Goal: Task Accomplishment & Management: Manage account settings

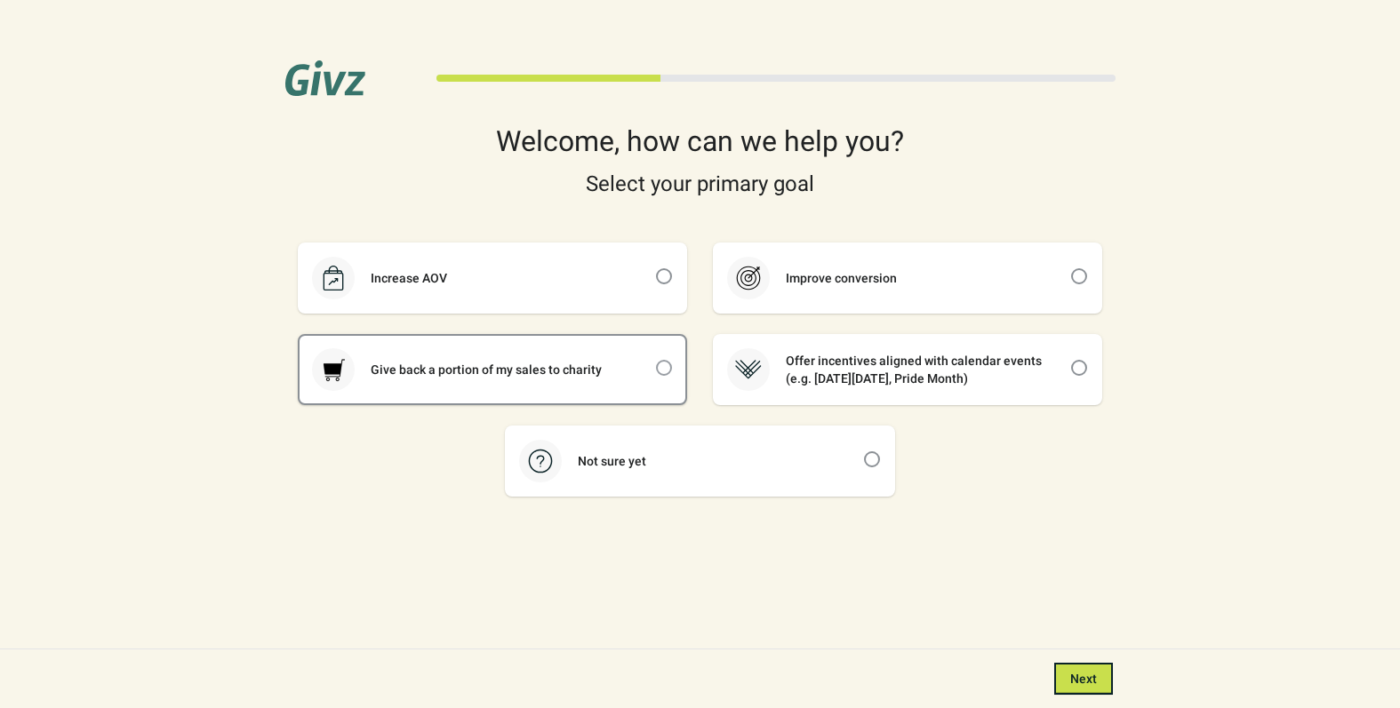
click at [662, 367] on span at bounding box center [664, 368] width 16 height 16
click at [657, 361] on input "checkbox" at bounding box center [656, 360] width 1 height 1
checkbox input "true"
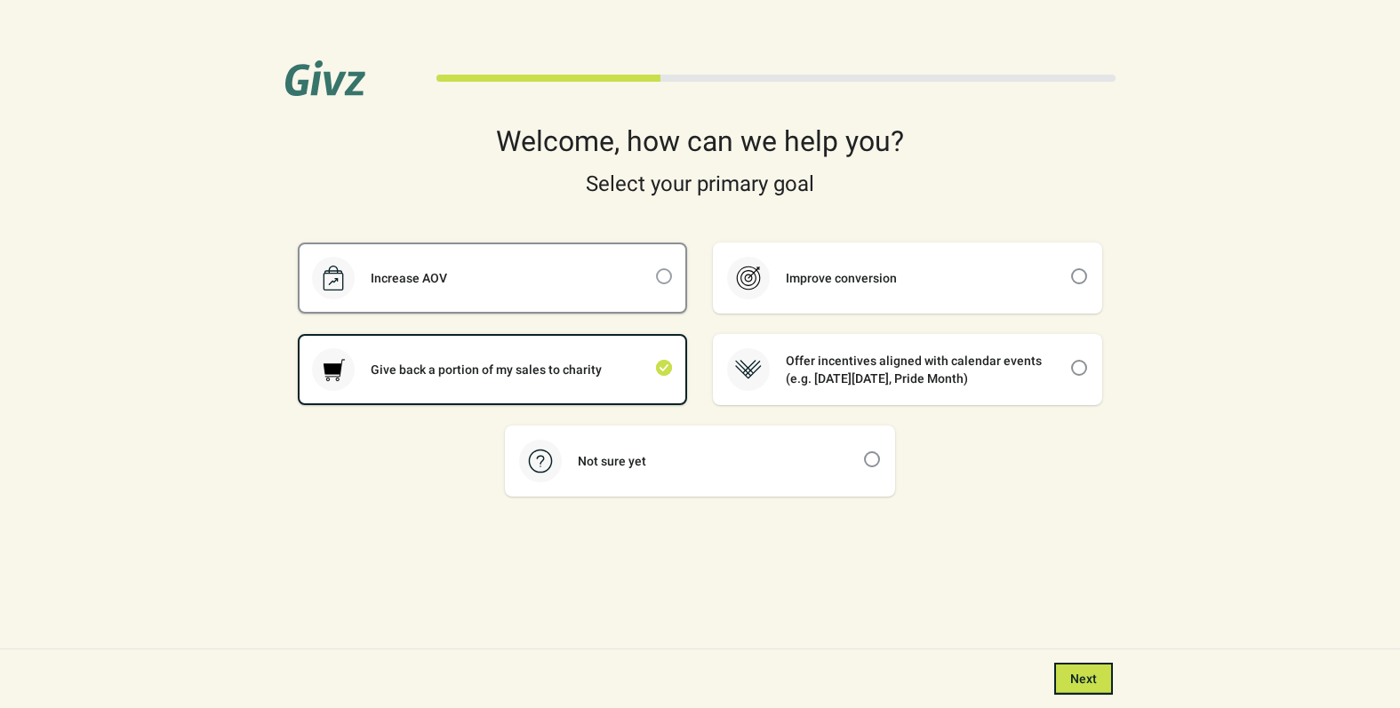
click at [666, 276] on span at bounding box center [664, 276] width 16 height 16
click at [657, 269] on input "checkbox" at bounding box center [656, 268] width 1 height 1
checkbox input "true"
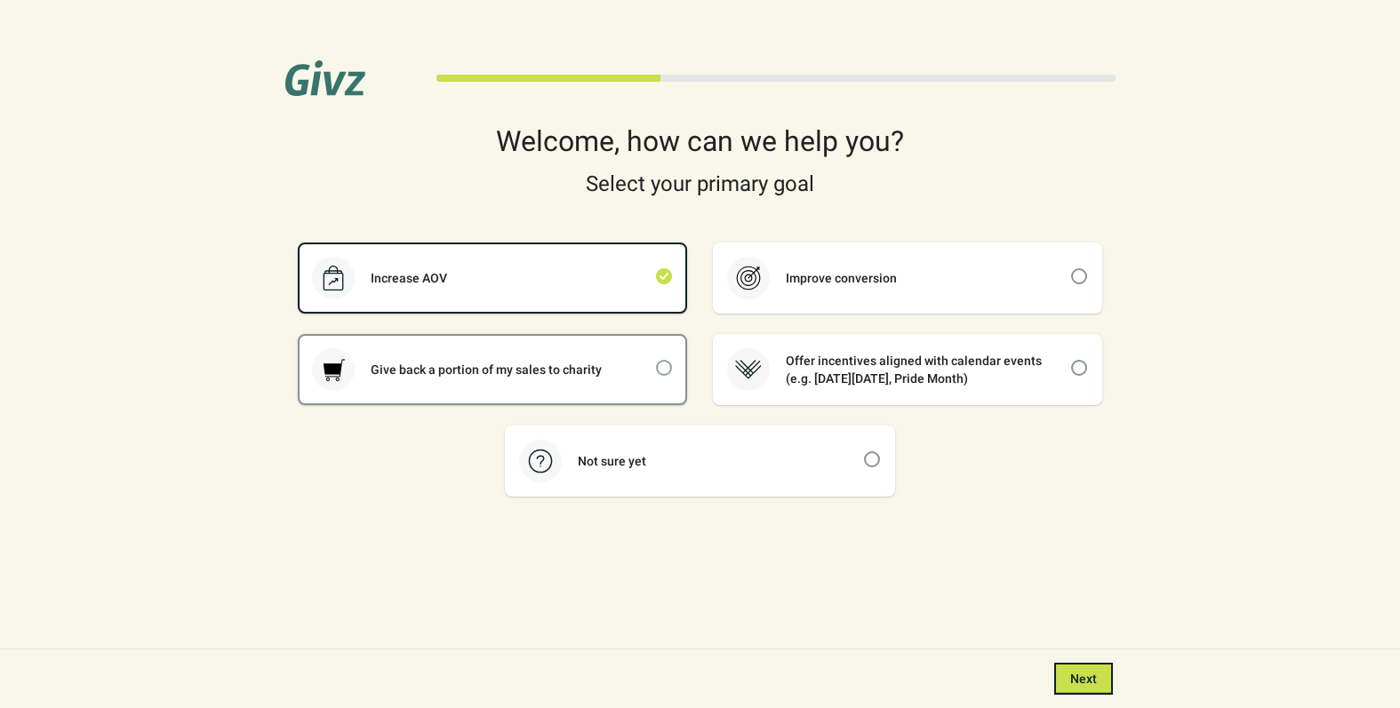
click at [661, 367] on span at bounding box center [664, 368] width 16 height 16
click at [657, 361] on input "checkbox" at bounding box center [656, 360] width 1 height 1
checkbox input "true"
checkbox input "false"
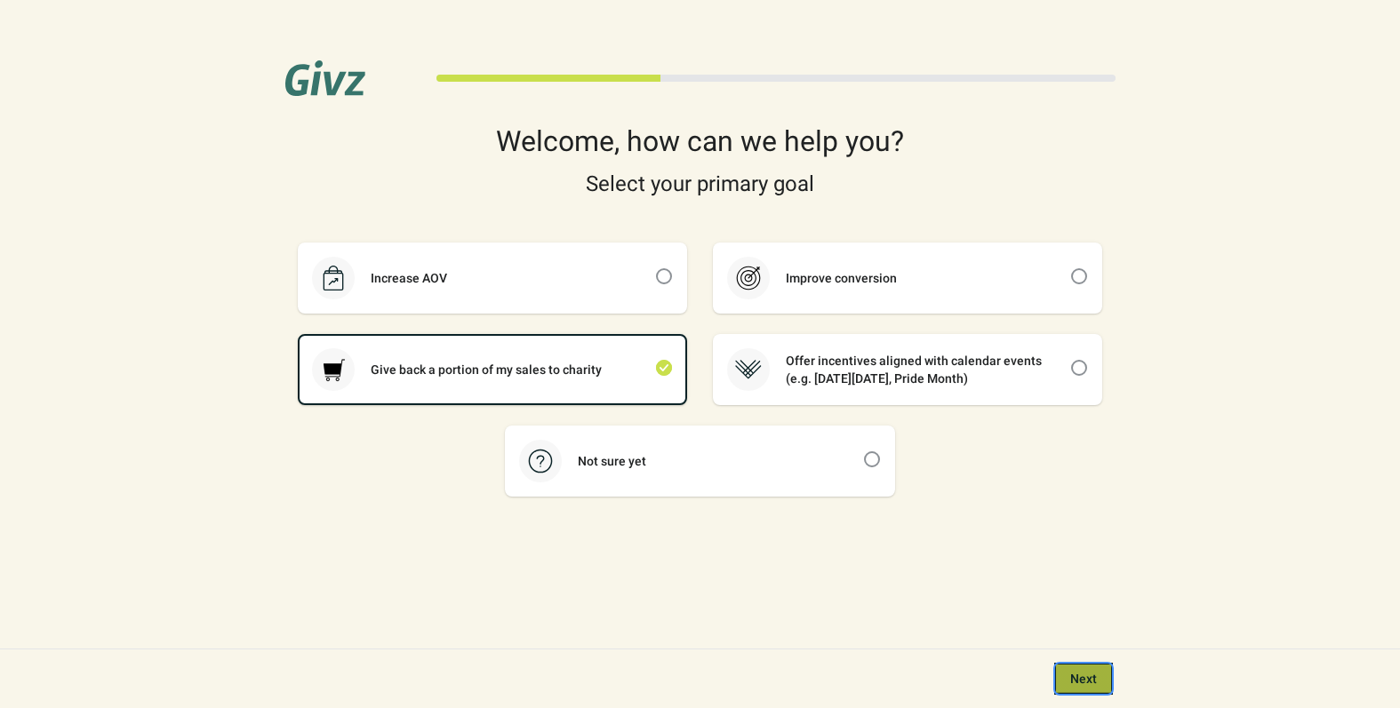
click at [1081, 680] on span "Next" at bounding box center [1083, 679] width 27 height 14
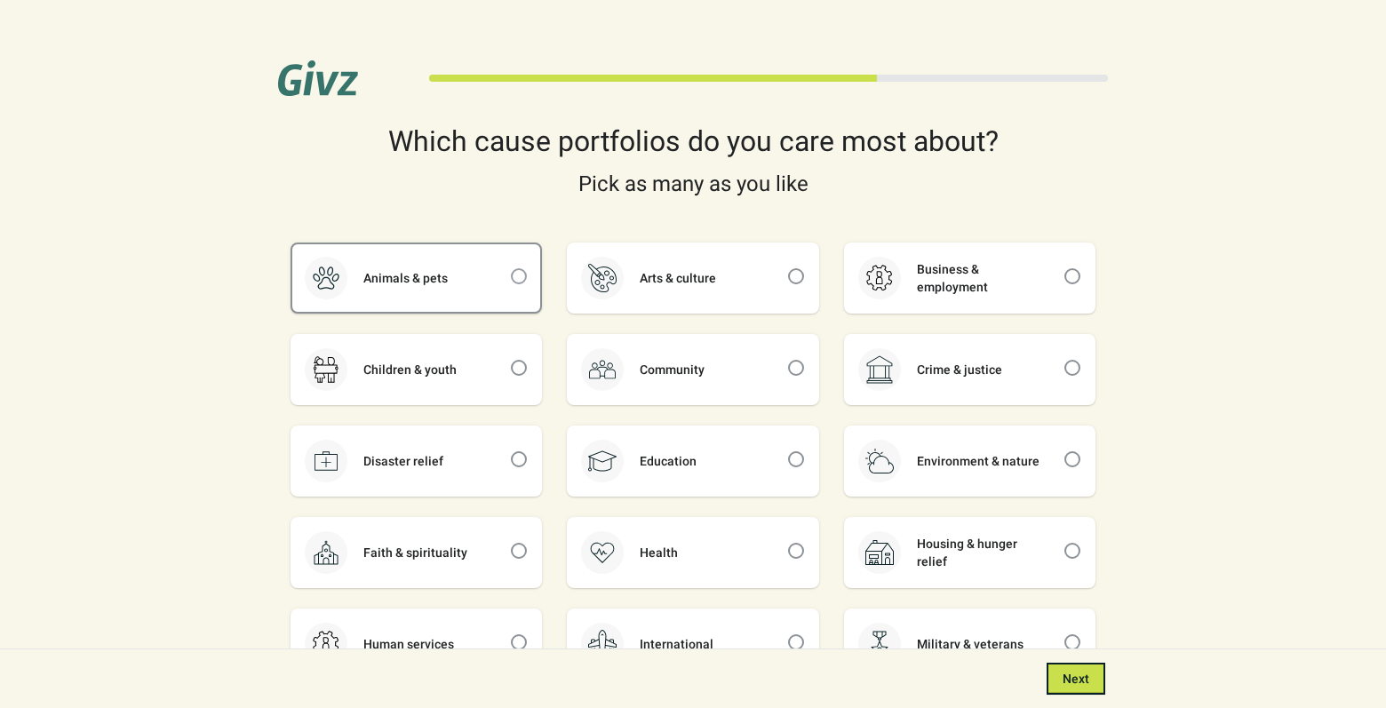
click at [520, 277] on span at bounding box center [519, 276] width 16 height 16
click at [512, 269] on input "checkbox" at bounding box center [511, 268] width 1 height 1
checkbox input "true"
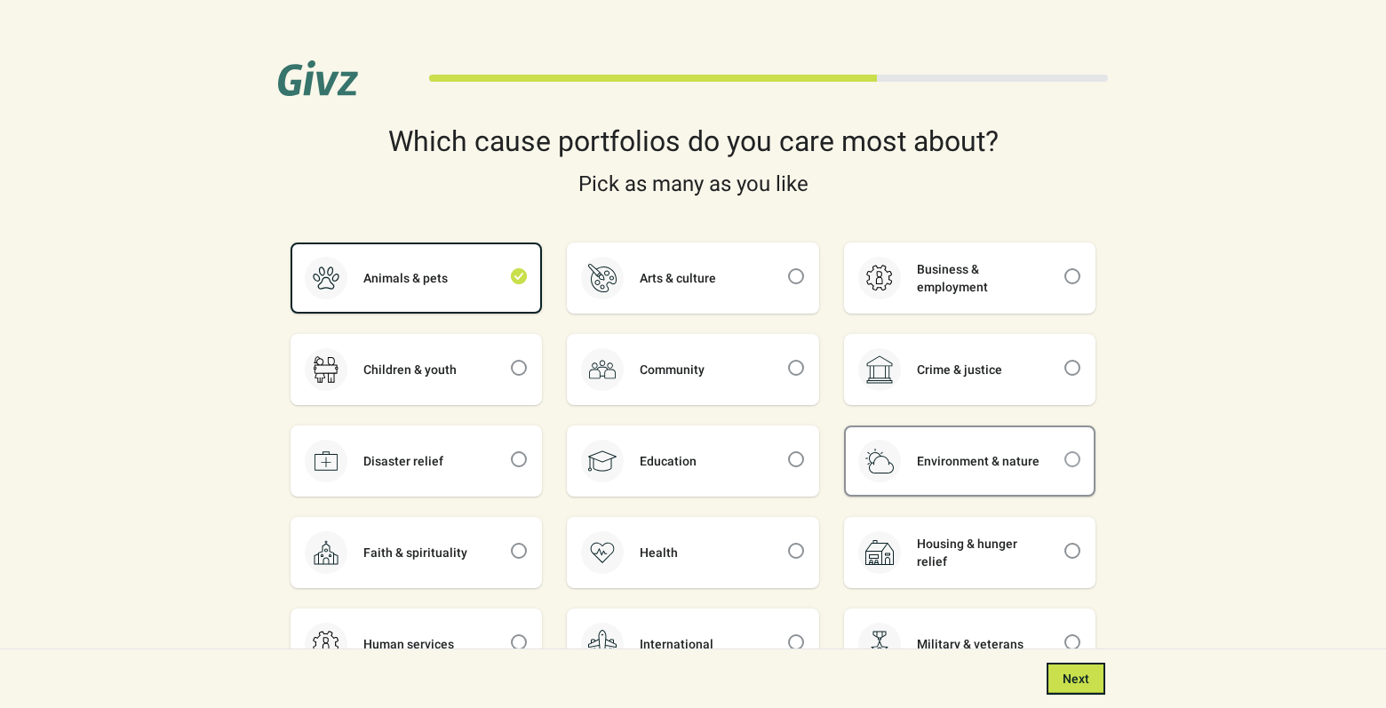
click at [1073, 456] on span at bounding box center [1073, 459] width 16 height 16
click at [1065, 452] on input "checkbox" at bounding box center [1065, 451] width 1 height 1
checkbox input "true"
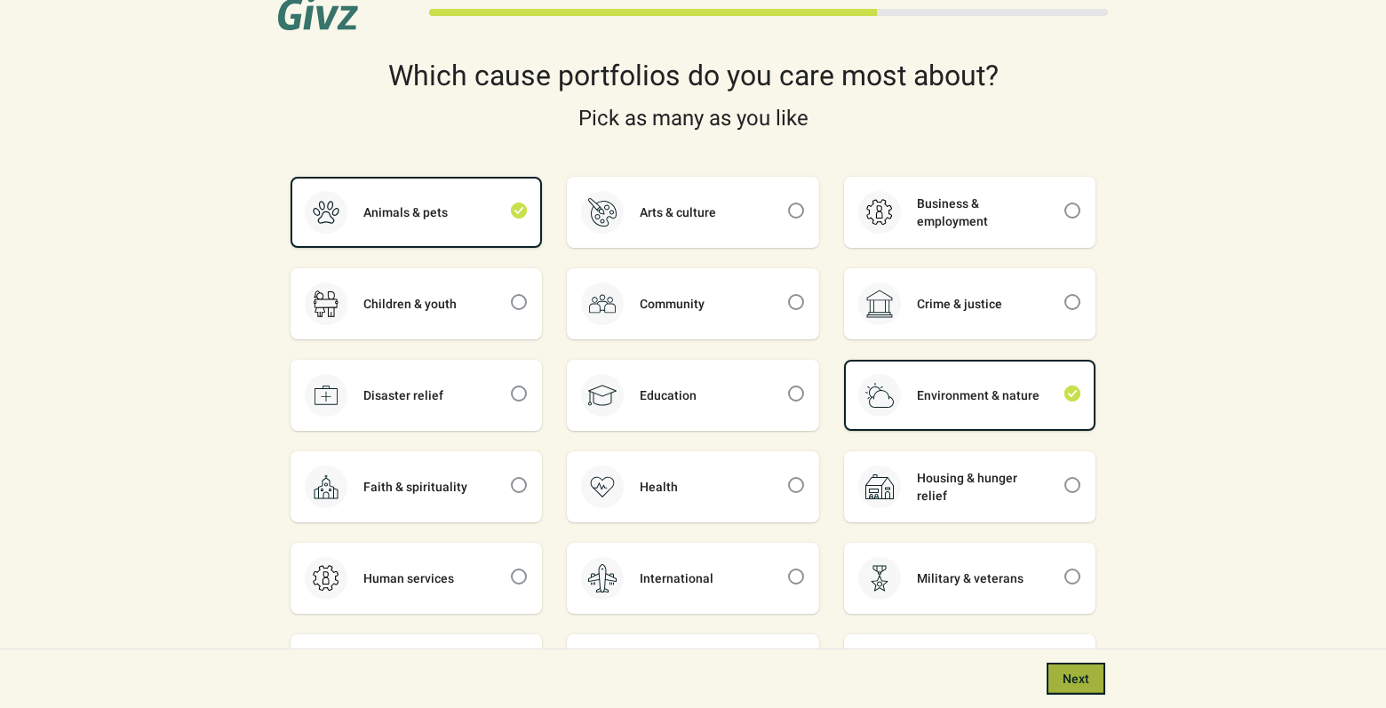
scroll to position [122, 0]
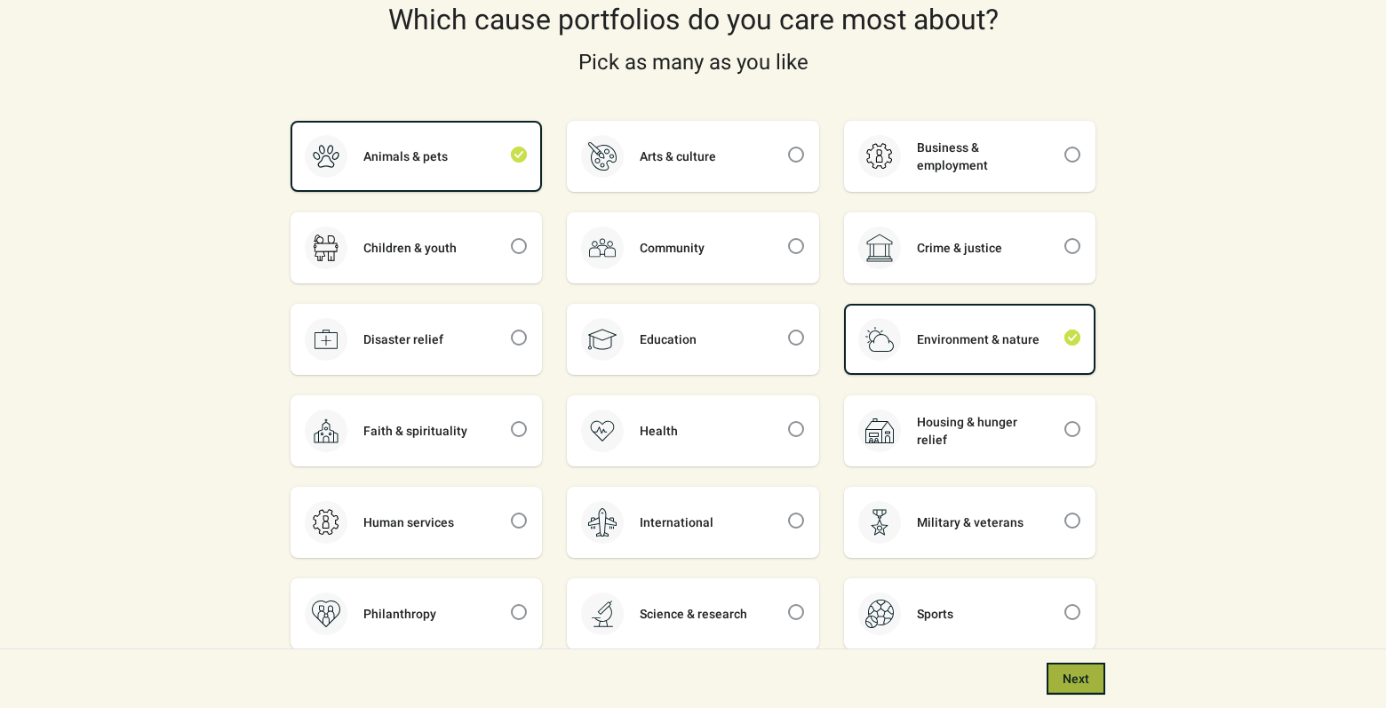
click at [1071, 681] on span "Next" at bounding box center [1076, 679] width 27 height 14
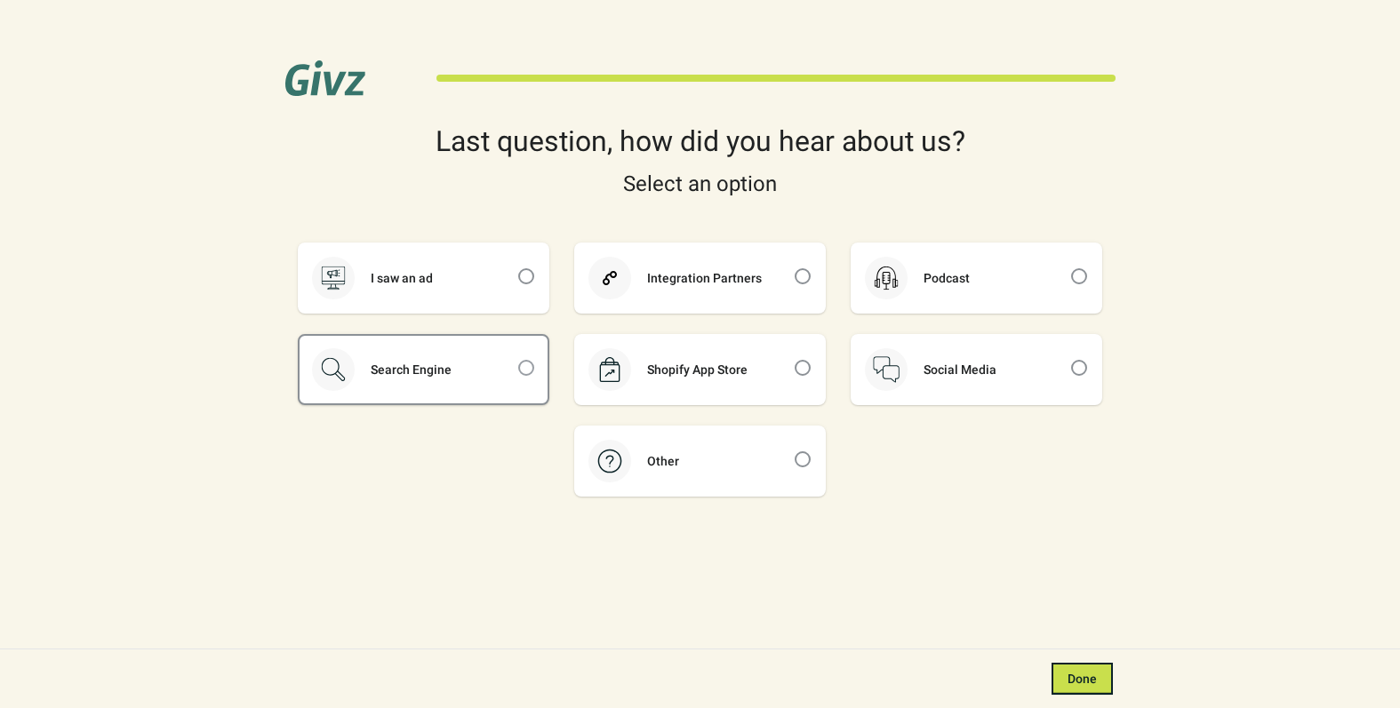
click at [526, 369] on span at bounding box center [526, 368] width 16 height 16
click at [519, 361] on input "checkbox" at bounding box center [518, 360] width 1 height 1
checkbox input "true"
click at [1093, 675] on span "Done" at bounding box center [1081, 679] width 29 height 14
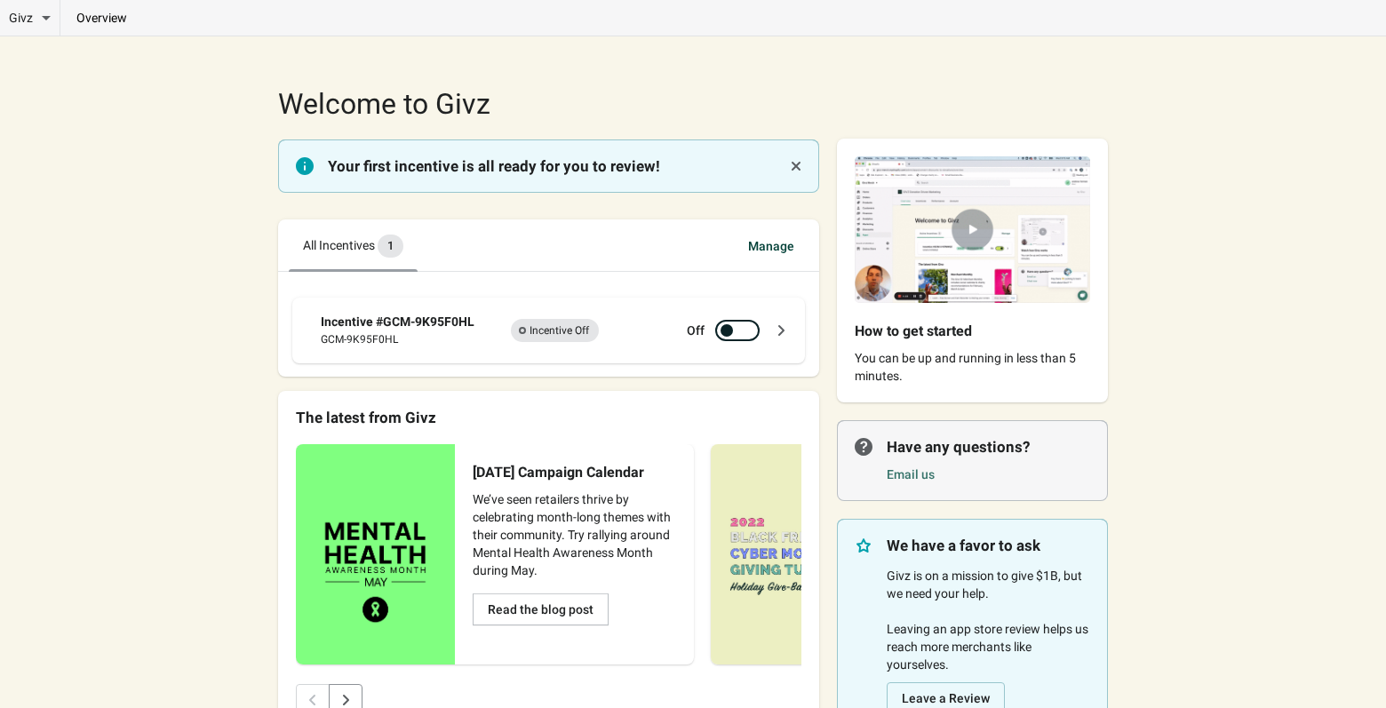
click at [392, 250] on span "New 1" at bounding box center [391, 246] width 26 height 23
click at [422, 315] on div "Incentive #GCM-9K95F0HL" at bounding box center [403, 322] width 164 height 18
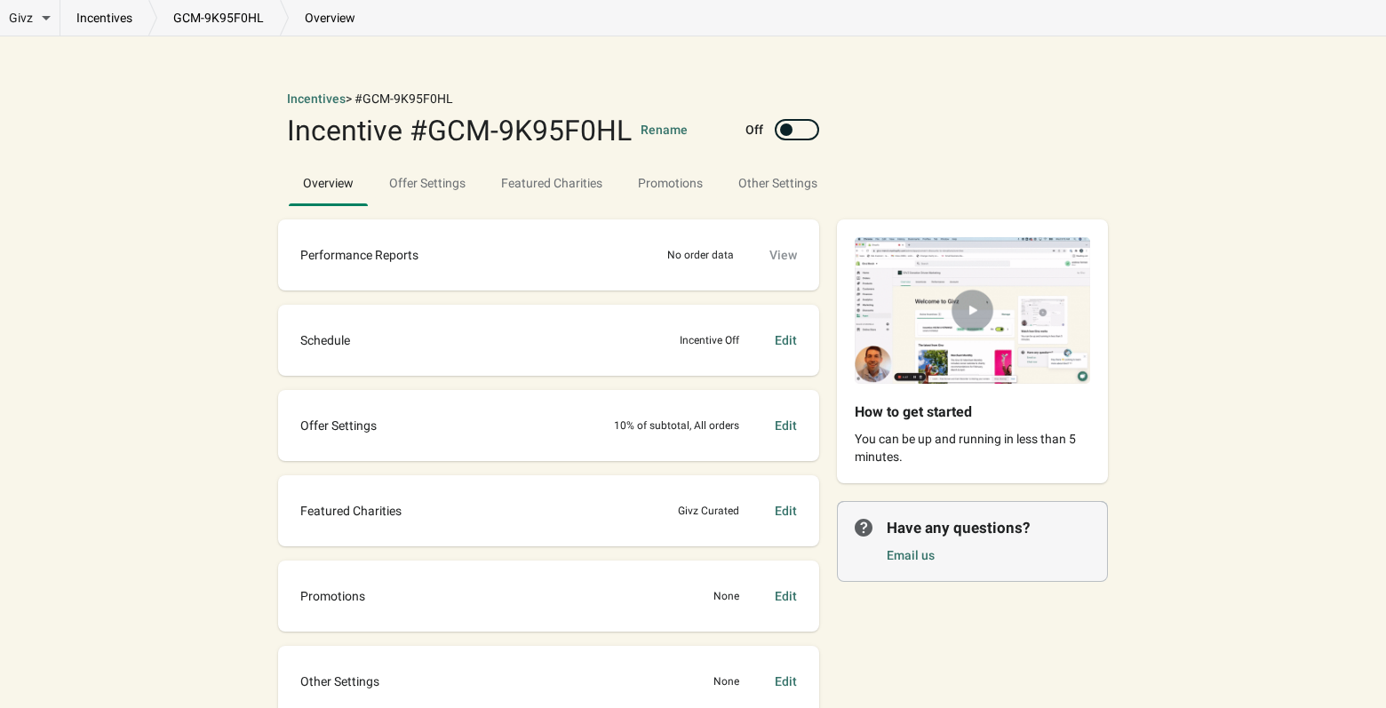
click at [786, 511] on div "Edit" at bounding box center [786, 511] width 22 height 18
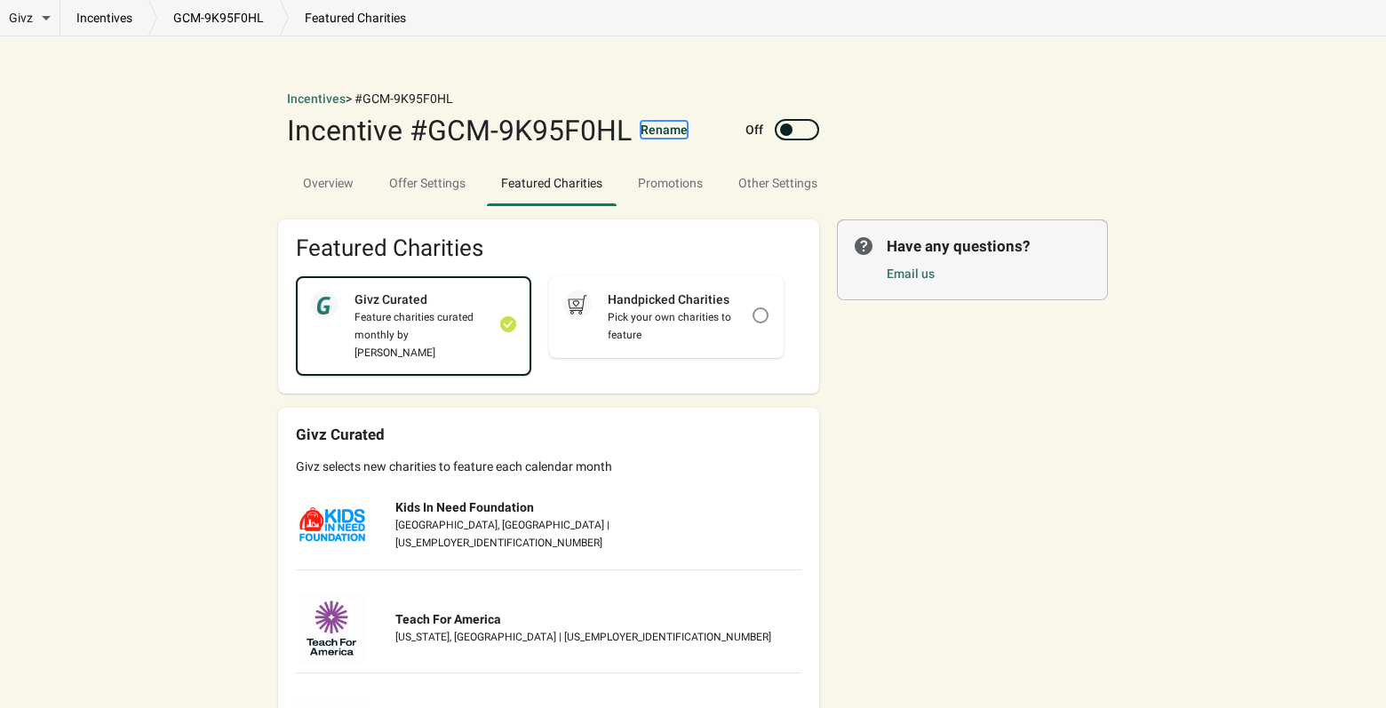
click at [669, 132] on button "Rename" at bounding box center [664, 130] width 47 height 18
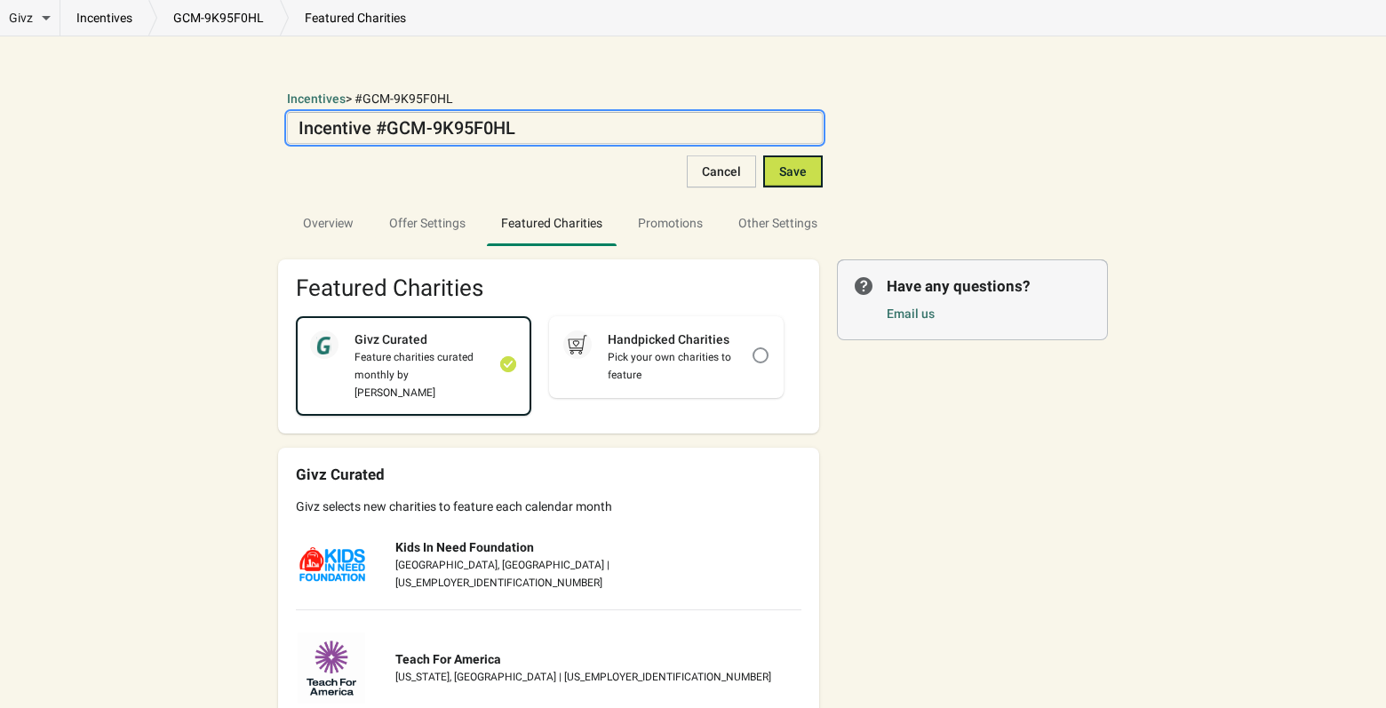
click at [538, 131] on textarea "Incentive #GCM-9K95F0HL" at bounding box center [555, 128] width 536 height 32
drag, startPoint x: 537, startPoint y: 132, endPoint x: 180, endPoint y: 133, distance: 357.2
type textarea "2% of every sale Donation"
click at [788, 179] on span "Save" at bounding box center [793, 171] width 28 height 14
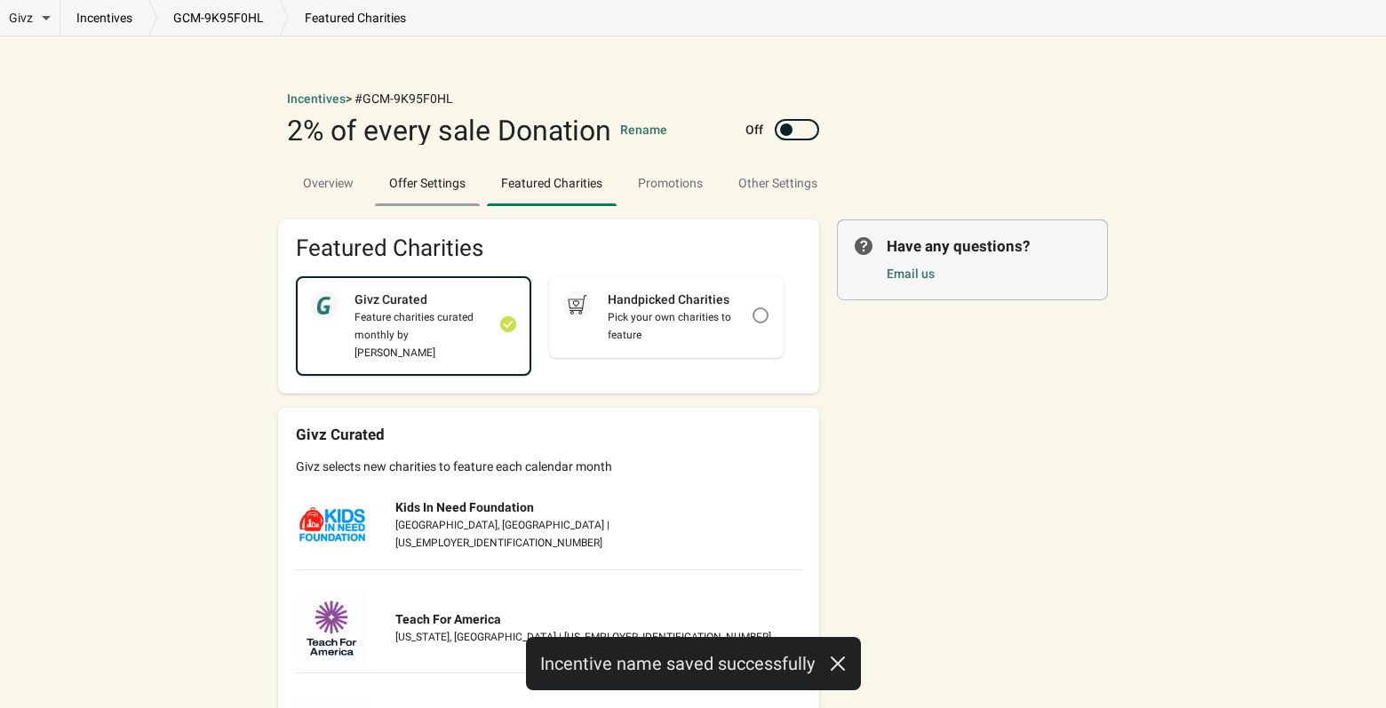
click at [410, 187] on span "Offer Settings" at bounding box center [427, 183] width 105 height 32
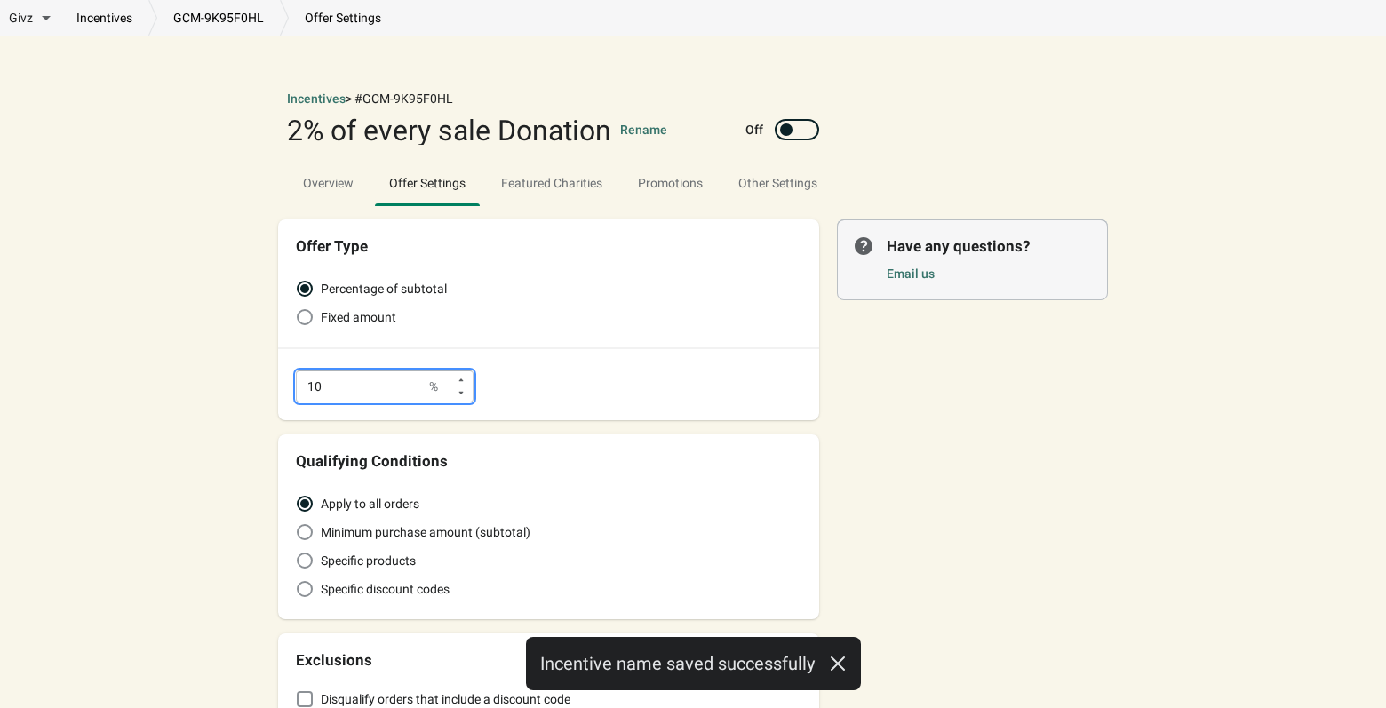
drag, startPoint x: 335, startPoint y: 393, endPoint x: 249, endPoint y: 380, distance: 87.1
click at [249, 380] on div "Givz Overview Incentives Performance Overview Donations Qualifying Orders Chari…" at bounding box center [693, 435] width 1386 height 870
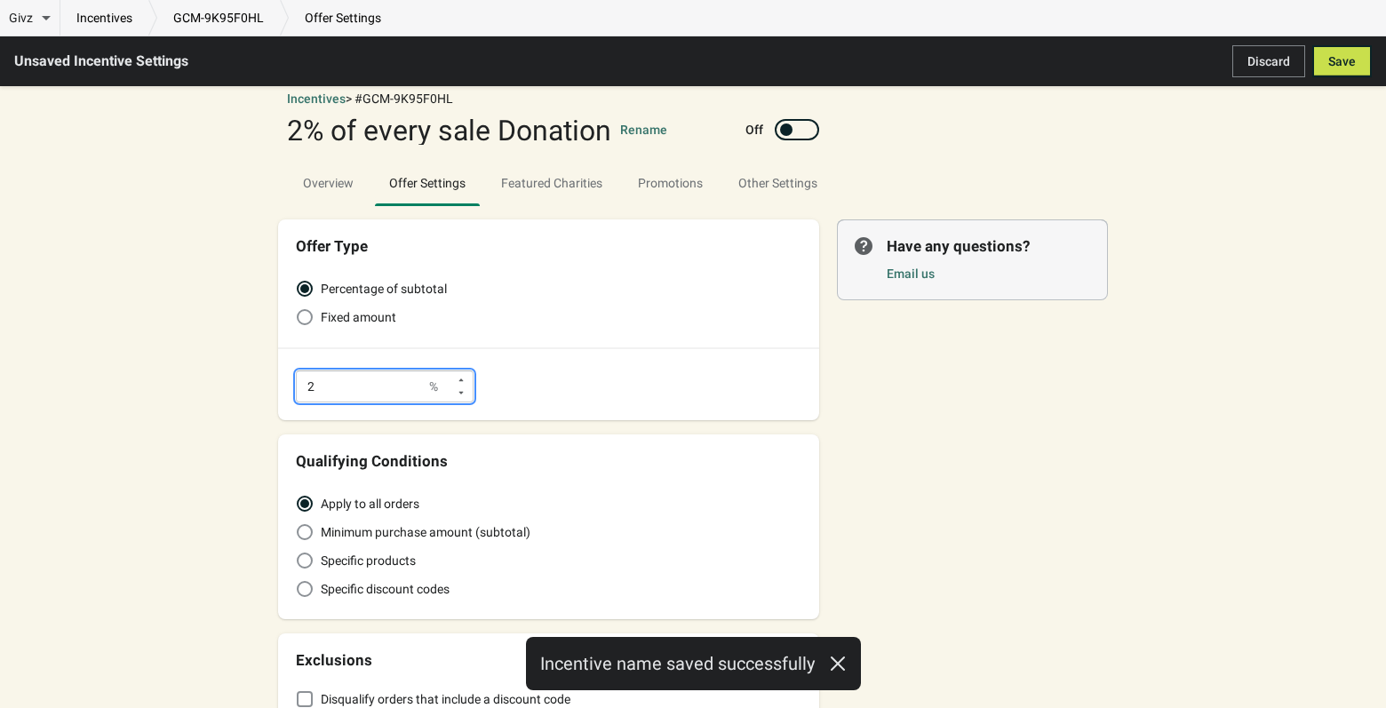
type input "2.0"
click at [660, 315] on div "Fixed amount" at bounding box center [549, 317] width 506 height 25
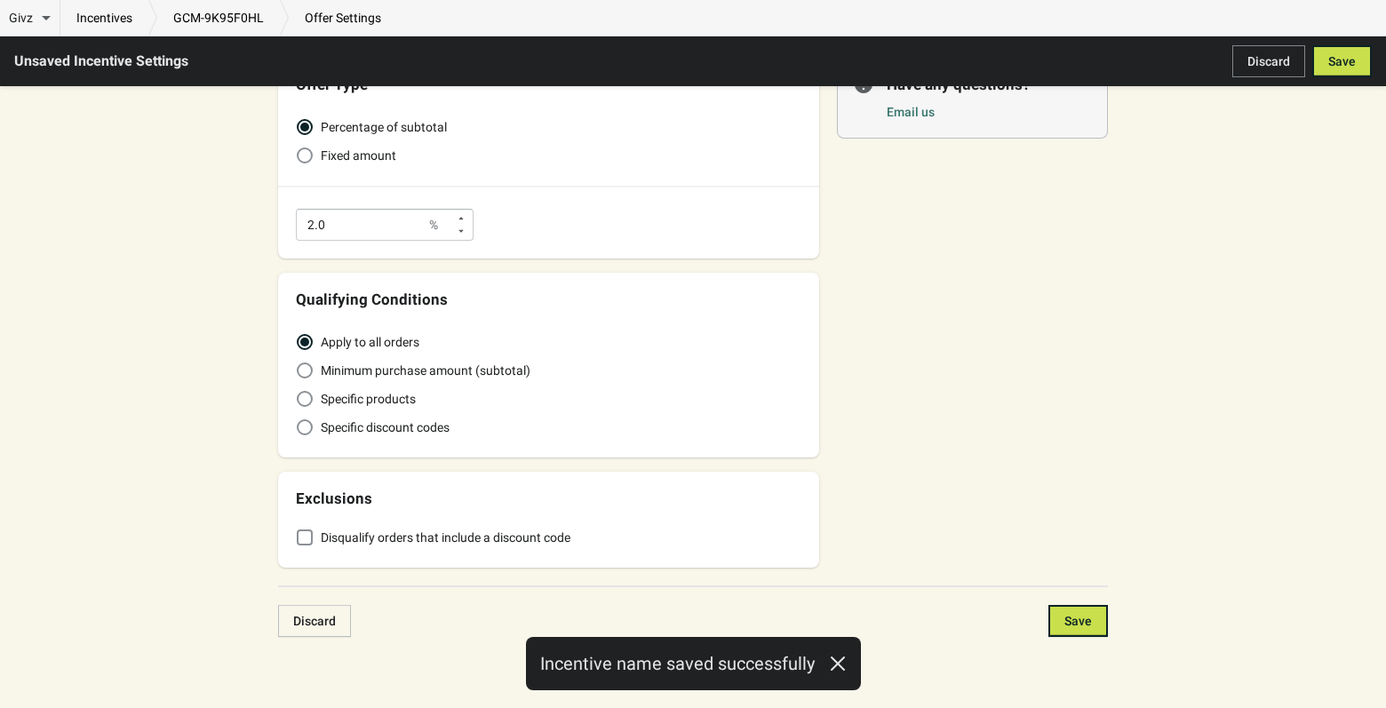
scroll to position [169, 0]
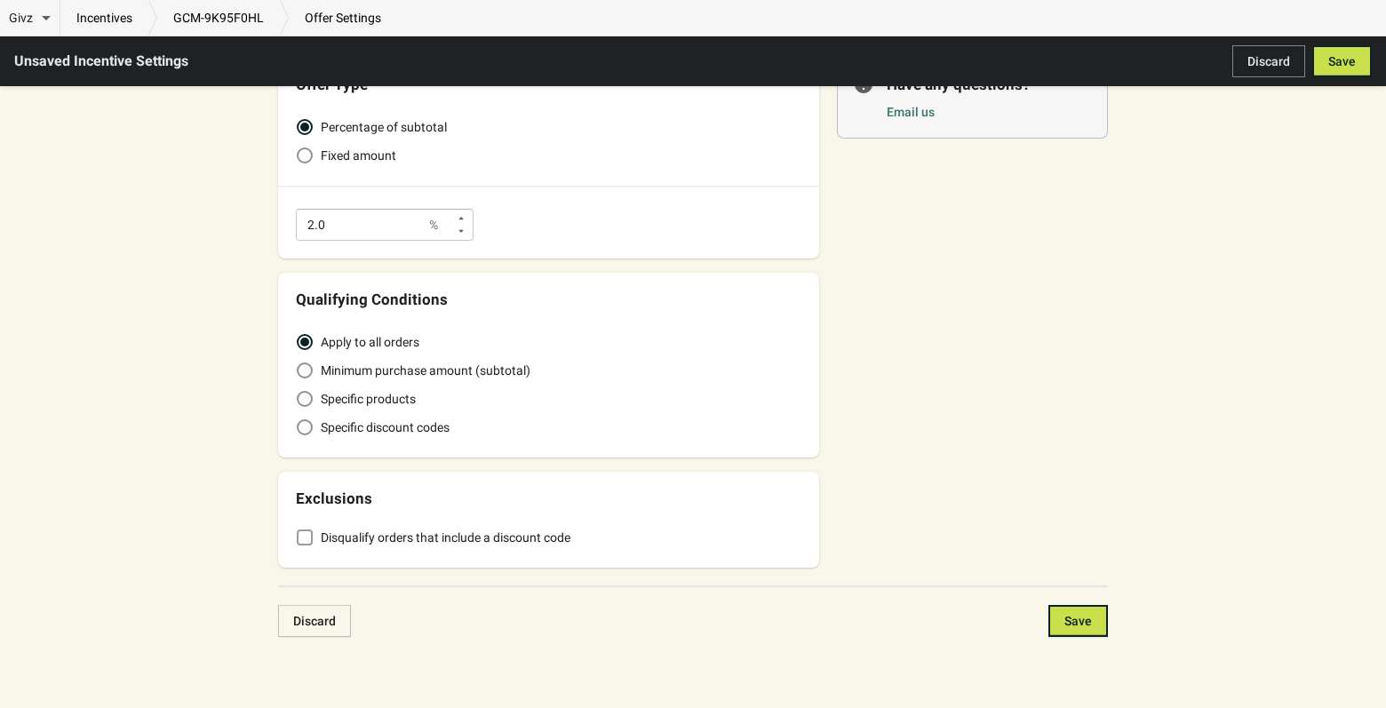
click at [304, 535] on span at bounding box center [305, 538] width 16 height 16
click at [298, 531] on input "Disqualify orders that include a discount code" at bounding box center [297, 530] width 1 height 1
checkbox input "true"
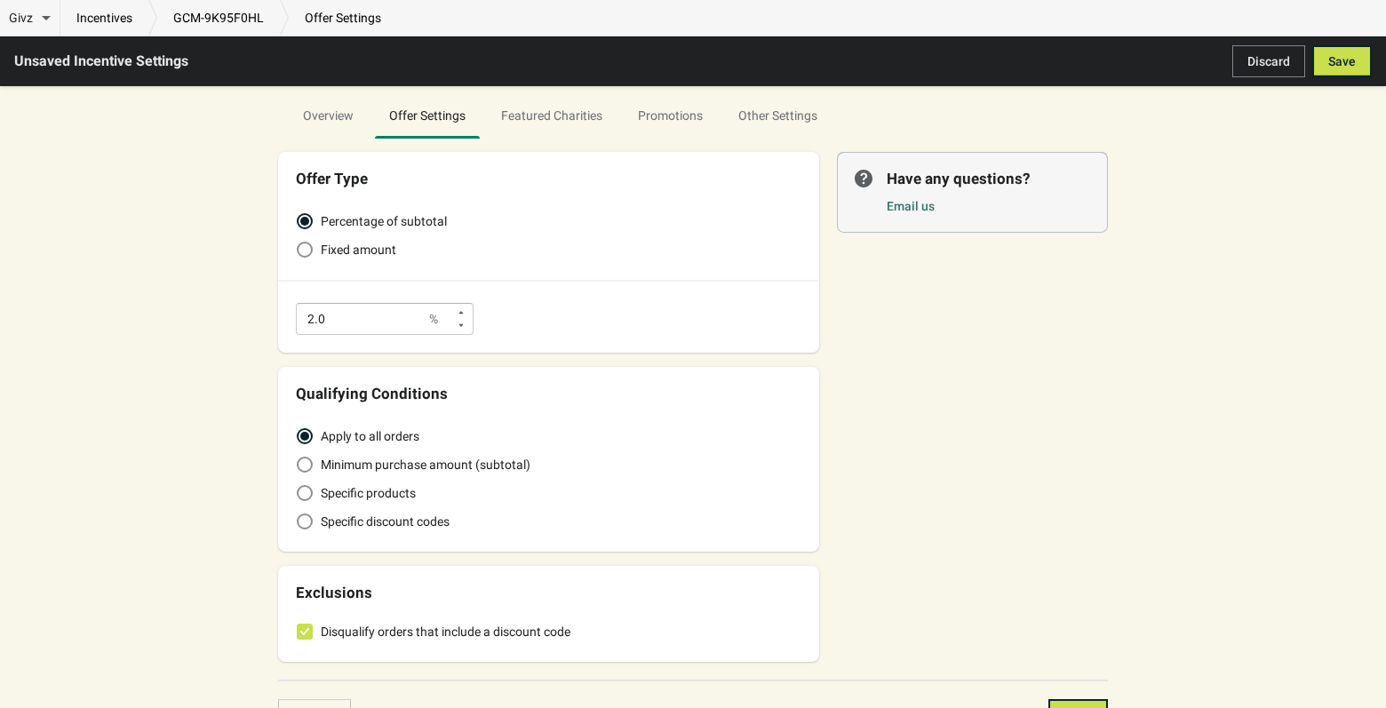
scroll to position [0, 0]
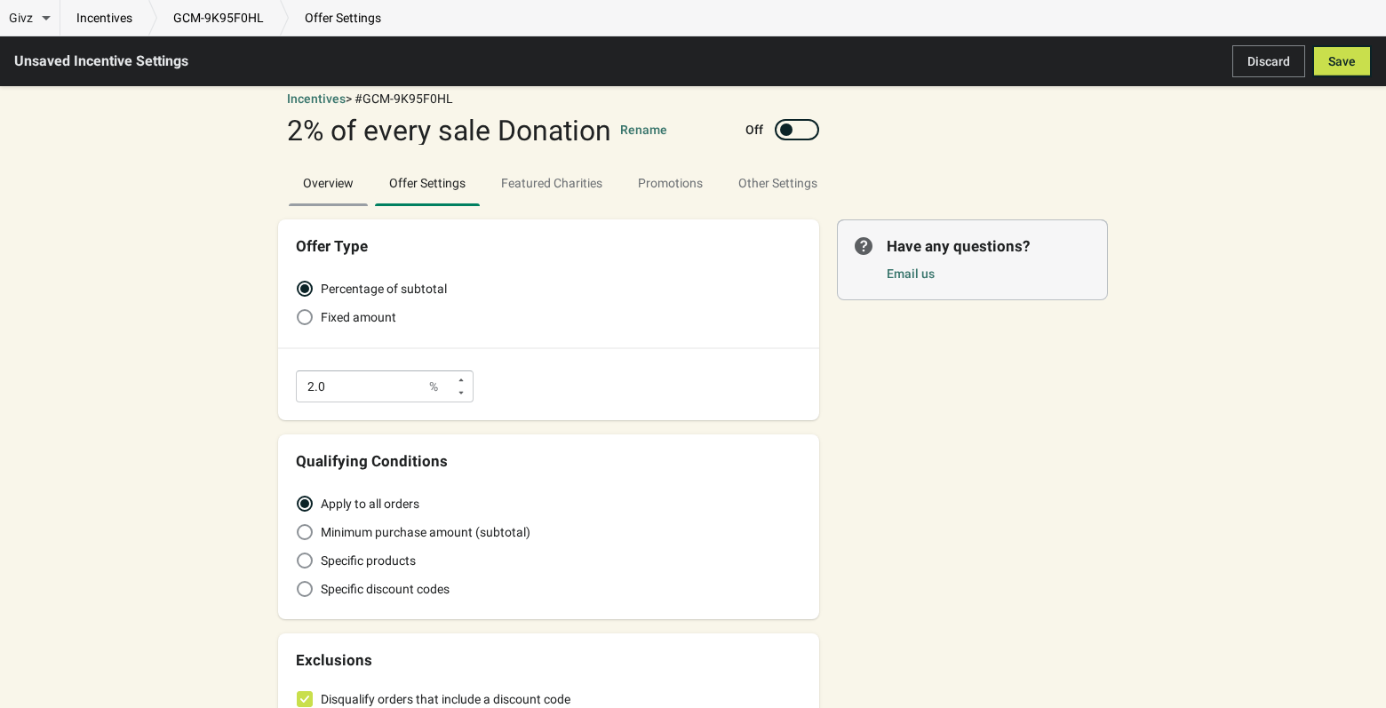
click at [326, 182] on span "Overview" at bounding box center [328, 183] width 79 height 32
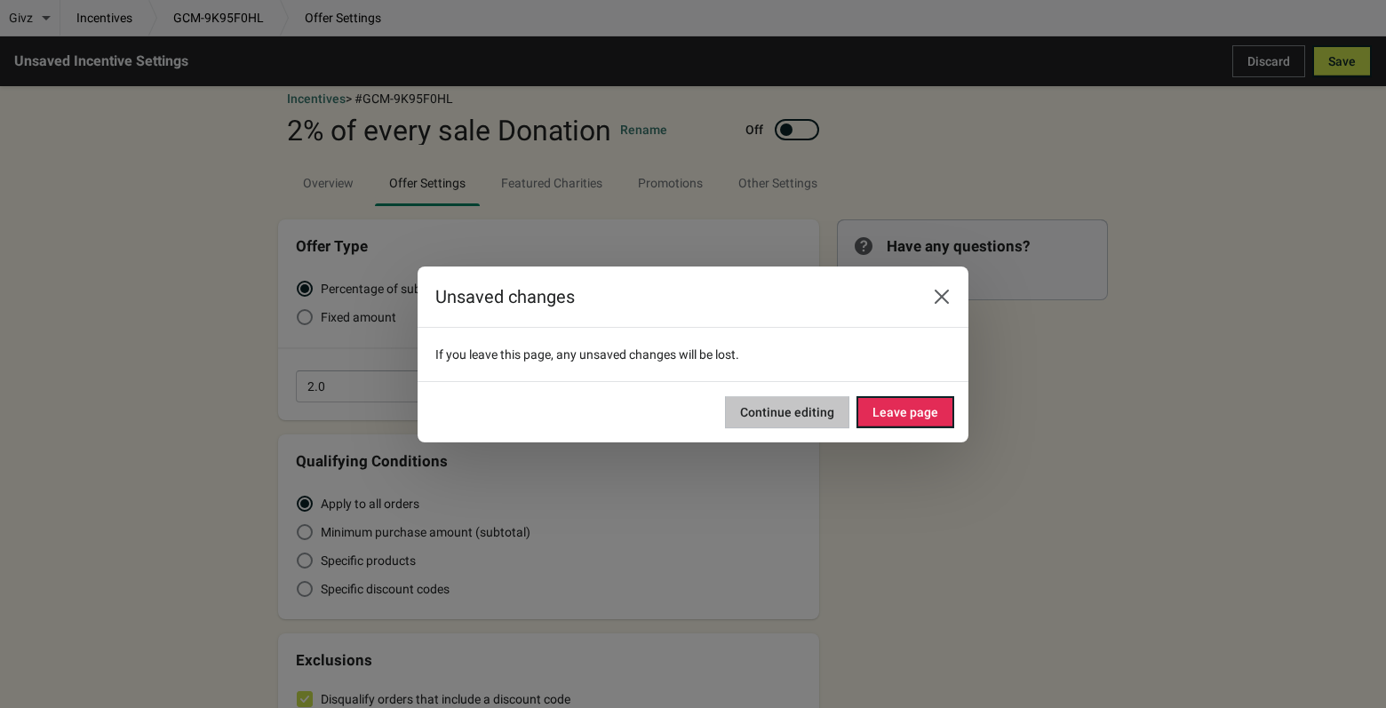
click at [810, 409] on span "Continue editing" at bounding box center [787, 412] width 94 height 14
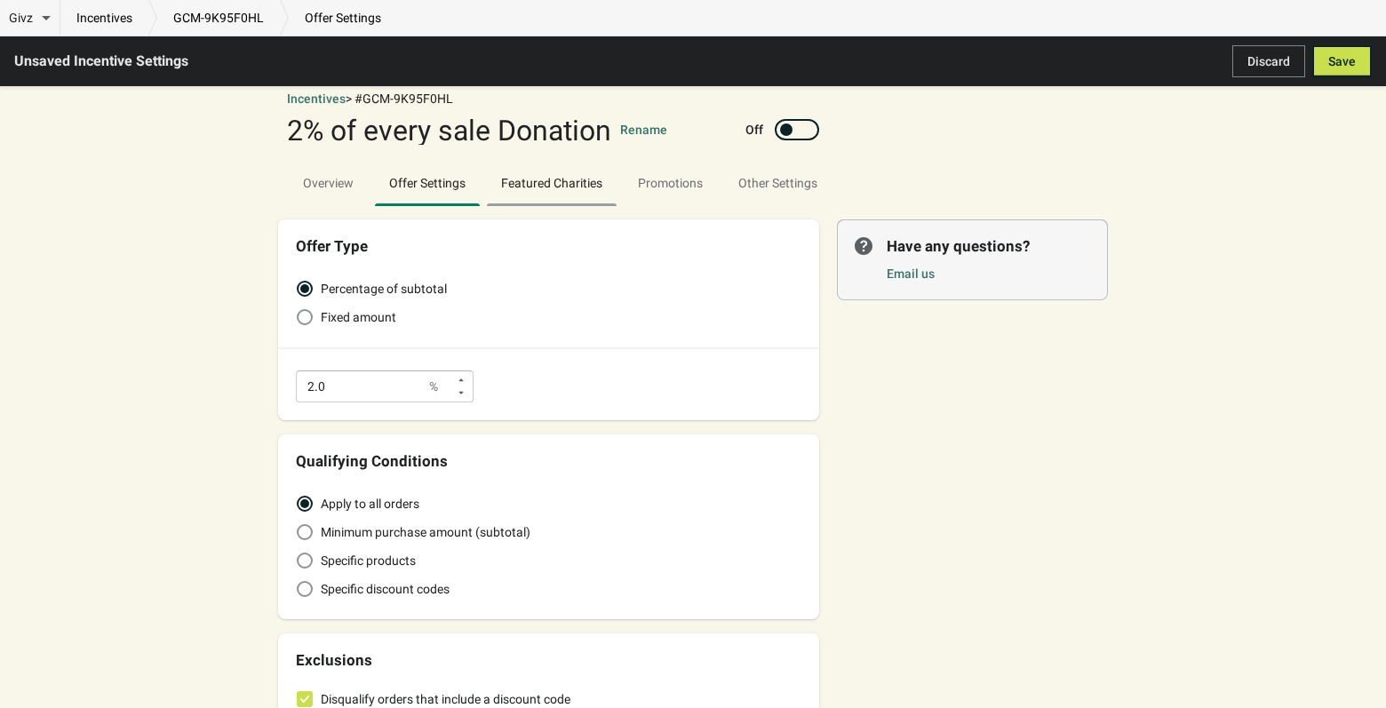
click at [552, 188] on span "Featured Charities" at bounding box center [552, 183] width 130 height 32
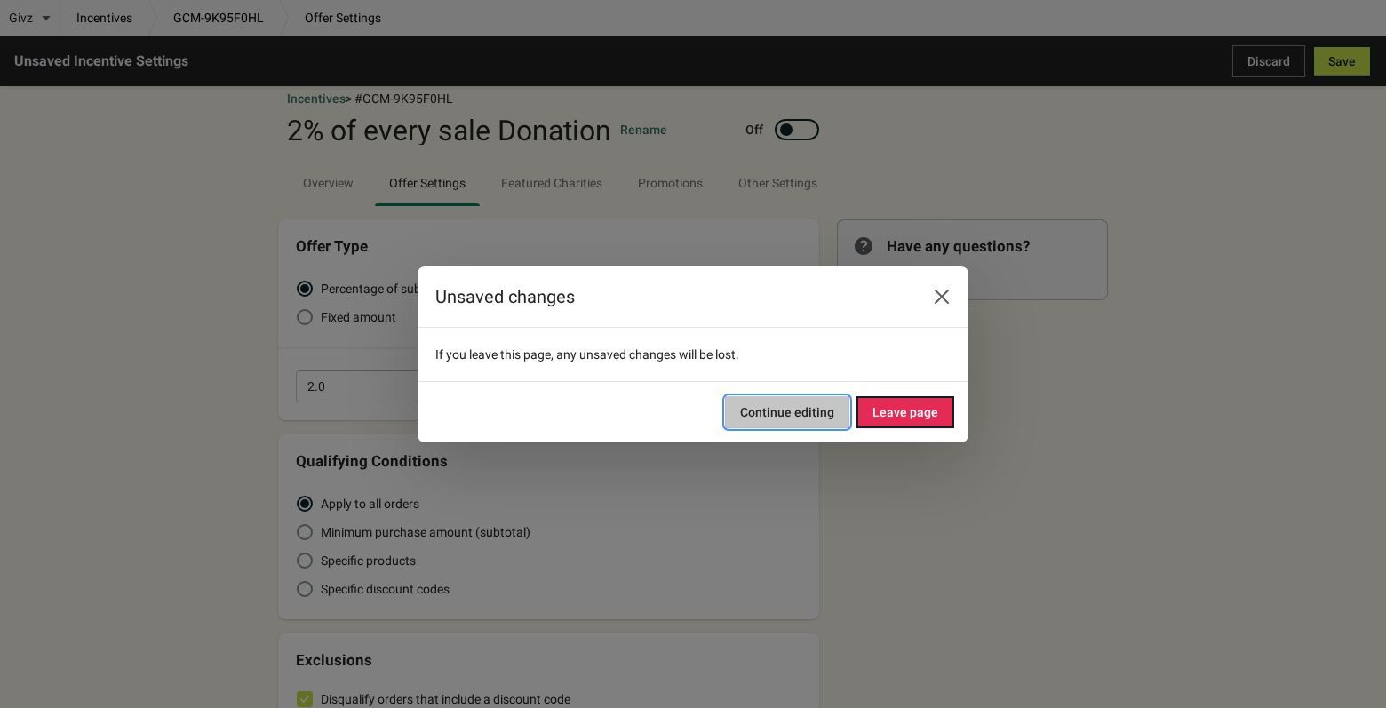
click at [790, 409] on span "Continue editing" at bounding box center [787, 412] width 94 height 14
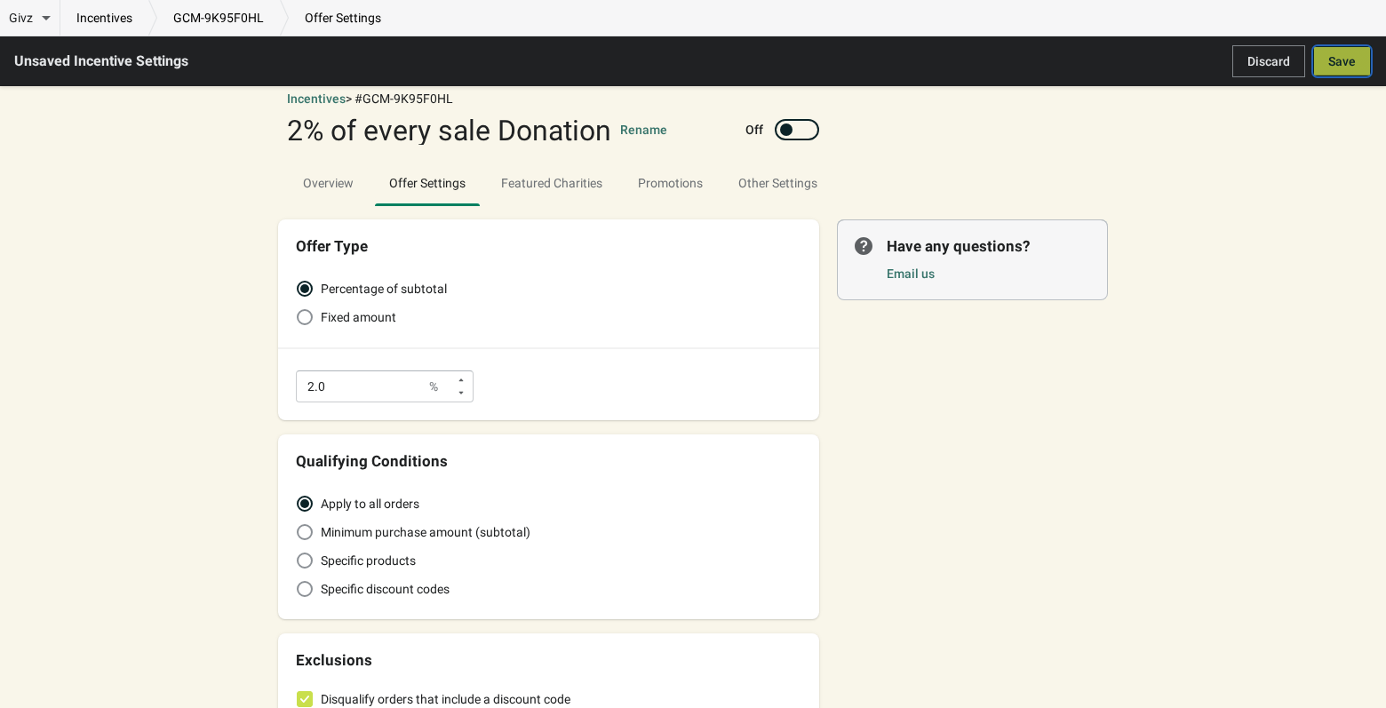
click at [1357, 59] on button "Save" at bounding box center [1342, 61] width 60 height 32
type input "2"
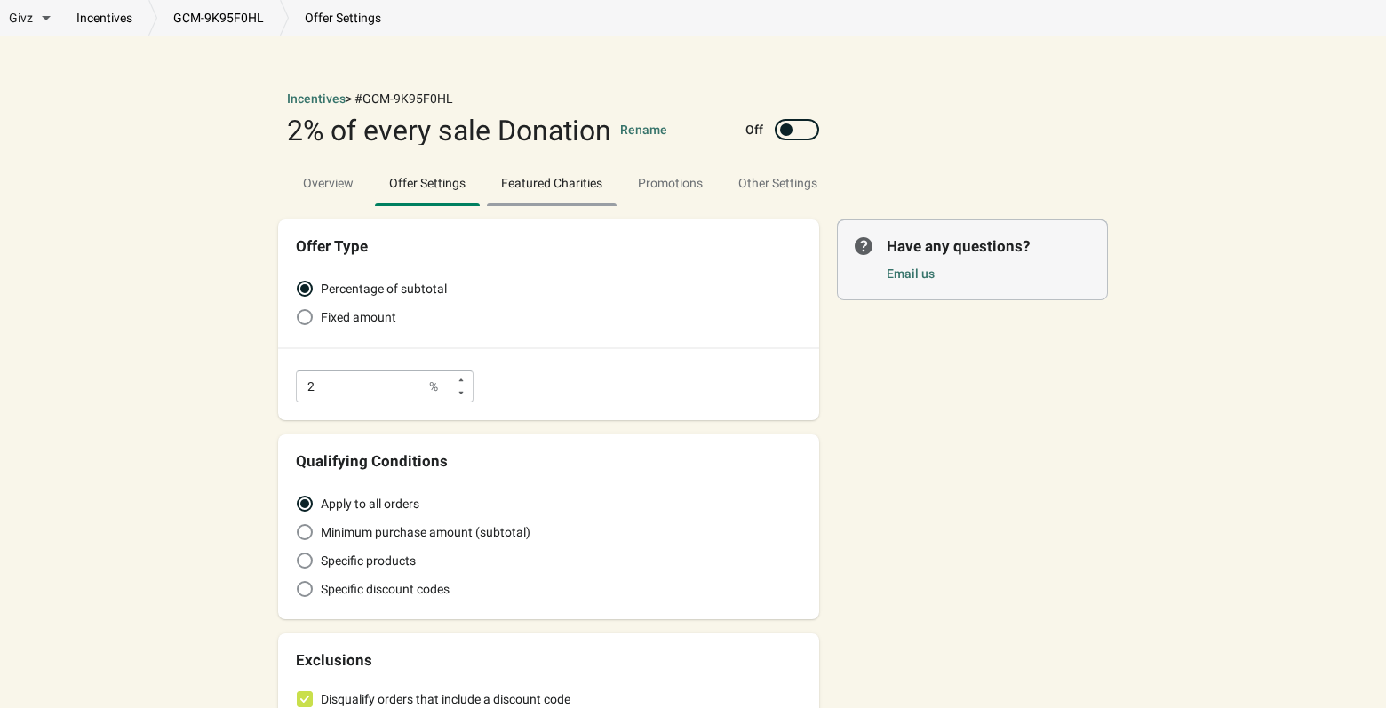
click at [570, 191] on span "Featured Charities" at bounding box center [552, 183] width 130 height 32
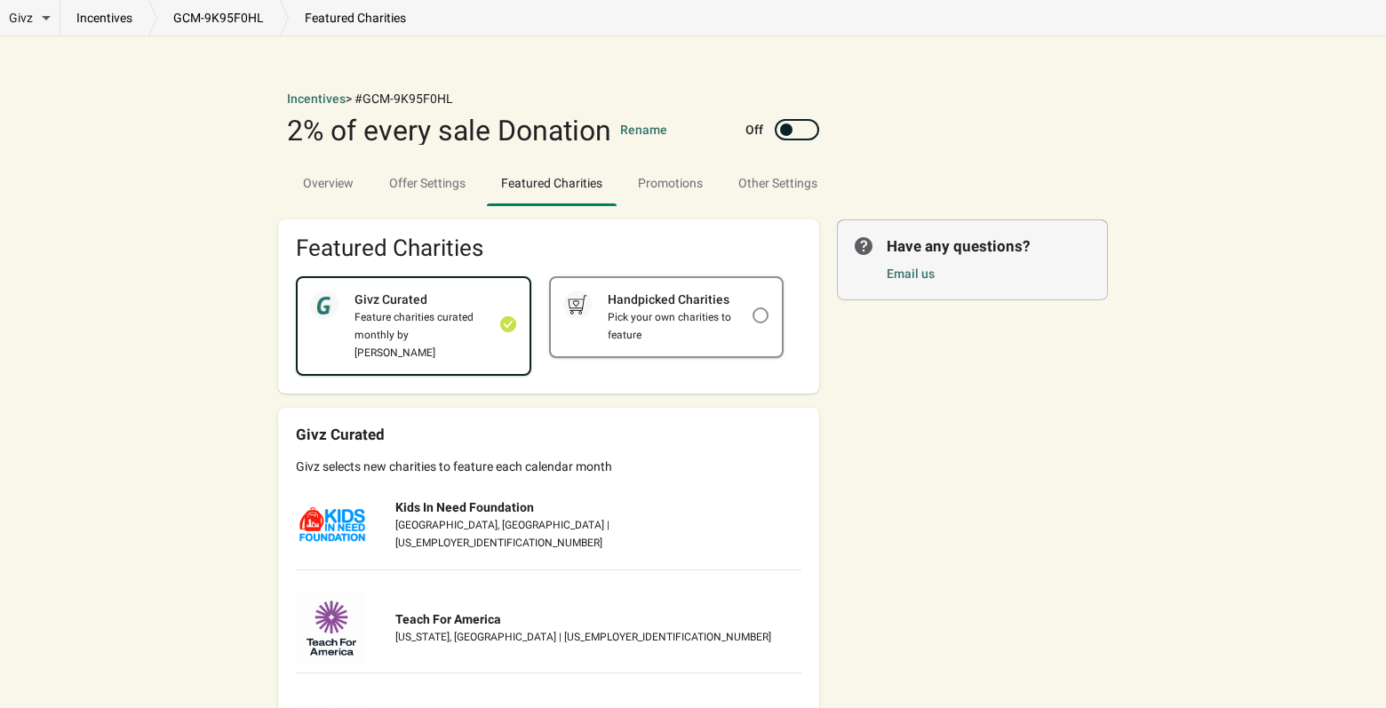
click at [733, 314] on div "Pick your own charities to feature" at bounding box center [672, 326] width 161 height 36
checkbox input "false"
checkbox input "true"
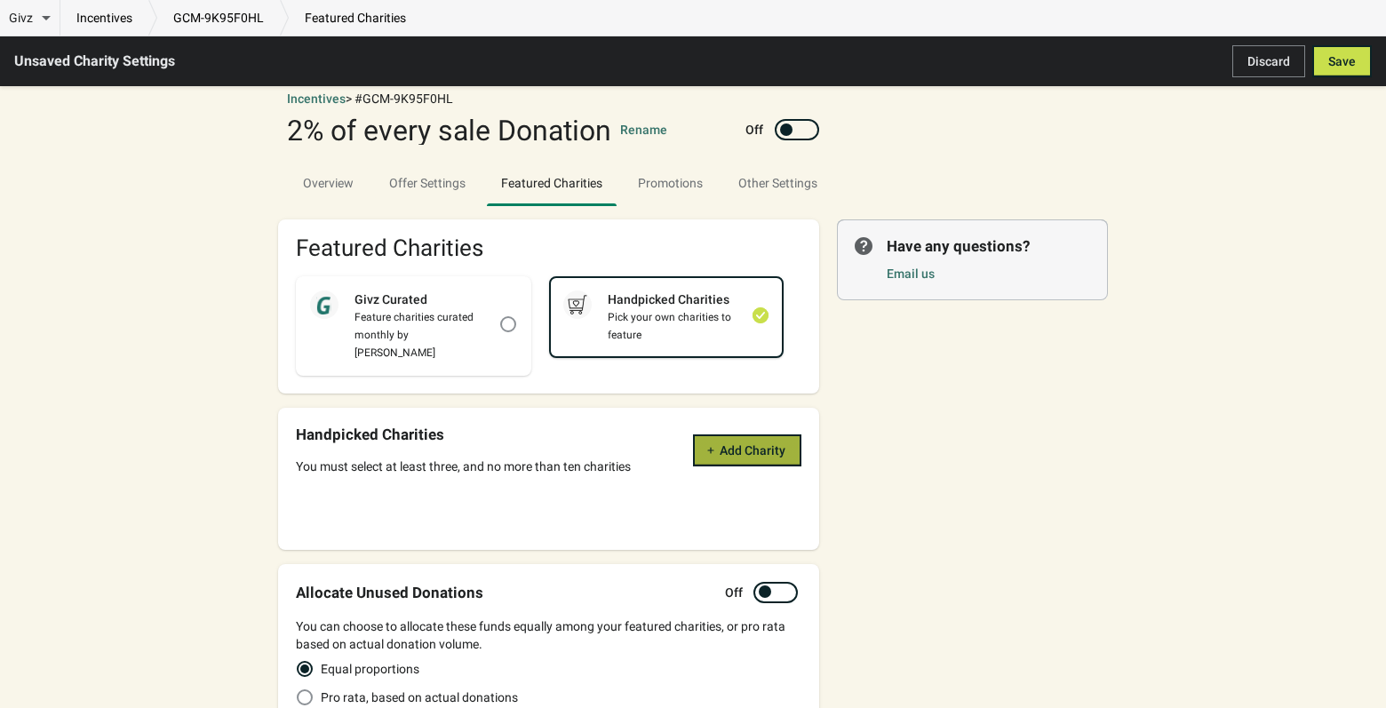
click at [743, 443] on span "Add Charity" at bounding box center [753, 450] width 66 height 14
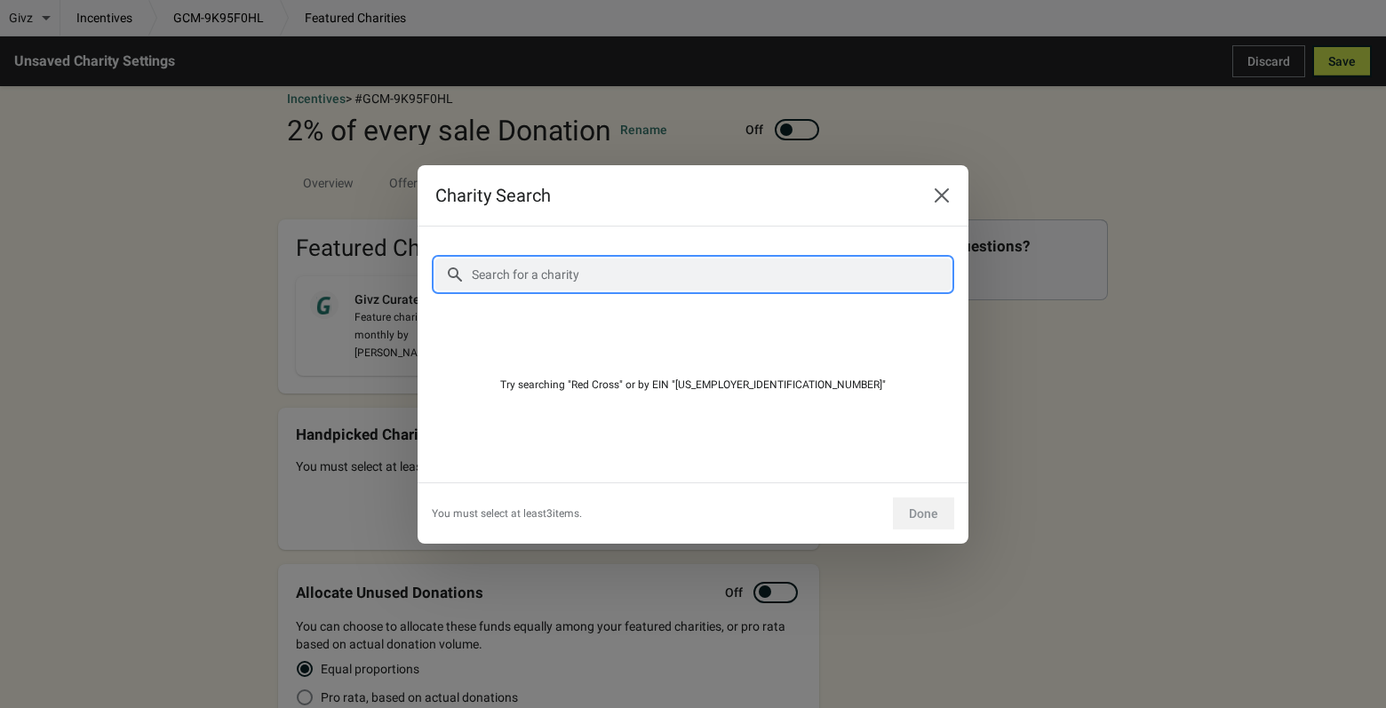
click at [500, 276] on input "Search for a charity" at bounding box center [711, 275] width 480 height 32
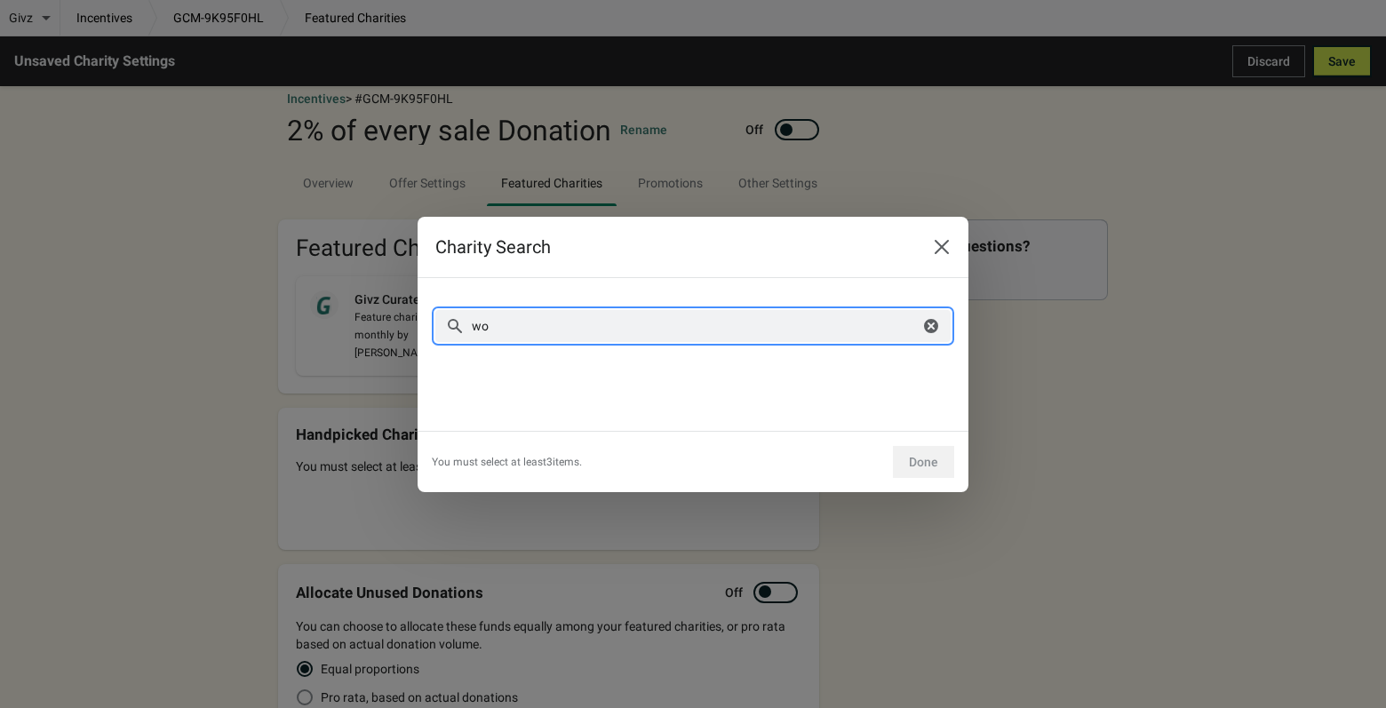
type input "w"
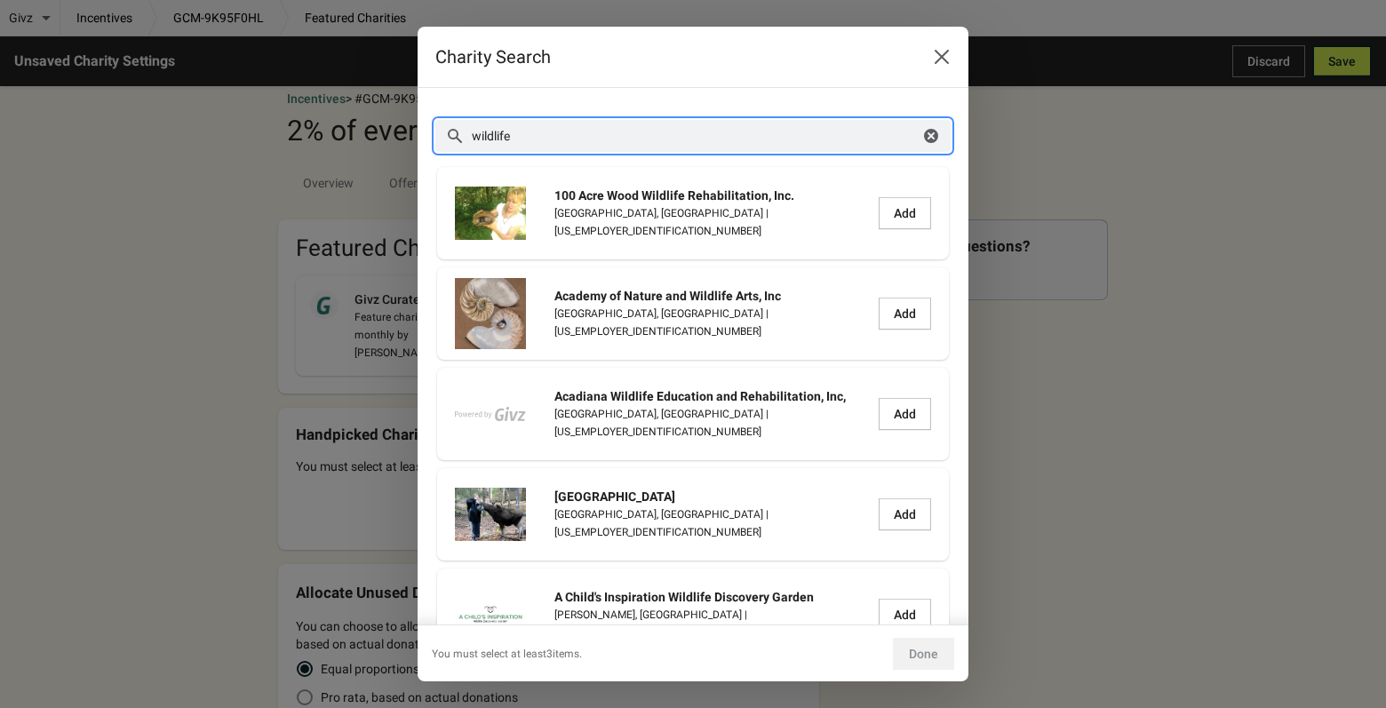
click at [531, 132] on input "wildlife" at bounding box center [695, 136] width 449 height 32
type input "w"
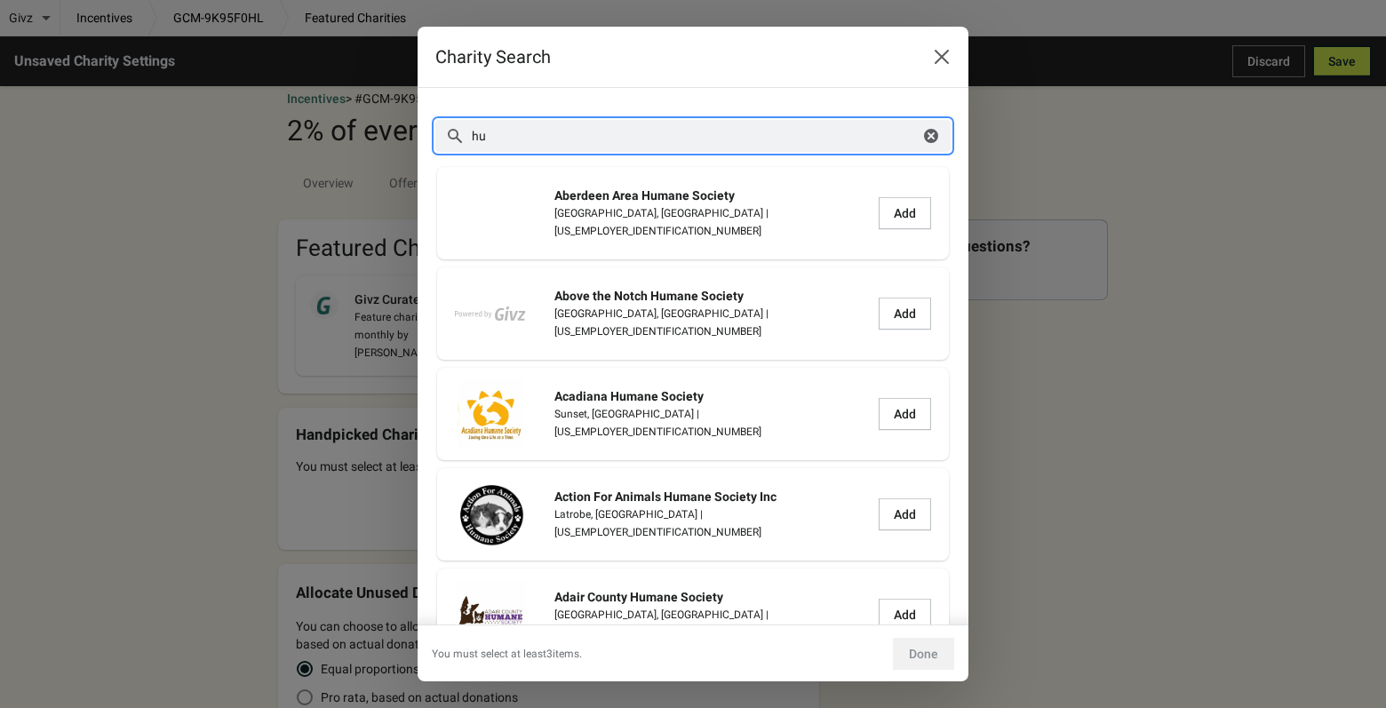
type input "h"
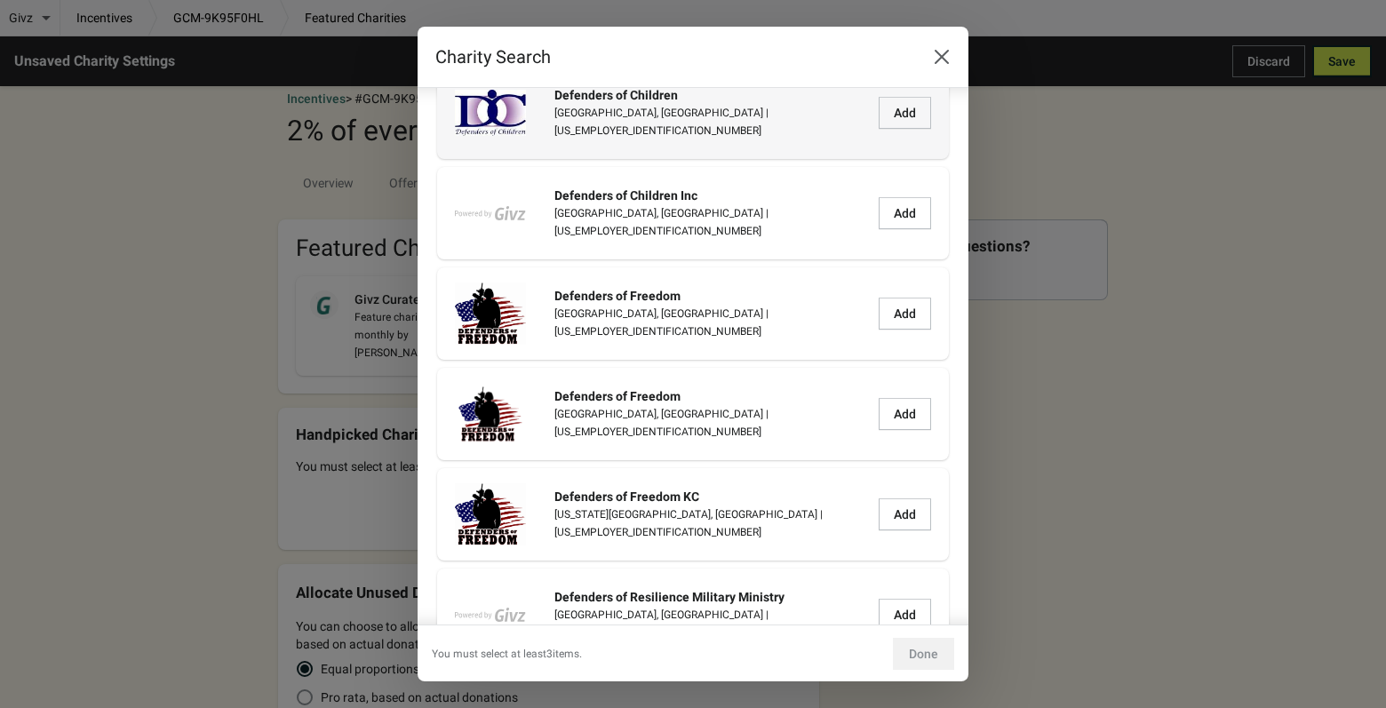
scroll to position [2927, 0]
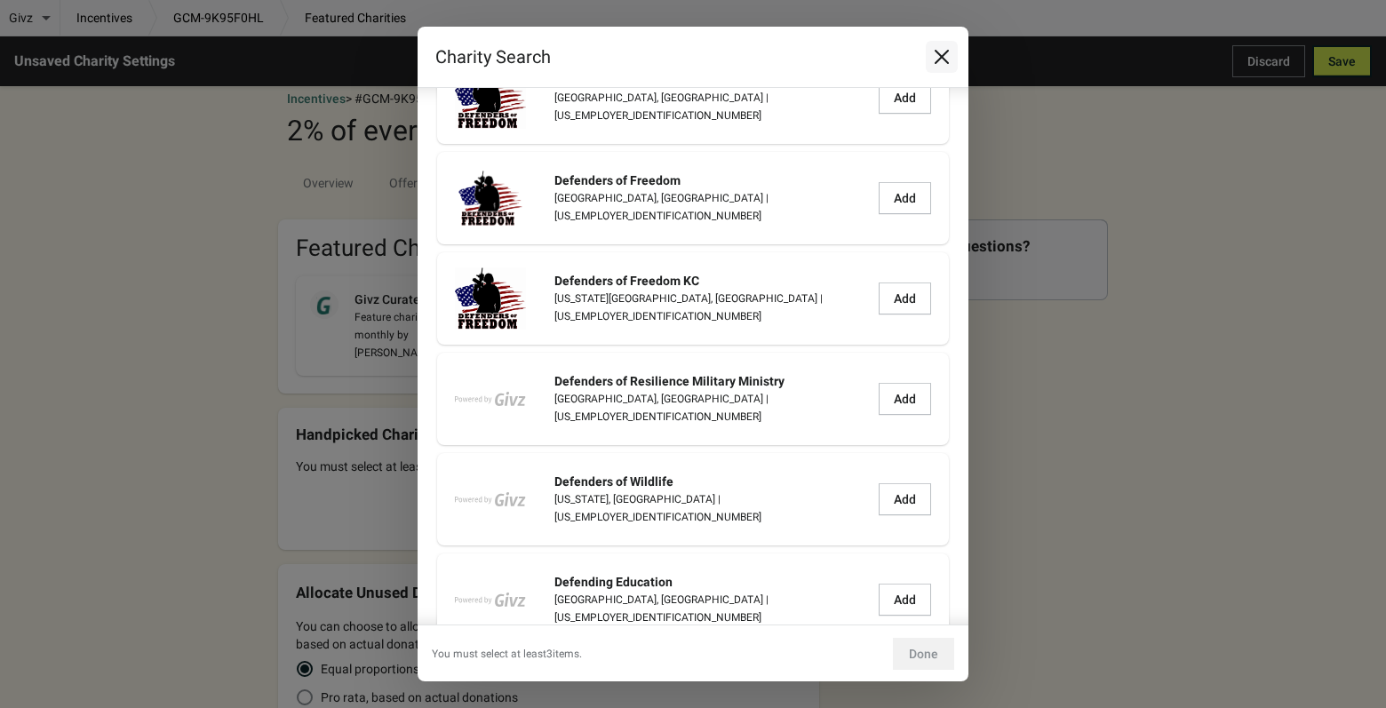
type input "Defend"
click at [937, 52] on icon "Close" at bounding box center [942, 57] width 14 height 14
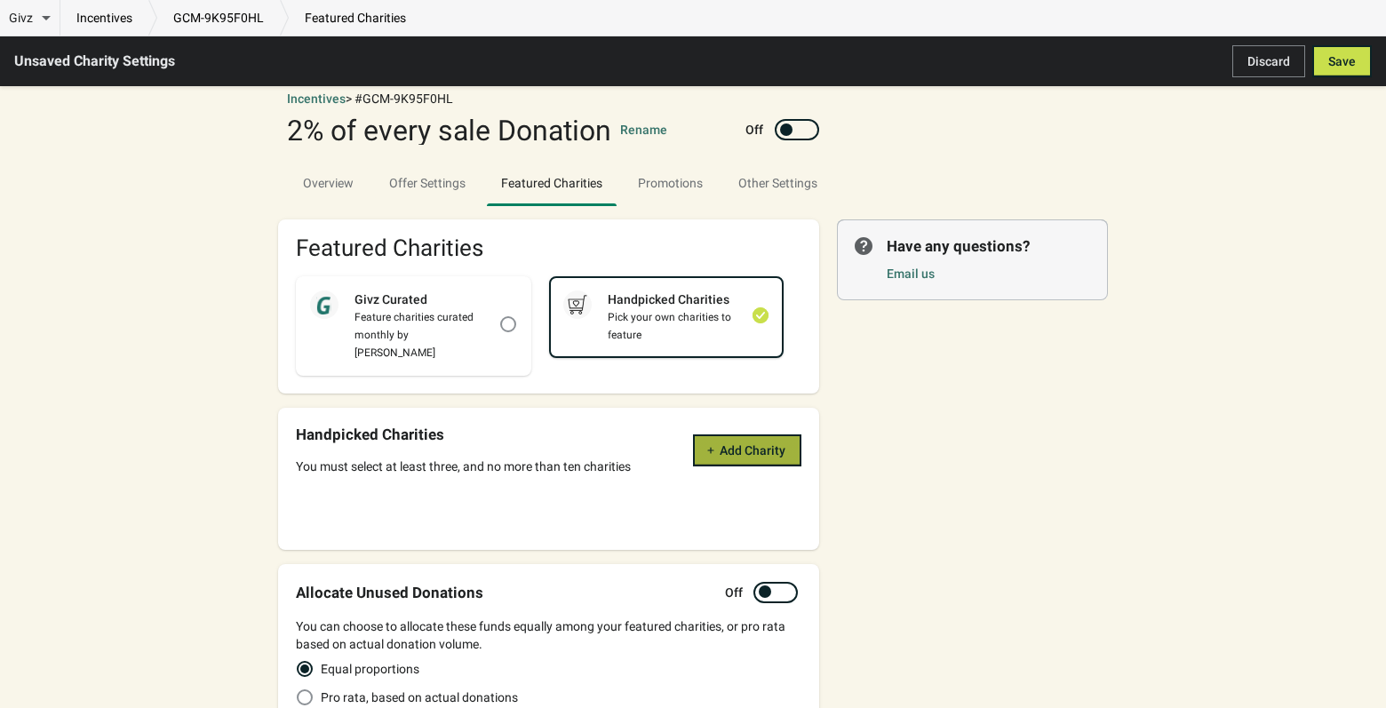
click at [754, 443] on span "Add Charity" at bounding box center [753, 450] width 66 height 14
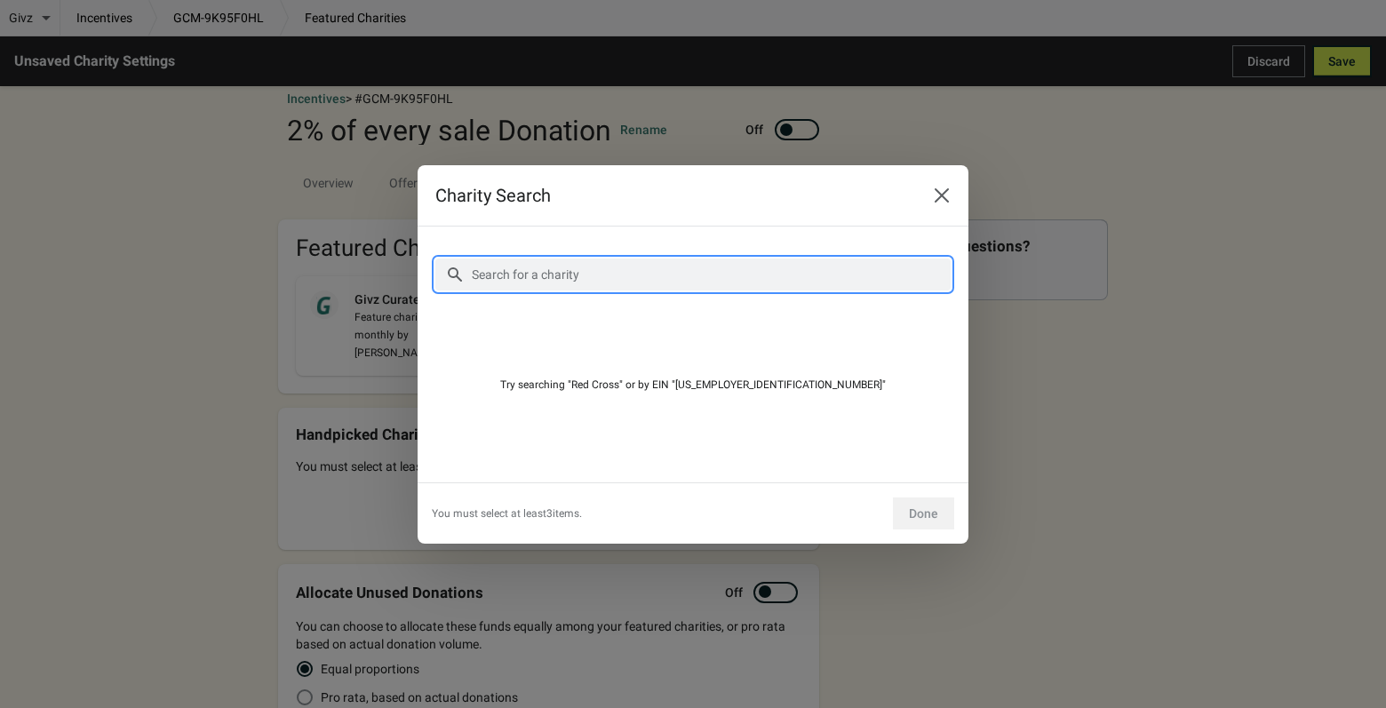
click at [518, 278] on input "Search for a charity" at bounding box center [711, 275] width 480 height 32
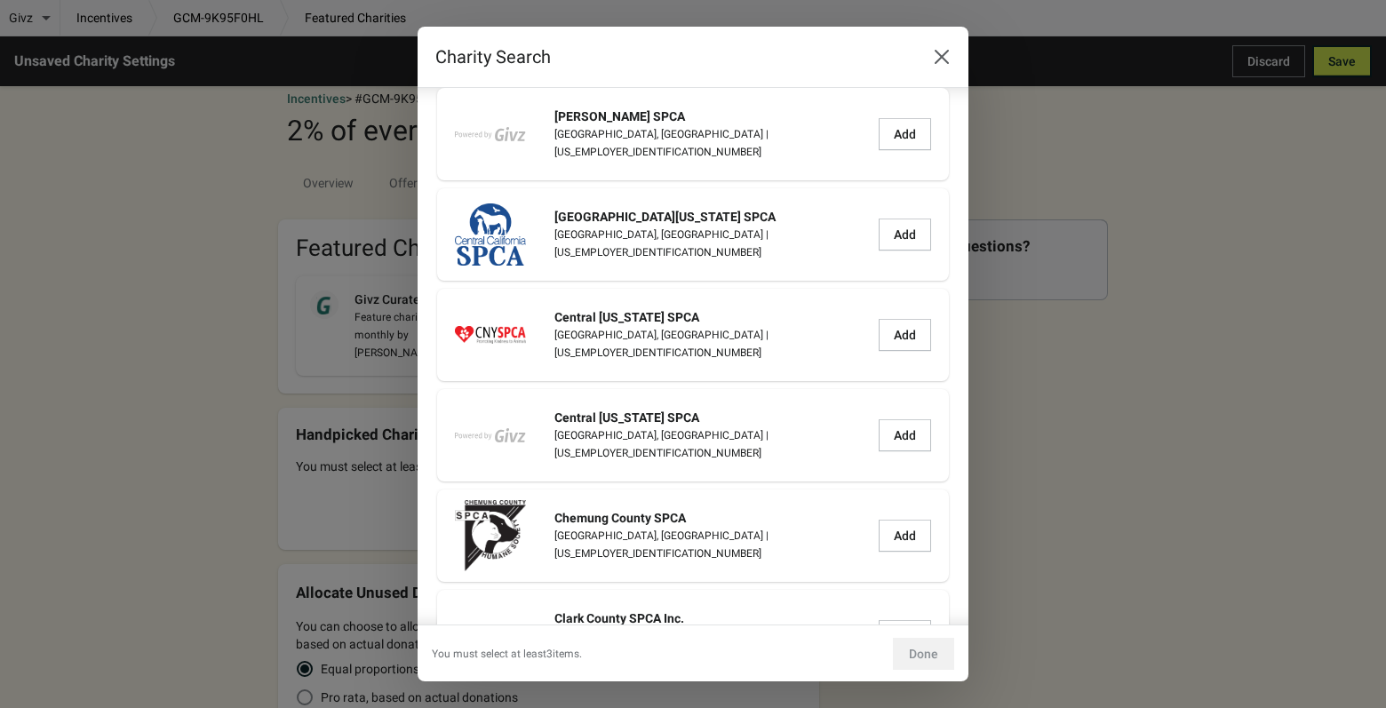
scroll to position [1719, 0]
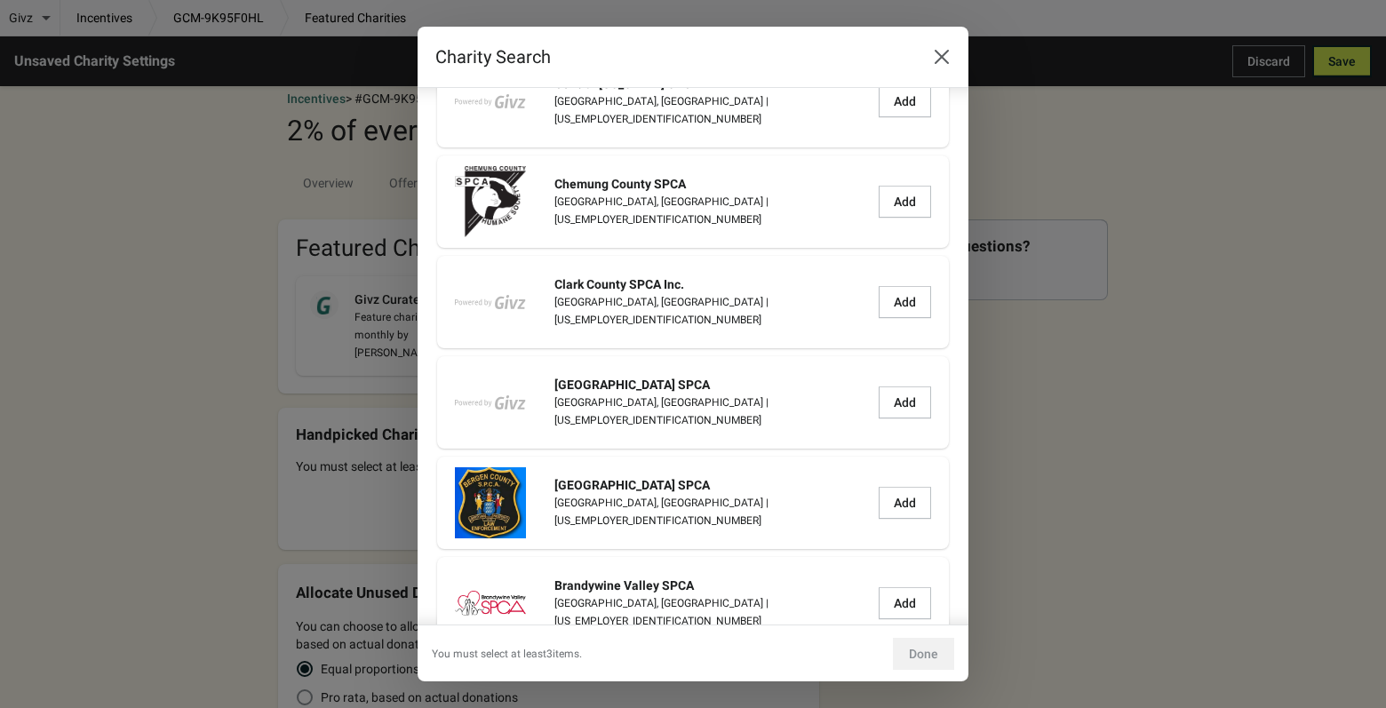
type input "SPCA"
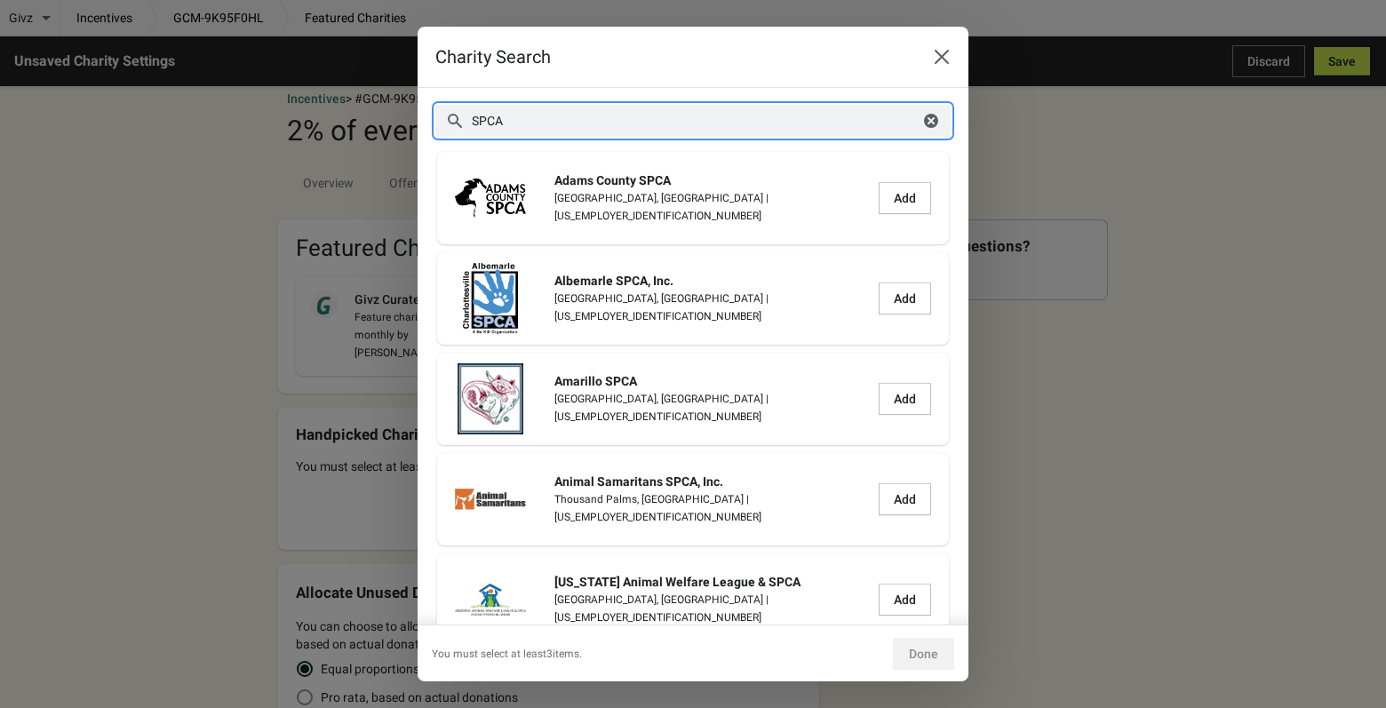
scroll to position [0, 0]
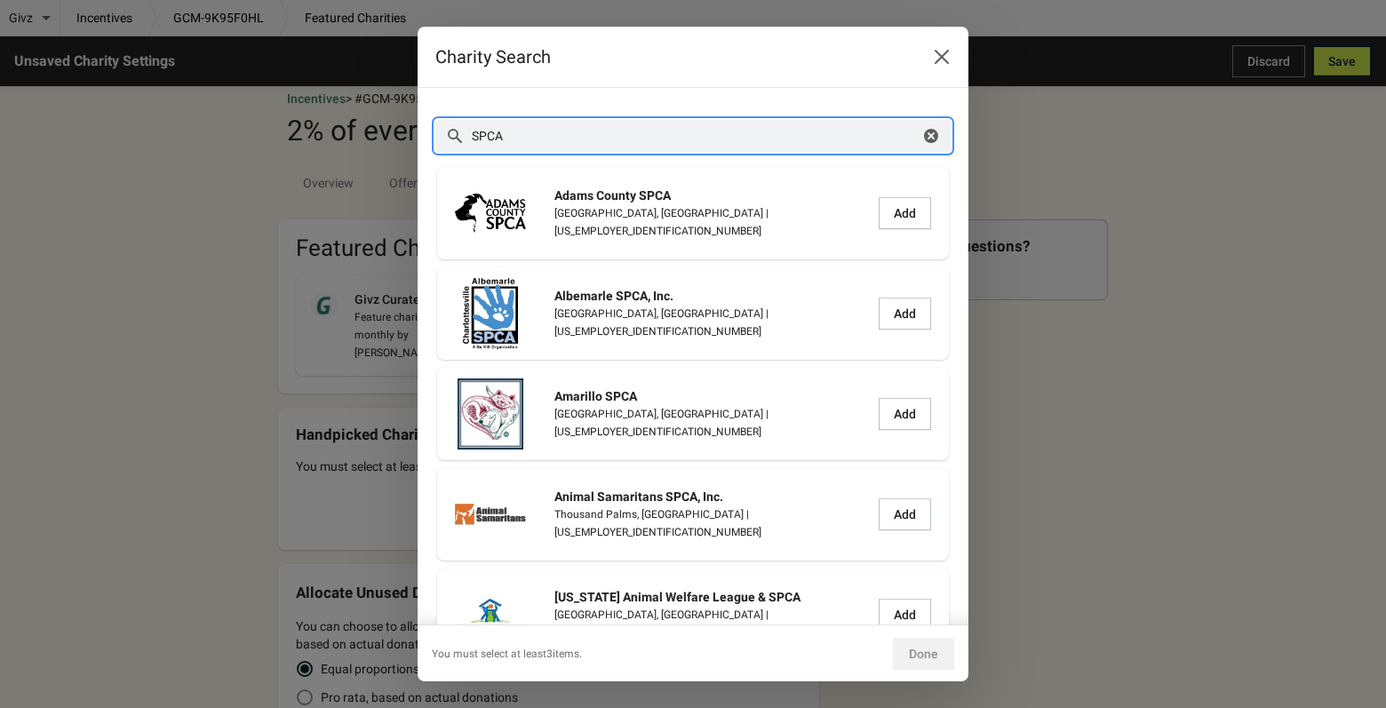
drag, startPoint x: 527, startPoint y: 133, endPoint x: 457, endPoint y: 140, distance: 70.5
click at [457, 140] on div "SPCA Clear" at bounding box center [692, 136] width 515 height 32
click at [945, 55] on icon "Close" at bounding box center [942, 57] width 18 height 18
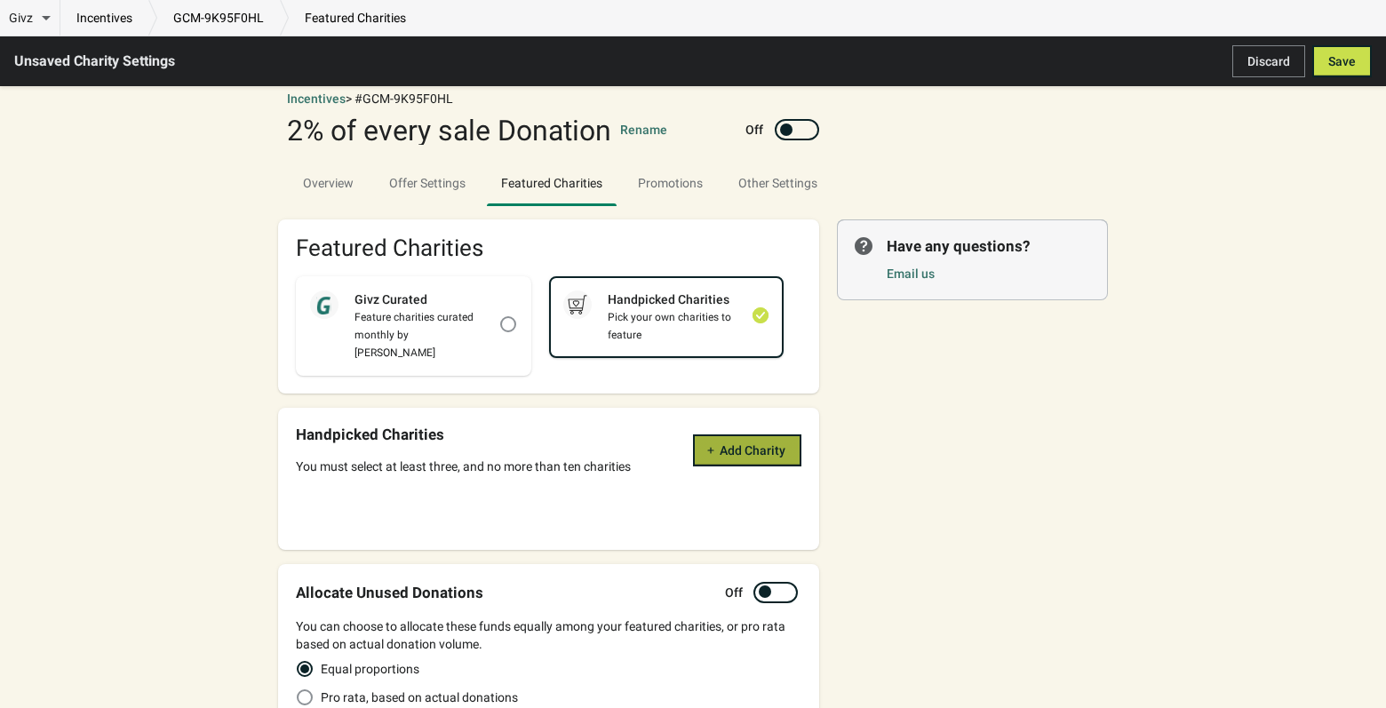
click at [750, 443] on span "Add Charity" at bounding box center [753, 450] width 66 height 14
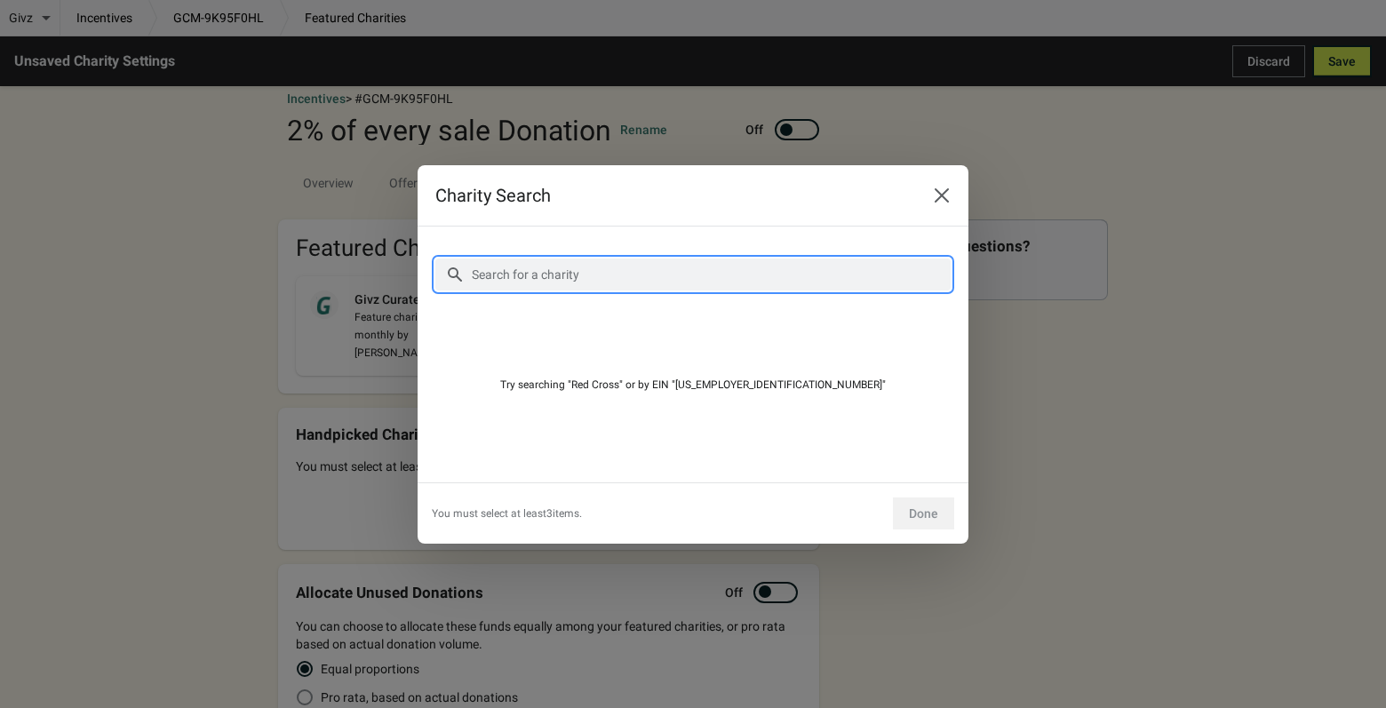
click at [502, 280] on input "Search for a charity" at bounding box center [711, 275] width 480 height 32
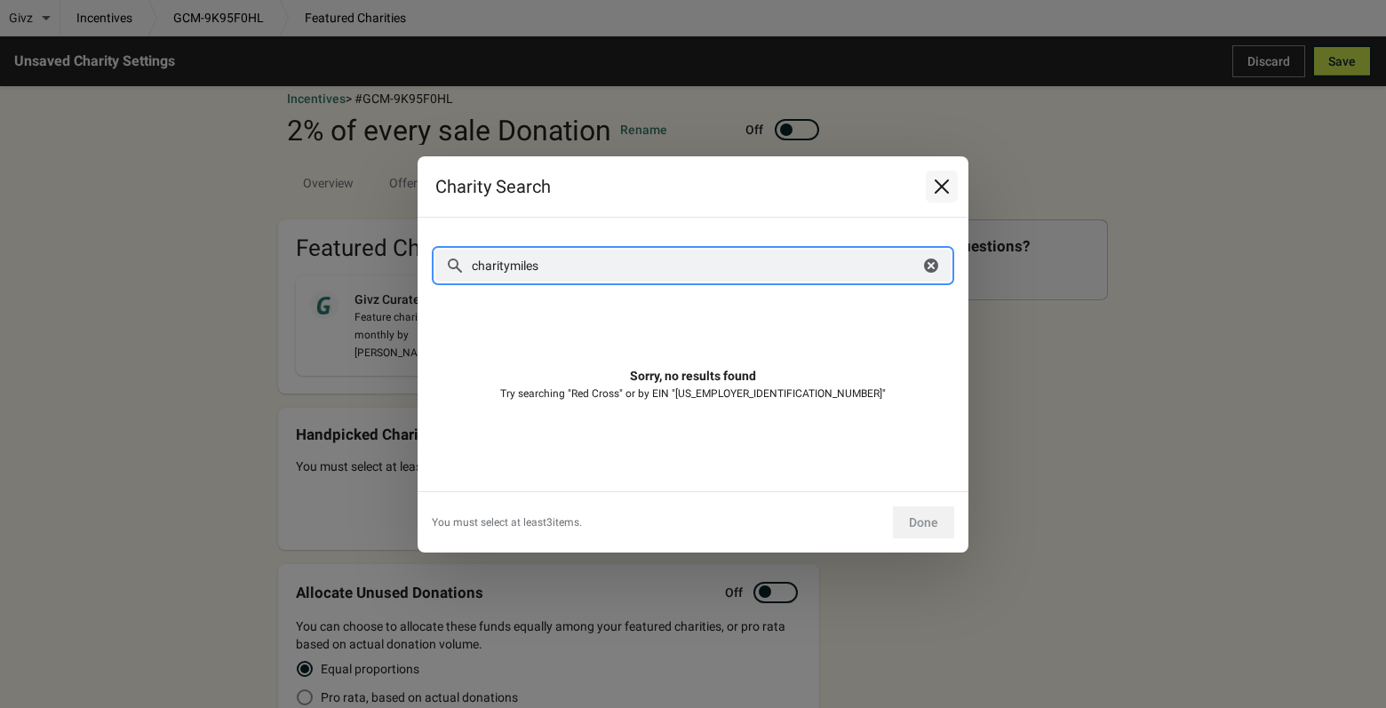
type input "charitymiles"
click at [937, 189] on icon "Close" at bounding box center [942, 187] width 18 height 18
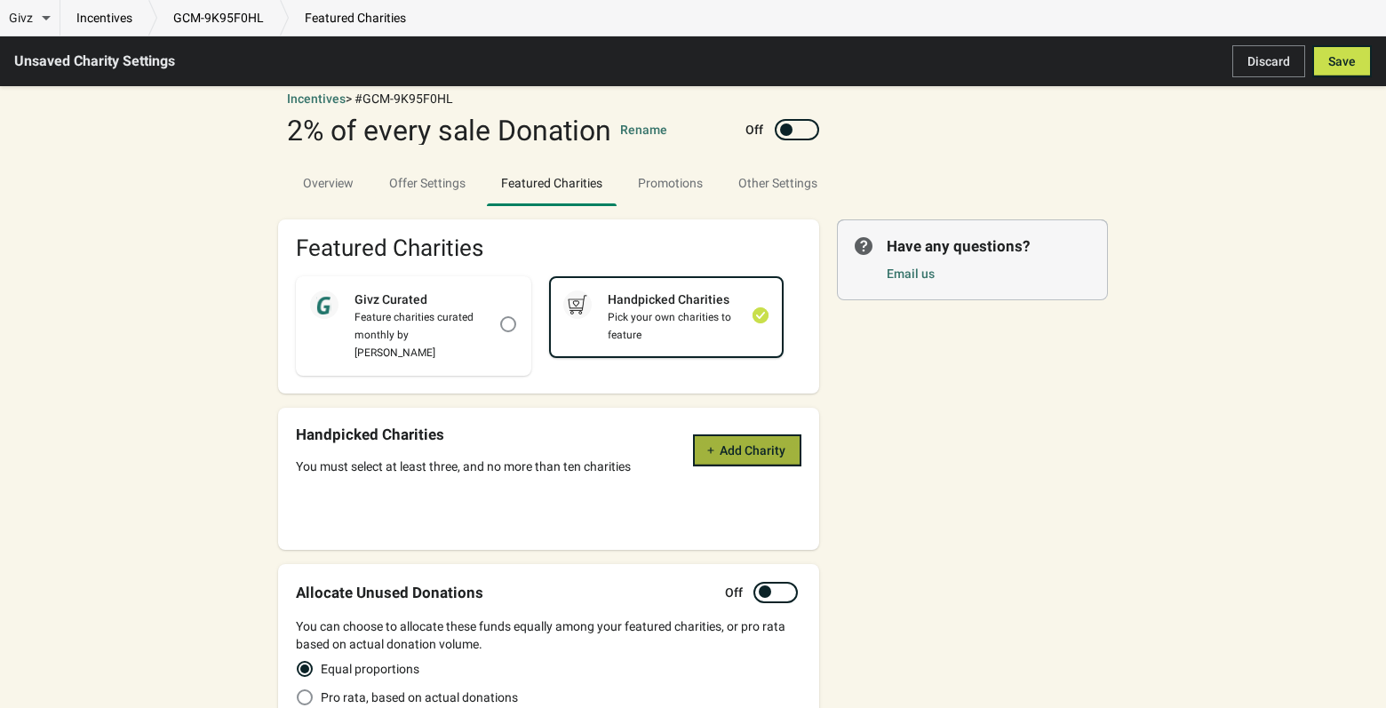
click at [763, 447] on button "Add Charity" at bounding box center [747, 451] width 108 height 32
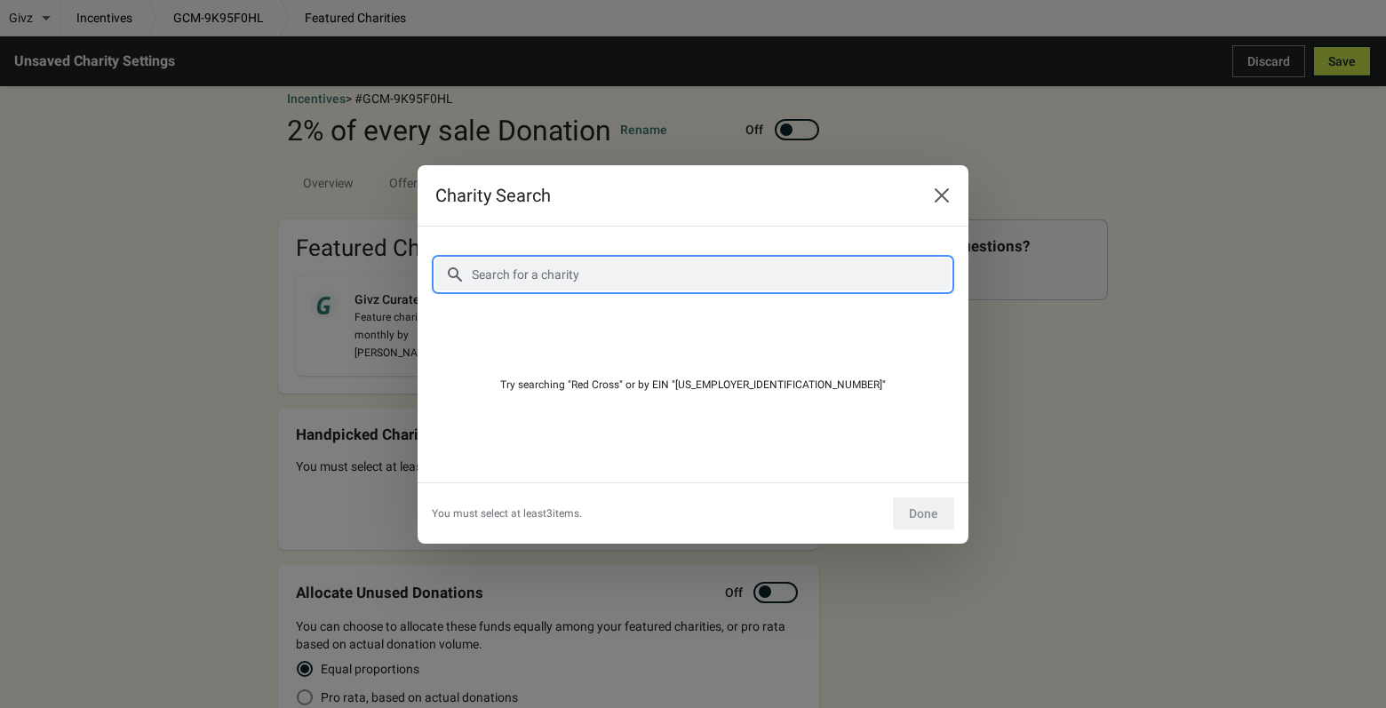
click at [504, 277] on input "Search for a charity" at bounding box center [711, 275] width 480 height 32
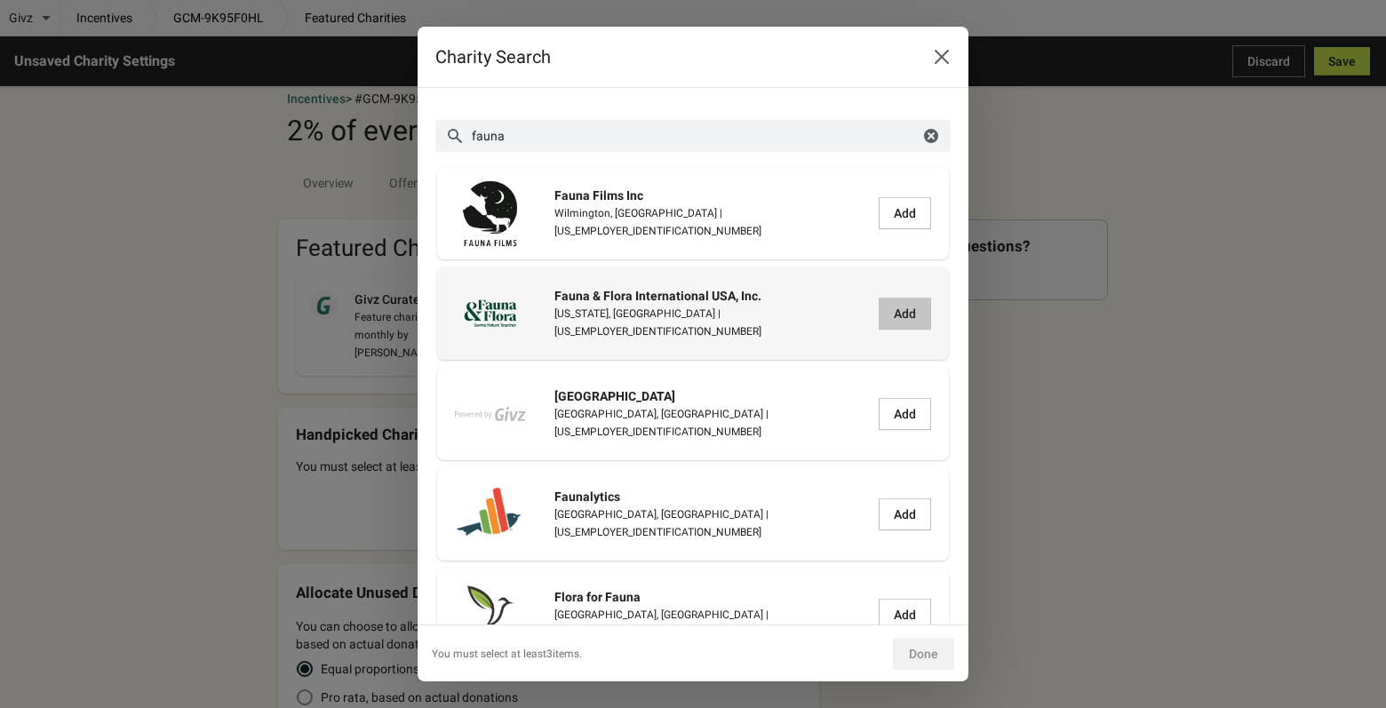
click at [894, 313] on span "Add" at bounding box center [905, 314] width 22 height 14
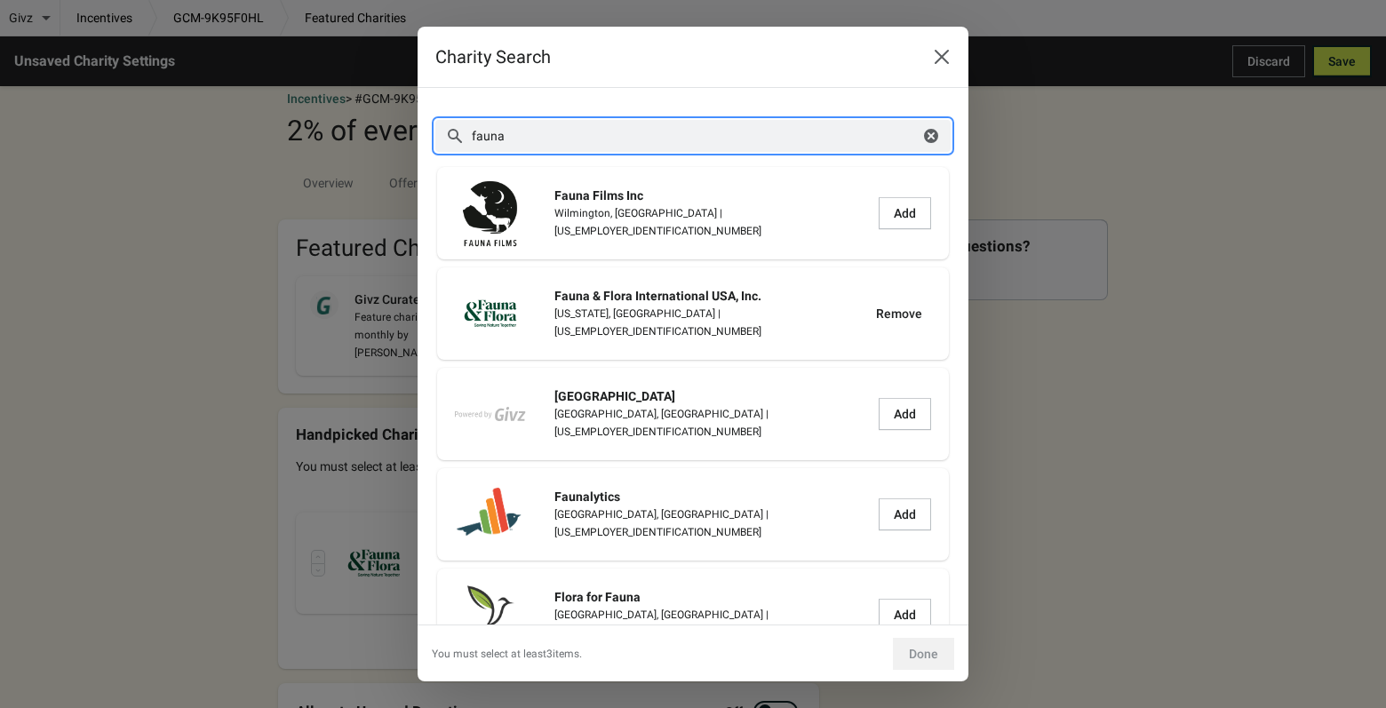
click at [518, 138] on input "fauna" at bounding box center [695, 136] width 449 height 32
type input "f"
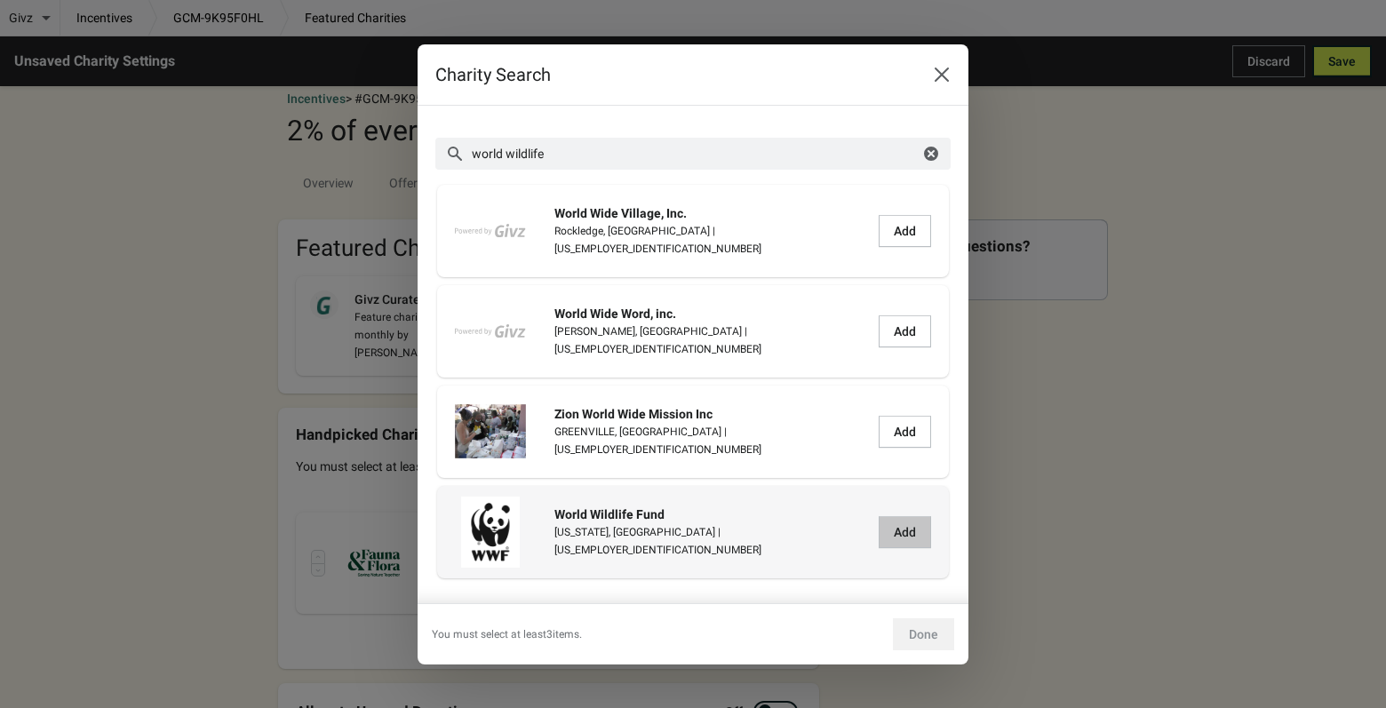
click at [894, 535] on span "Add" at bounding box center [905, 532] width 22 height 14
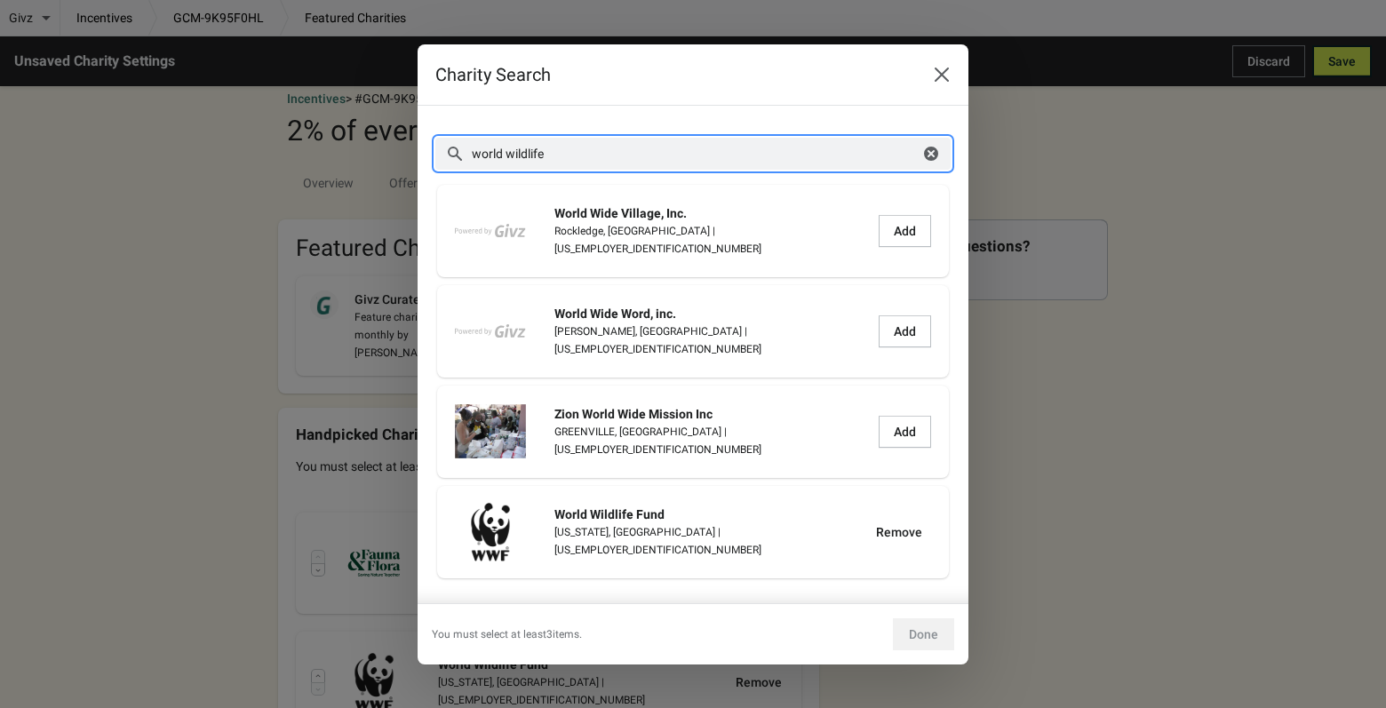
click at [554, 153] on input "world wildlife" at bounding box center [695, 154] width 449 height 32
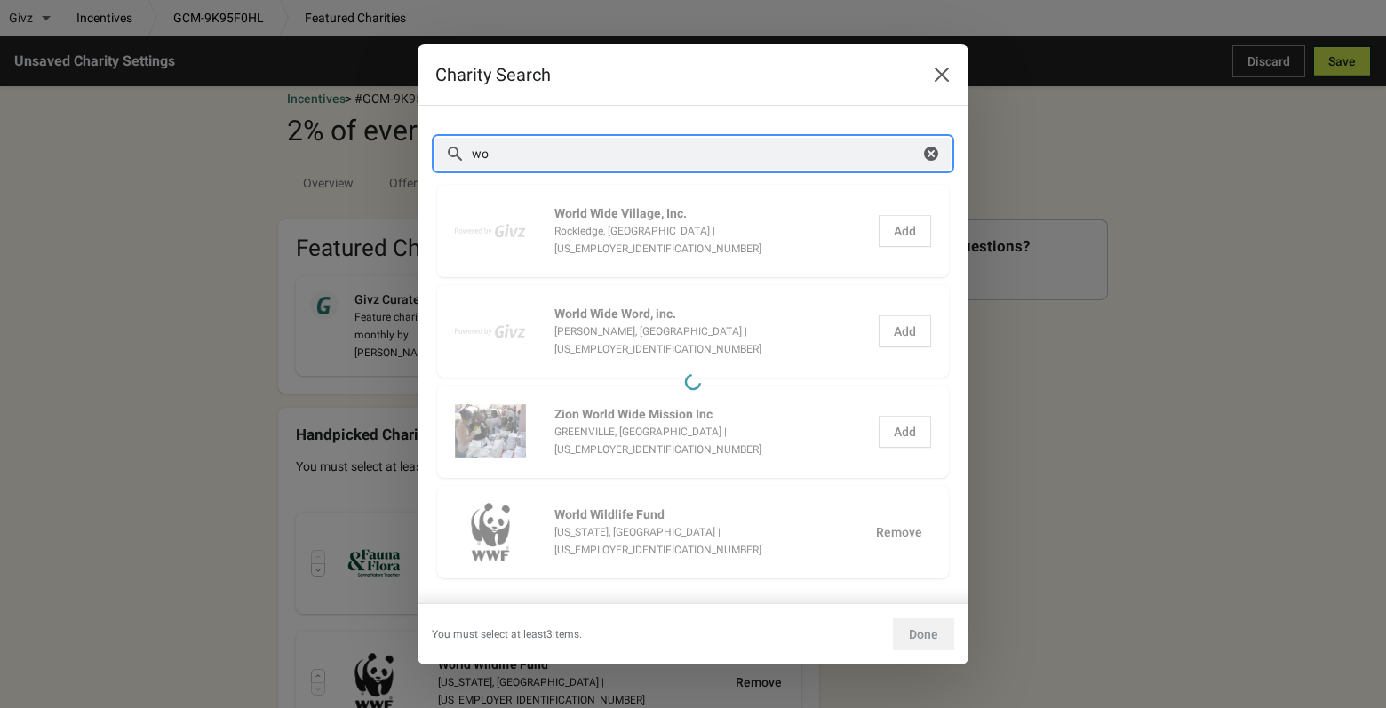
type input "w"
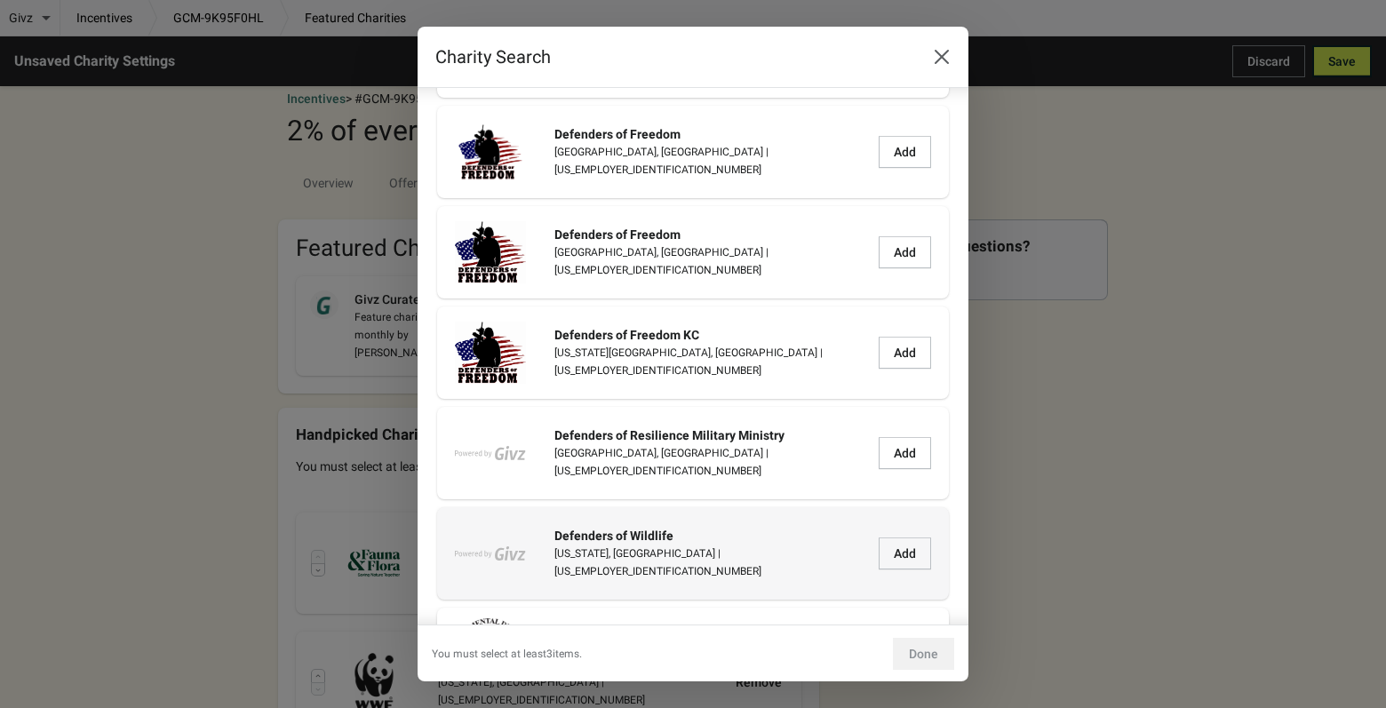
scroll to position [953, 0]
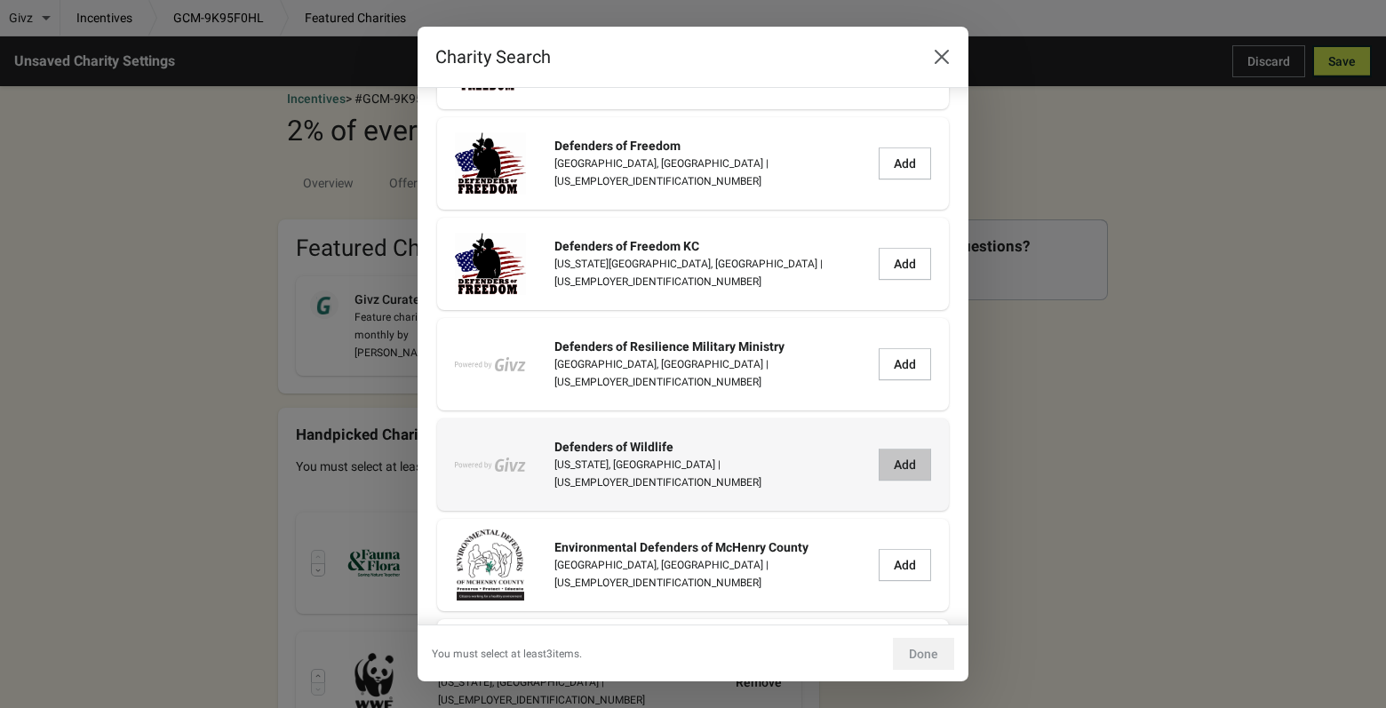
click at [895, 467] on span "Add" at bounding box center [905, 465] width 22 height 14
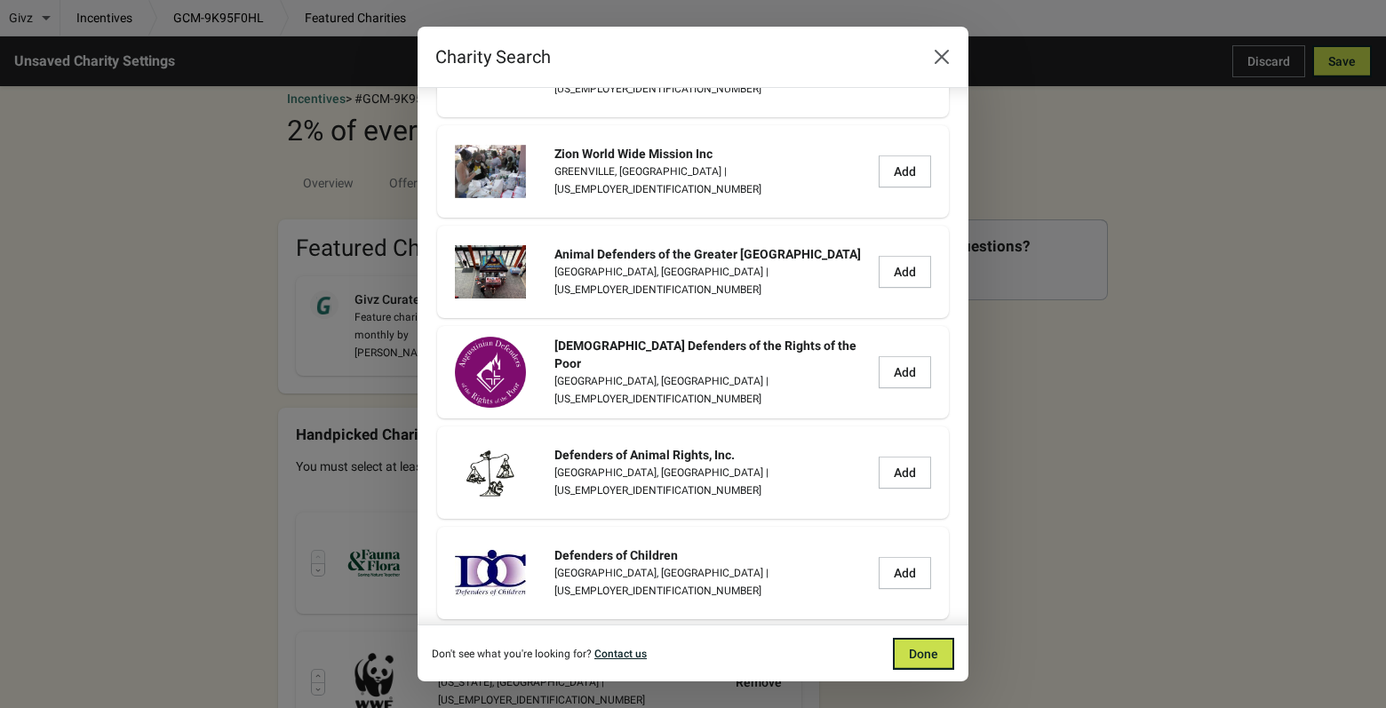
scroll to position [0, 0]
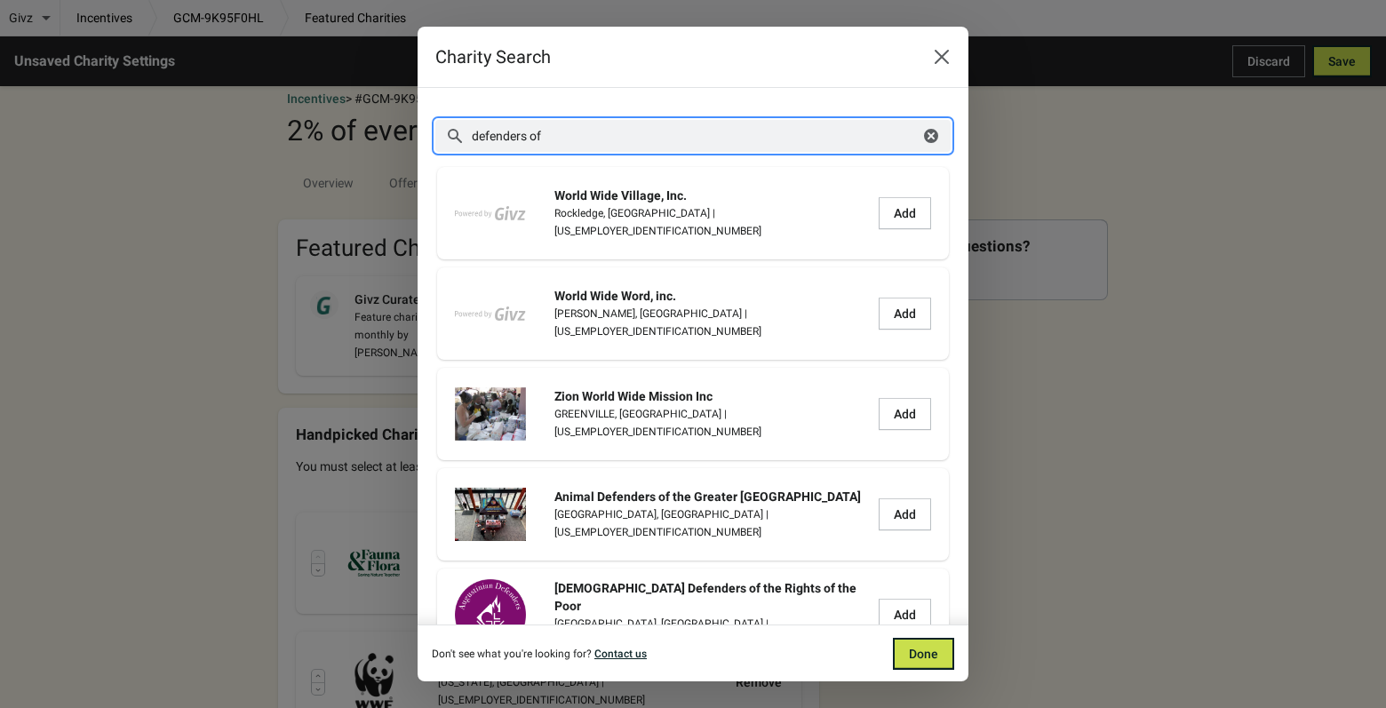
drag, startPoint x: 546, startPoint y: 136, endPoint x: 464, endPoint y: 146, distance: 82.3
click at [464, 146] on div "defenders of Clear" at bounding box center [692, 136] width 515 height 32
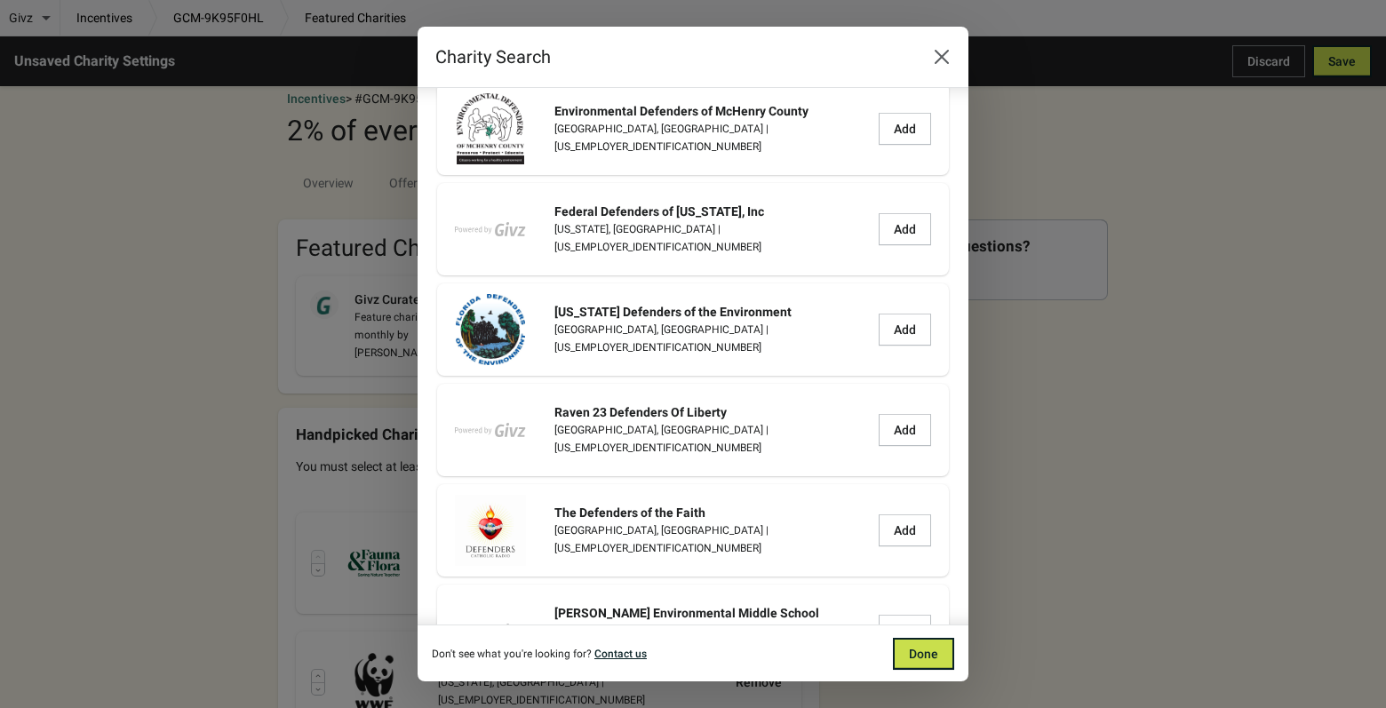
scroll to position [563, 0]
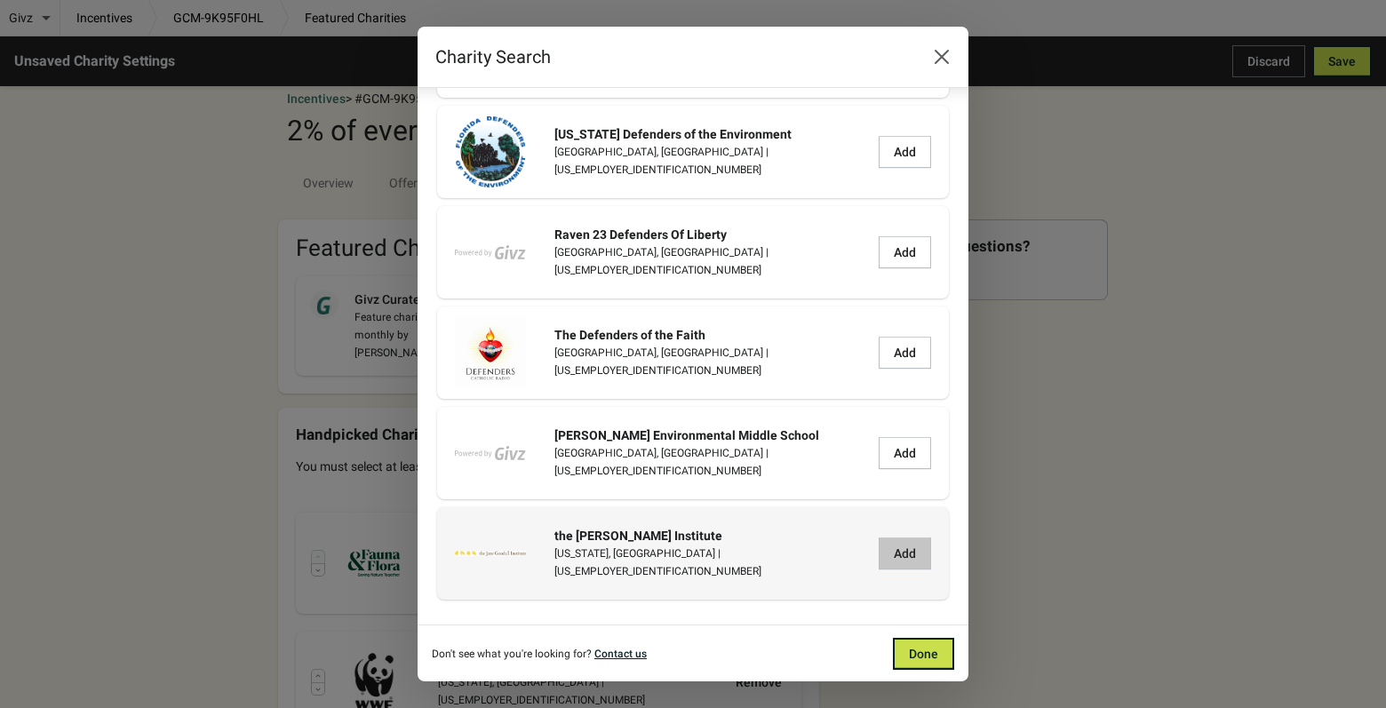
click at [896, 551] on span "Add" at bounding box center [905, 553] width 22 height 14
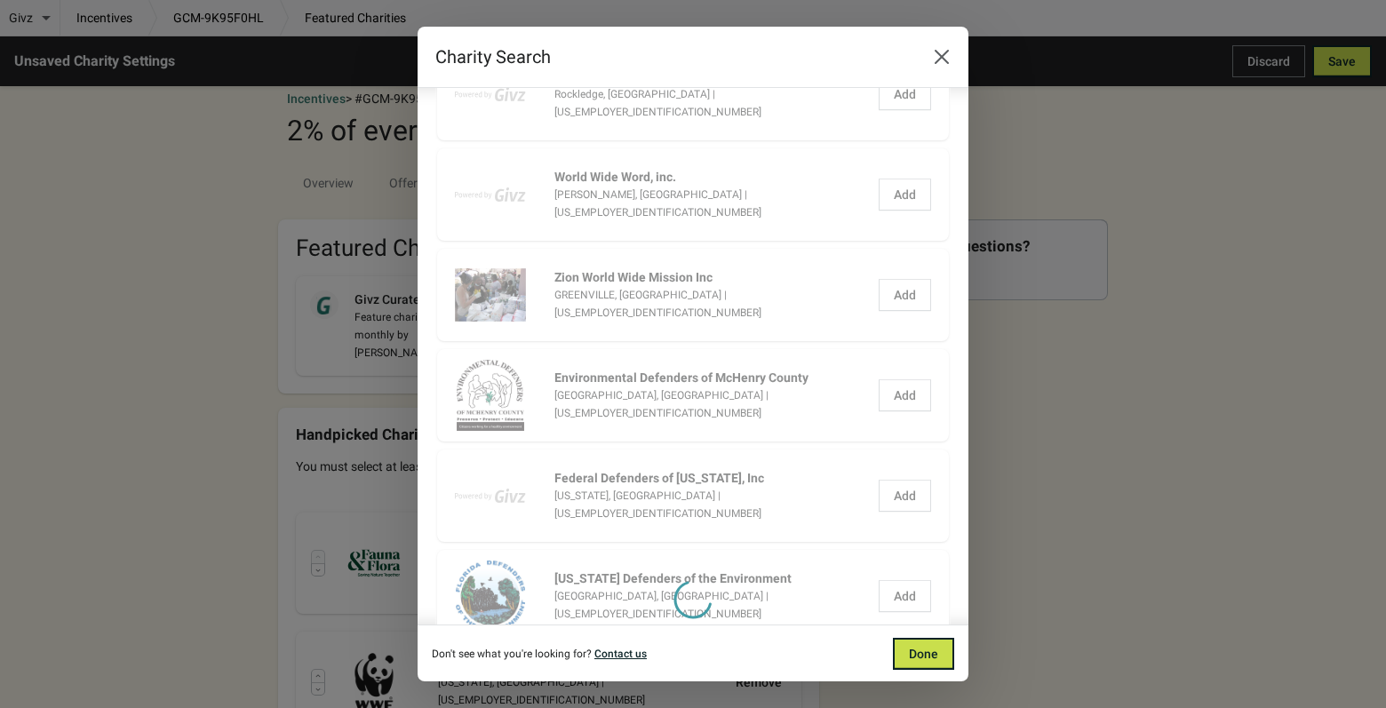
scroll to position [0, 0]
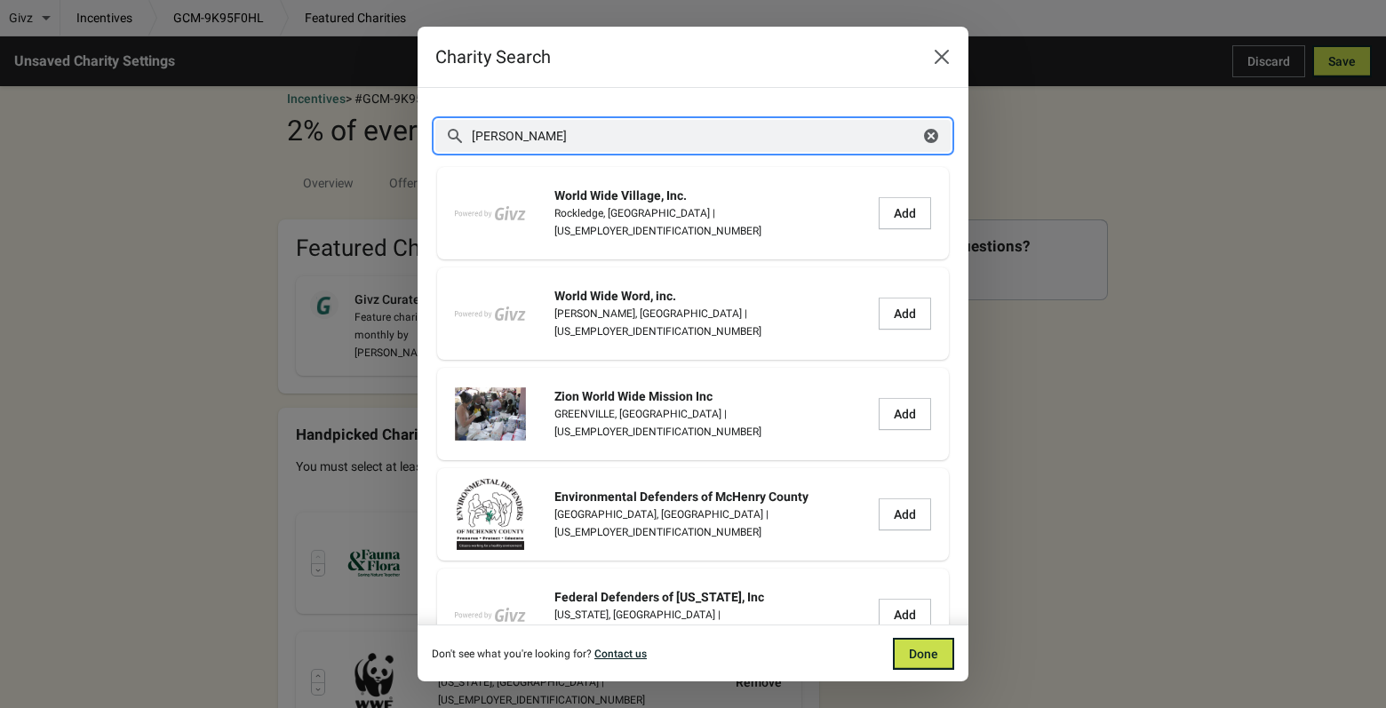
drag, startPoint x: 540, startPoint y: 135, endPoint x: 435, endPoint y: 149, distance: 105.8
click at [435, 148] on div "[PERSON_NAME] good Clear" at bounding box center [692, 136] width 515 height 32
click at [622, 134] on input "humane society" at bounding box center [695, 136] width 449 height 32
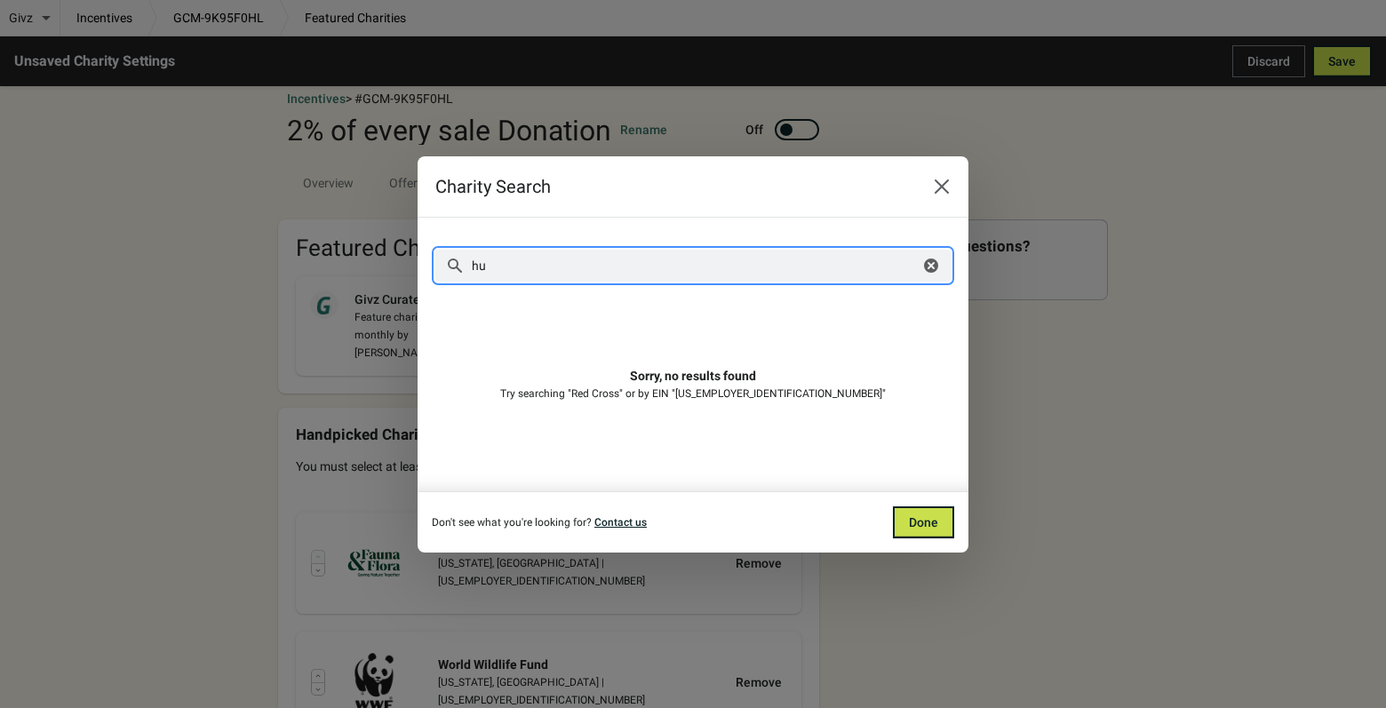
type input "h"
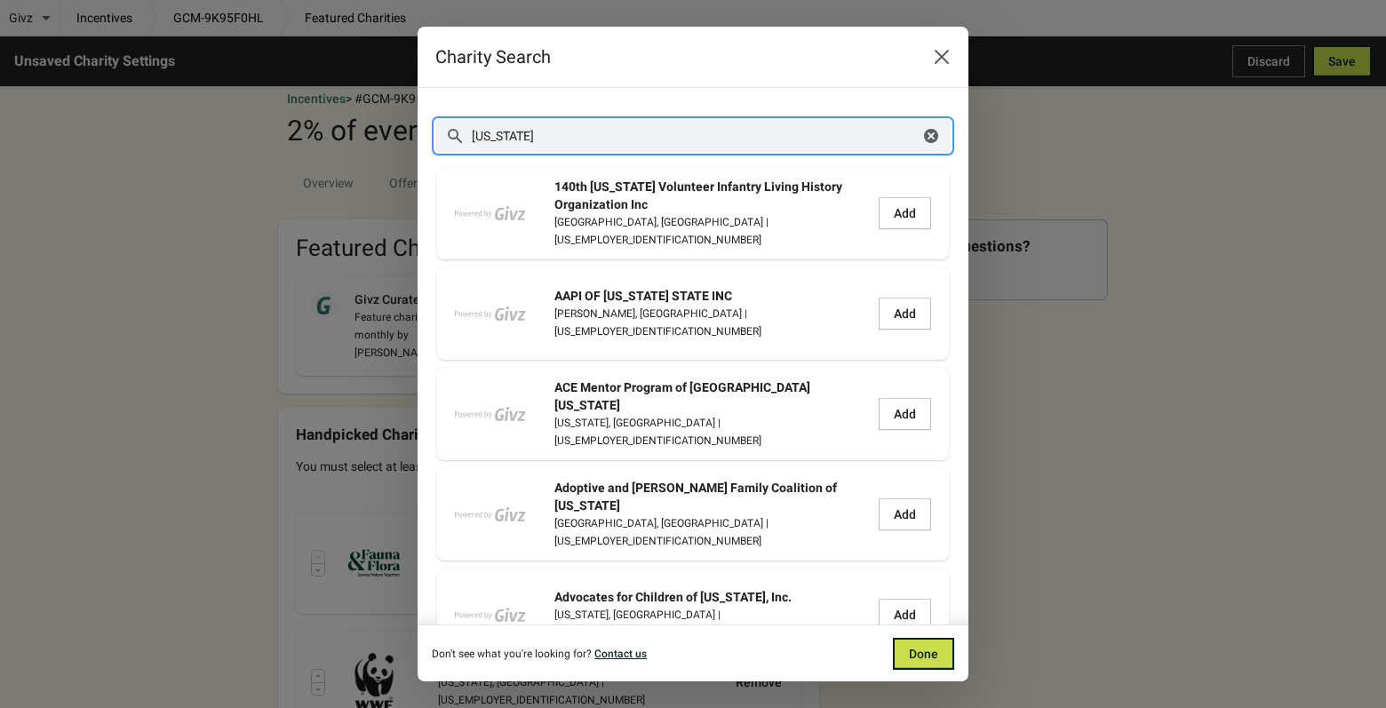
drag, startPoint x: 549, startPoint y: 136, endPoint x: 452, endPoint y: 137, distance: 96.9
click at [452, 137] on div "[US_STATE] Clear" at bounding box center [692, 136] width 515 height 32
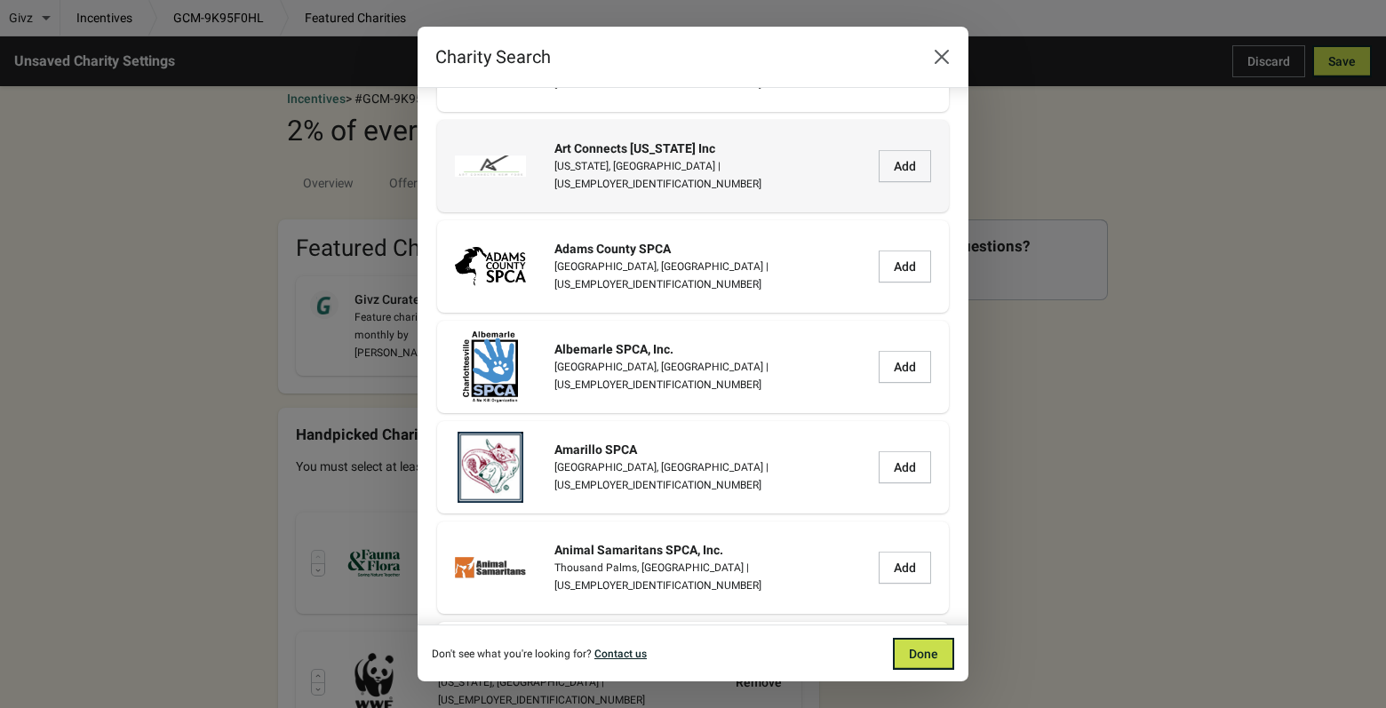
scroll to position [2310, 0]
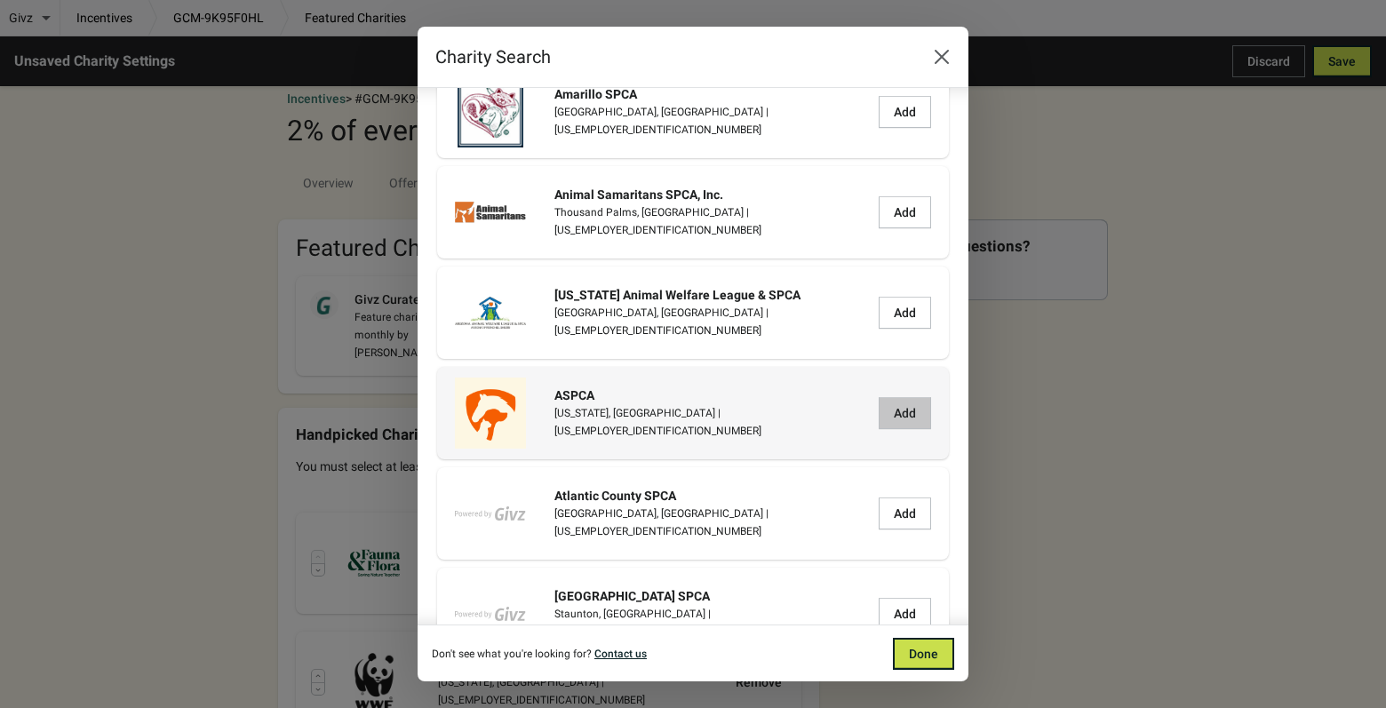
click at [894, 410] on span "Add" at bounding box center [905, 413] width 22 height 14
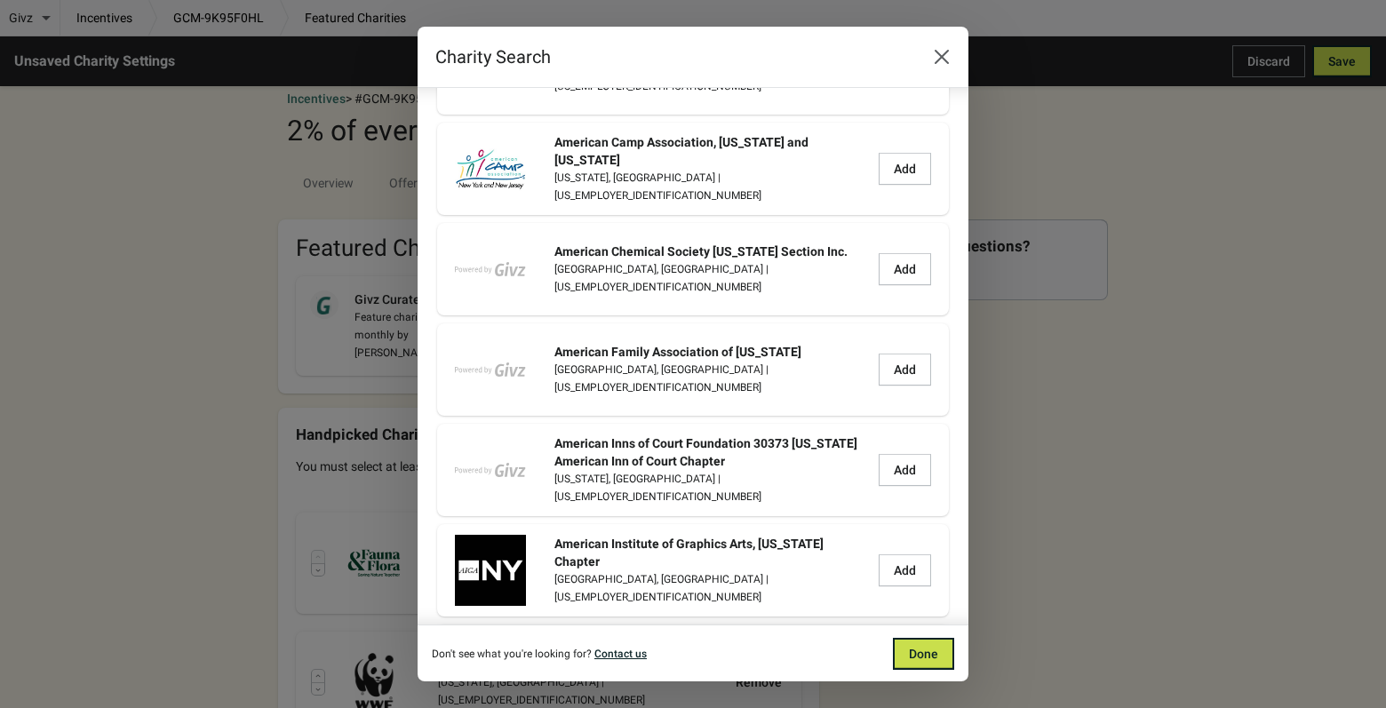
scroll to position [0, 0]
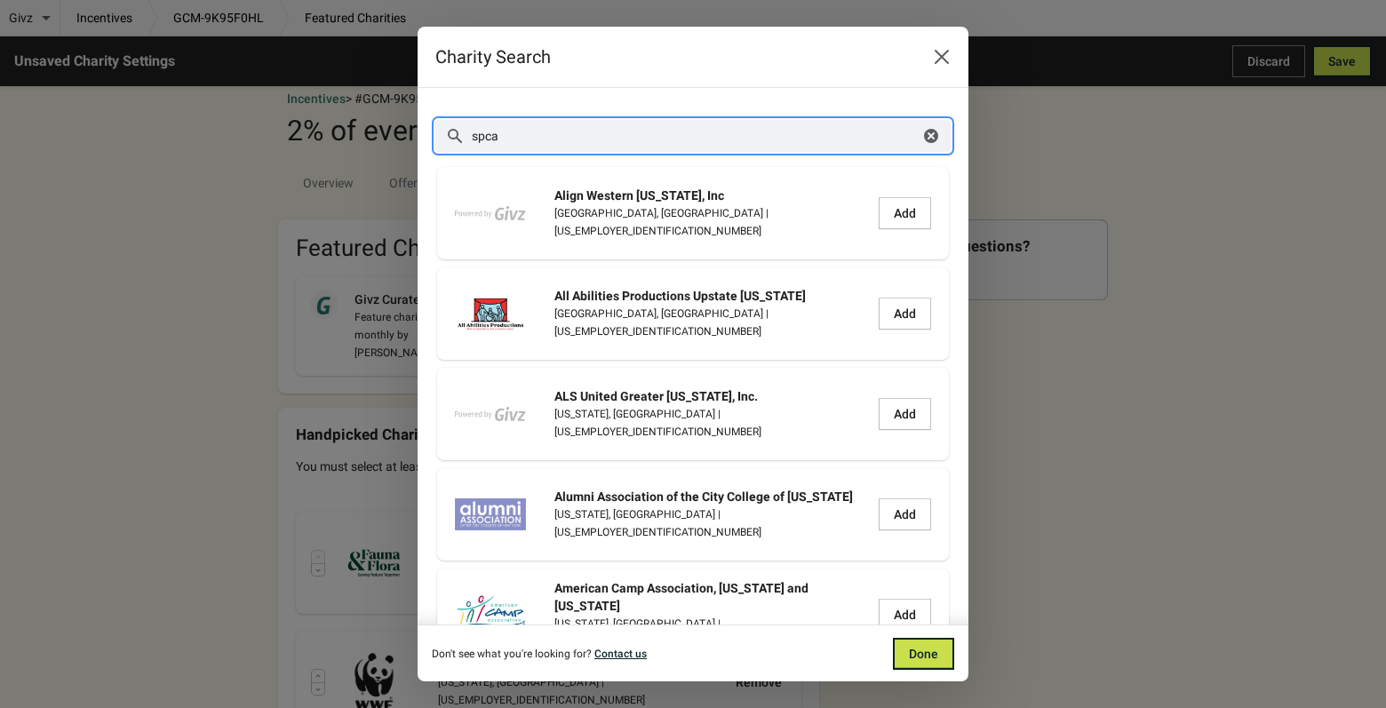
click at [520, 135] on input "spca" at bounding box center [695, 136] width 449 height 32
type input "s"
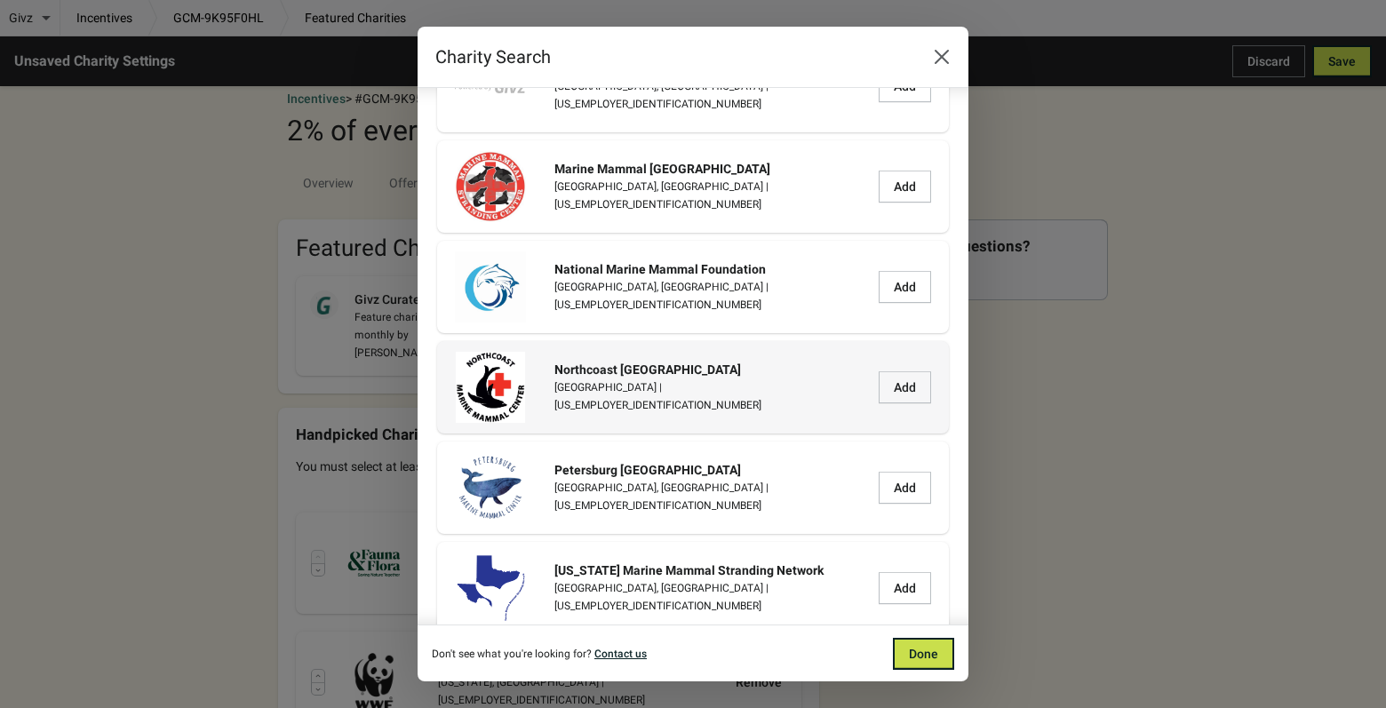
scroll to position [3283, 0]
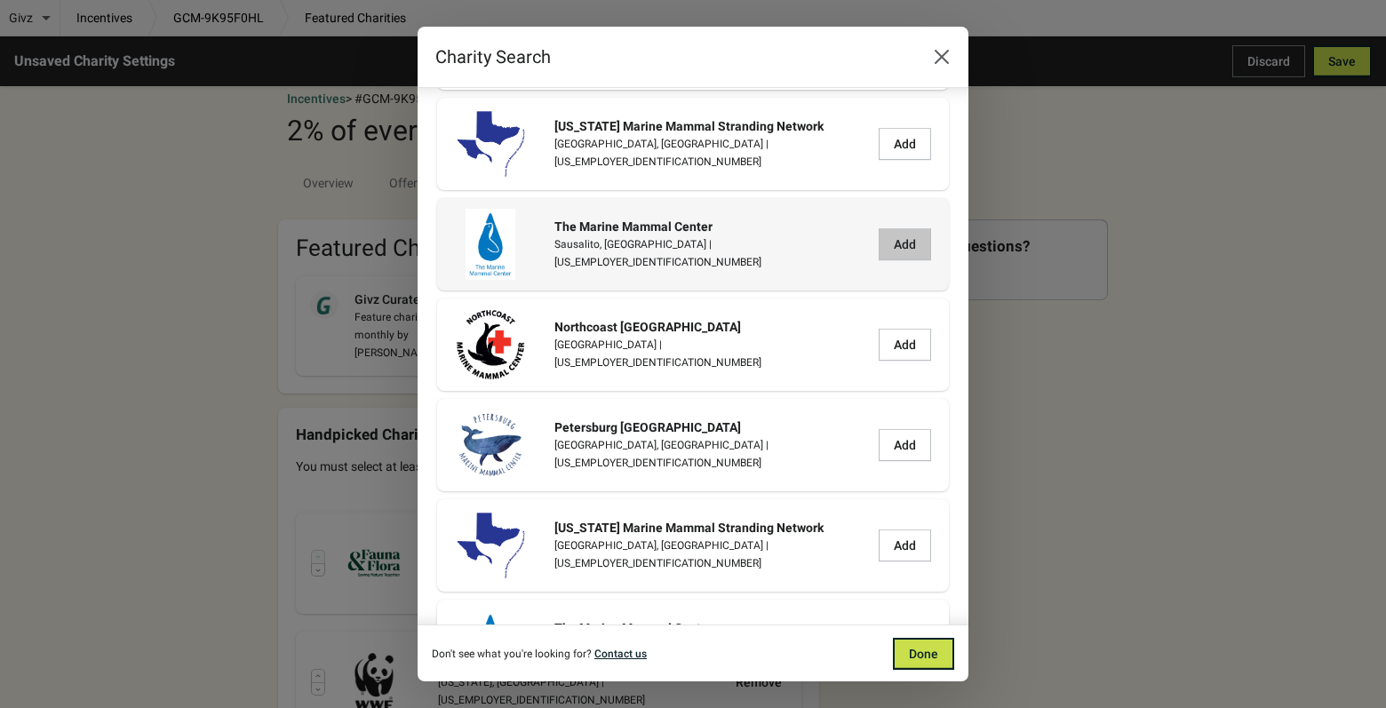
click at [896, 245] on span "Add" at bounding box center [905, 244] width 22 height 14
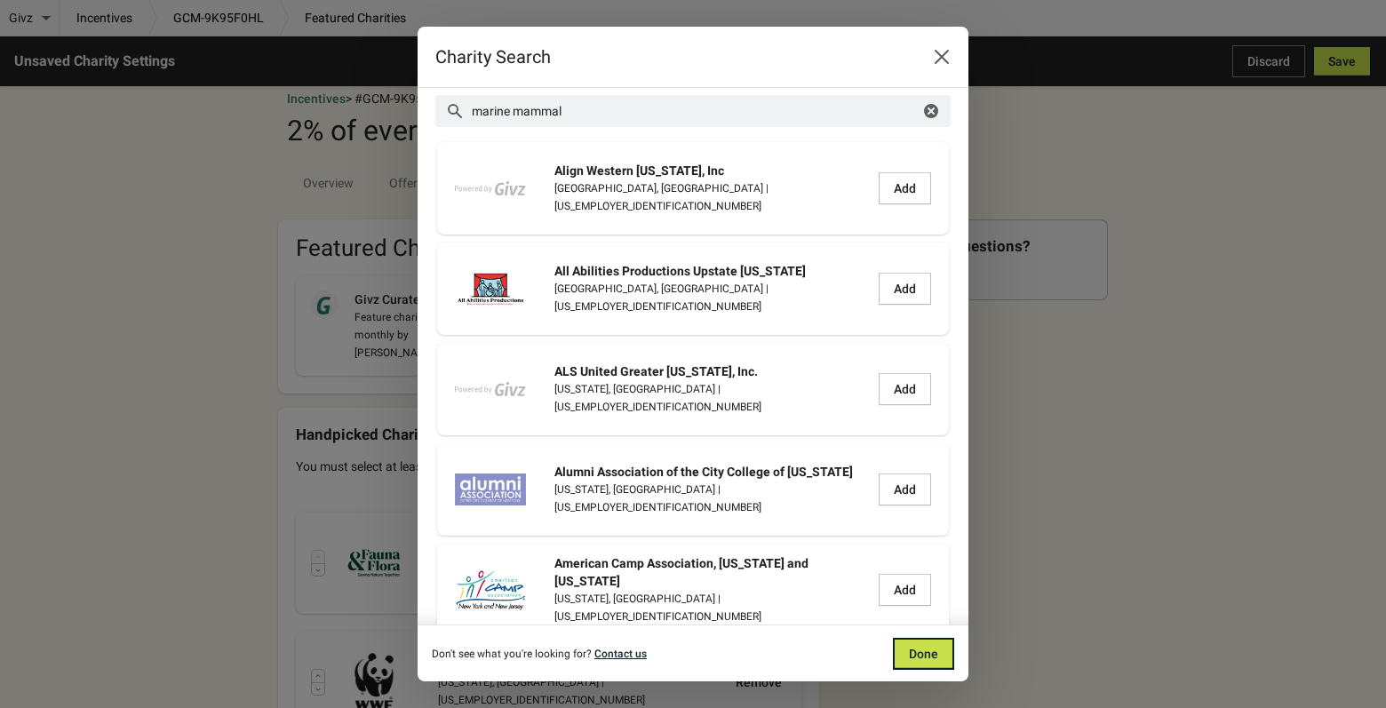
scroll to position [0, 0]
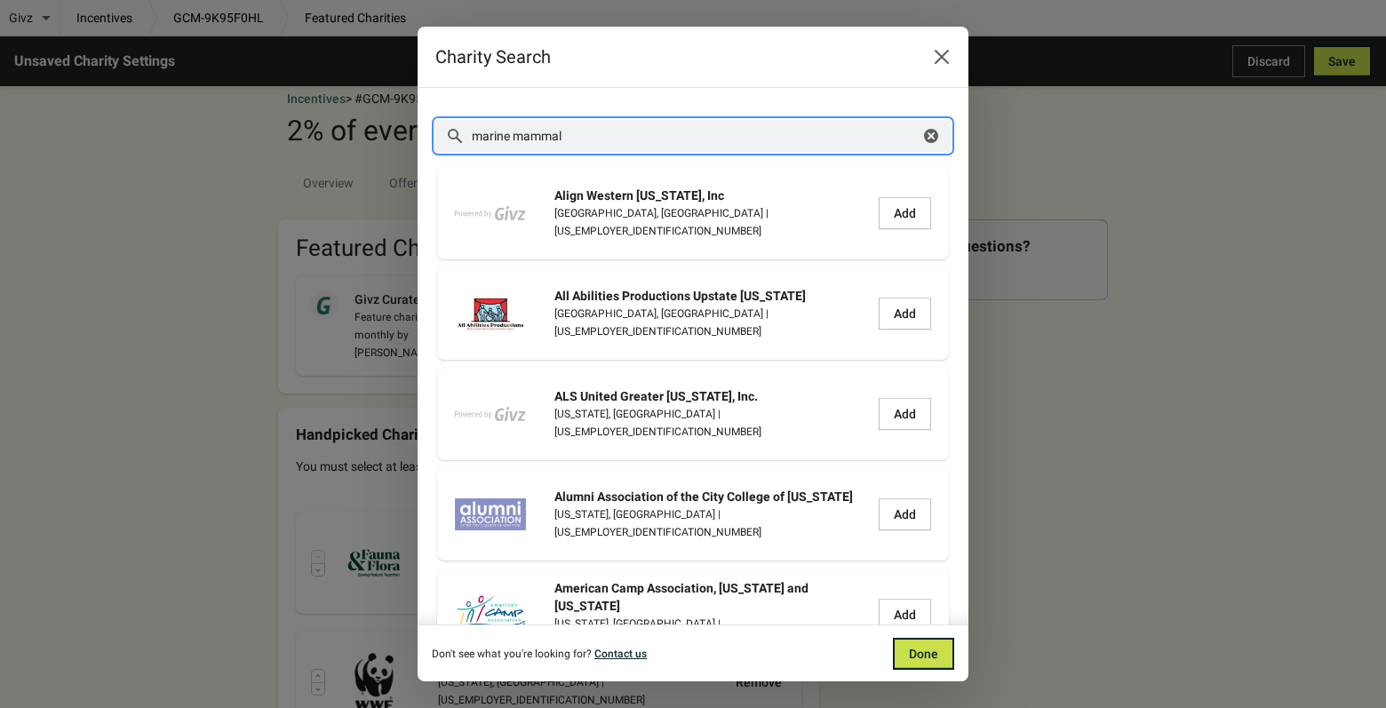
click at [588, 133] on input "marine mammal" at bounding box center [695, 136] width 449 height 32
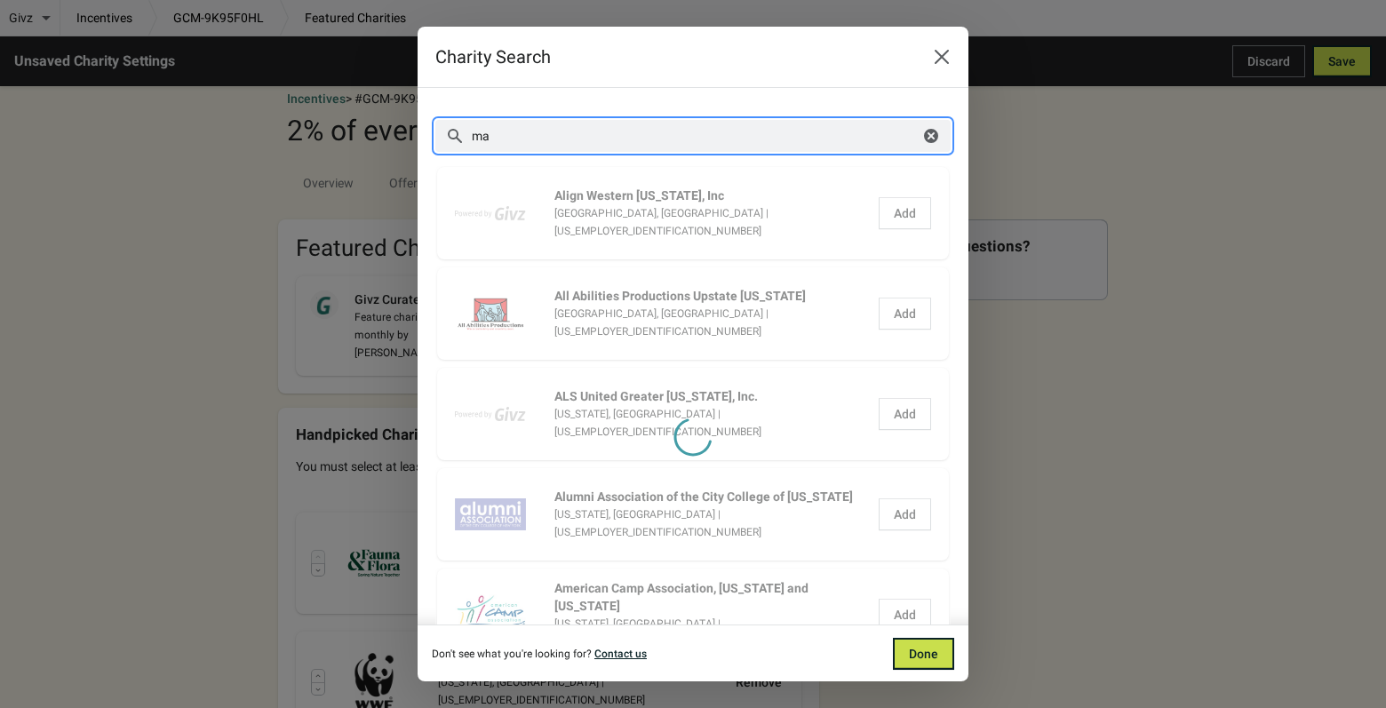
type input "m"
type input "S"
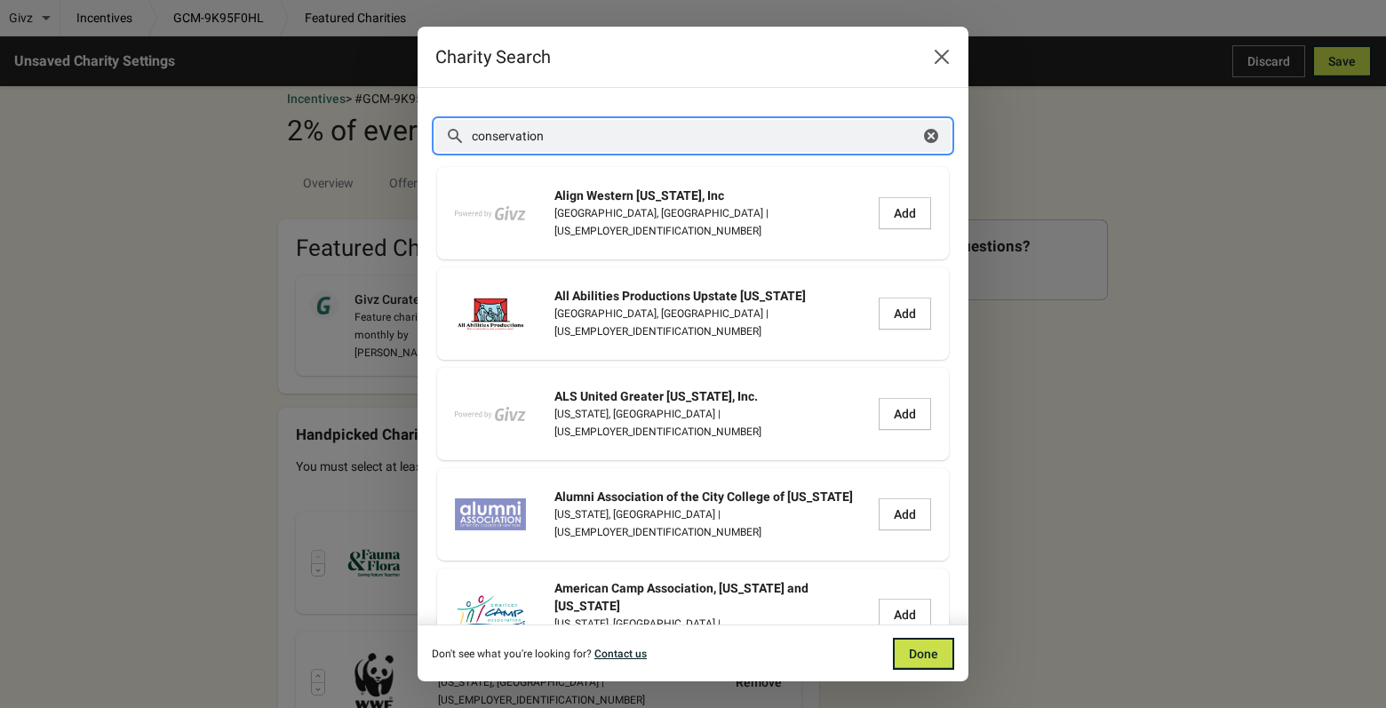
click at [472, 138] on input "conservation" at bounding box center [695, 136] width 449 height 32
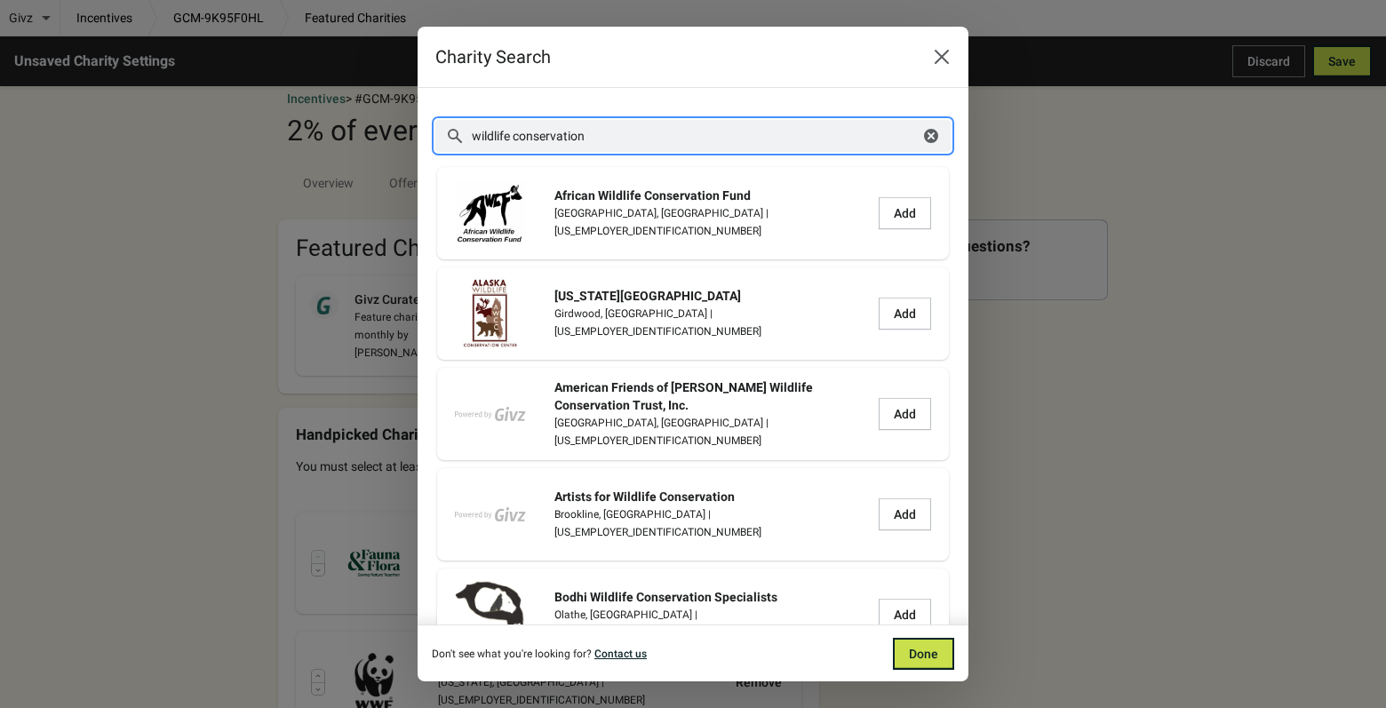
click at [630, 135] on input "wildlife conservation" at bounding box center [695, 136] width 449 height 32
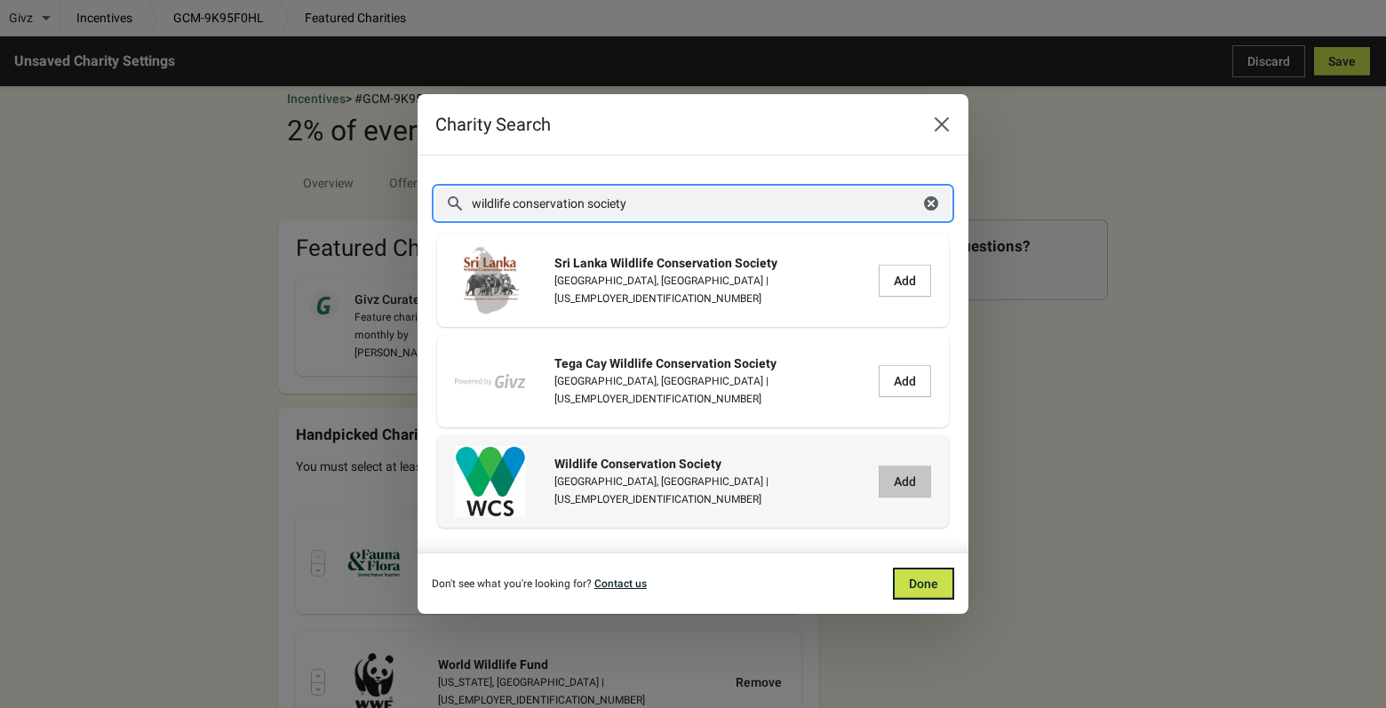
click at [894, 481] on span "Add" at bounding box center [905, 482] width 22 height 14
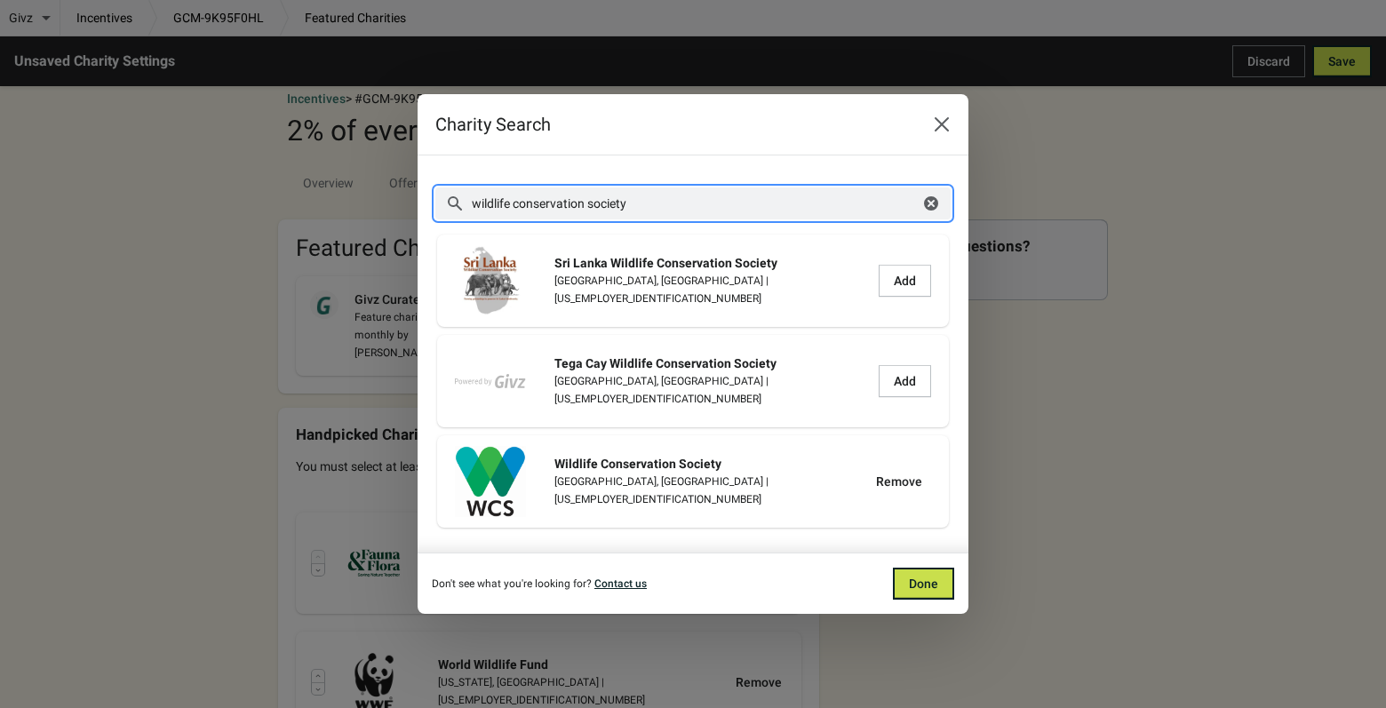
drag, startPoint x: 632, startPoint y: 208, endPoint x: 361, endPoint y: 203, distance: 271.1
click at [366, 208] on div "Charity Search Search for a charity wildlife conservation society Clear More fi…" at bounding box center [693, 354] width 1386 height 520
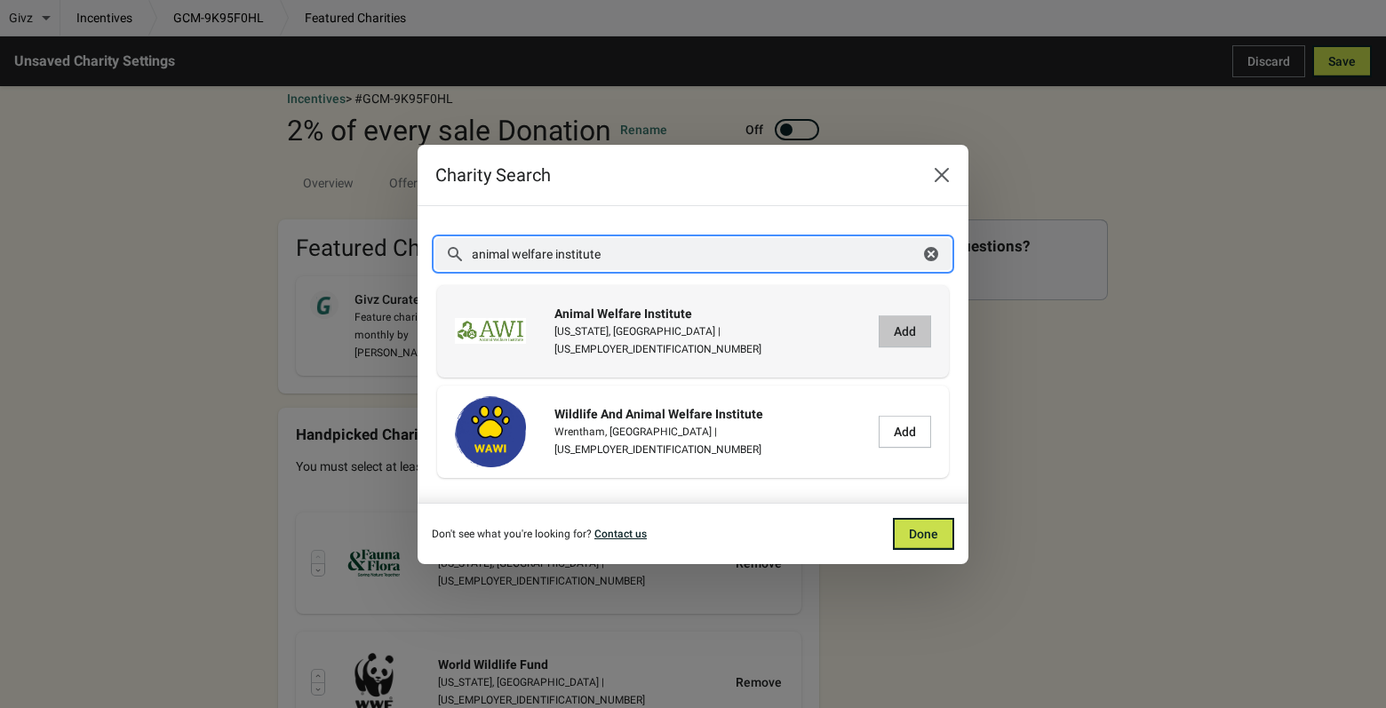
type input "animal welfare institute"
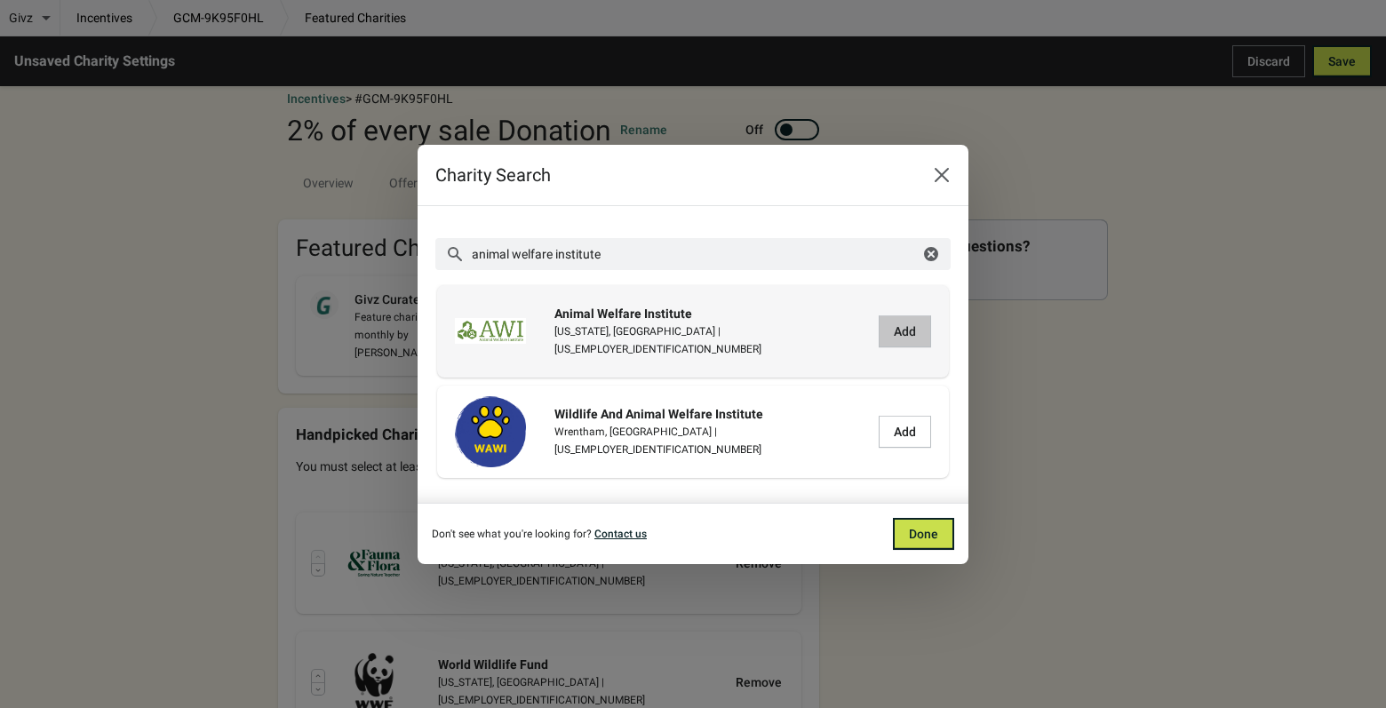
click at [894, 329] on span "Add" at bounding box center [905, 331] width 22 height 14
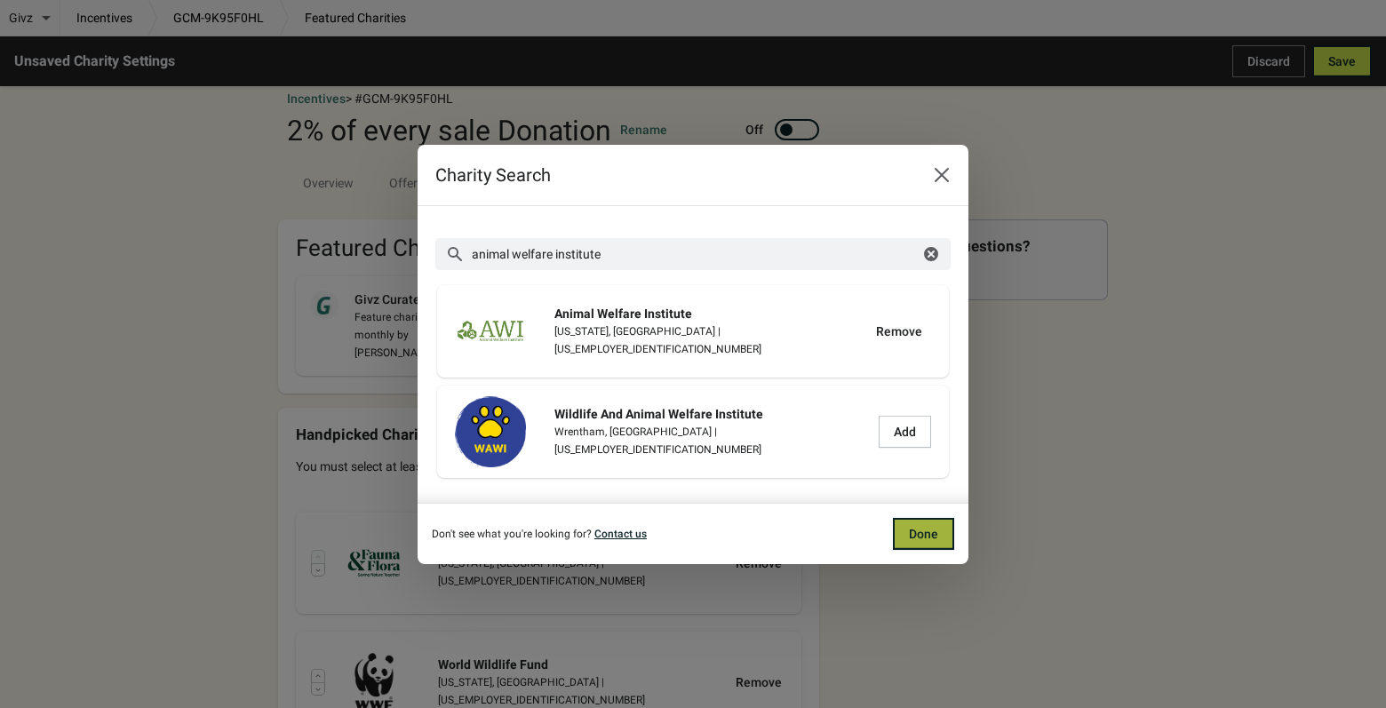
click at [917, 538] on span "Done" at bounding box center [923, 534] width 29 height 14
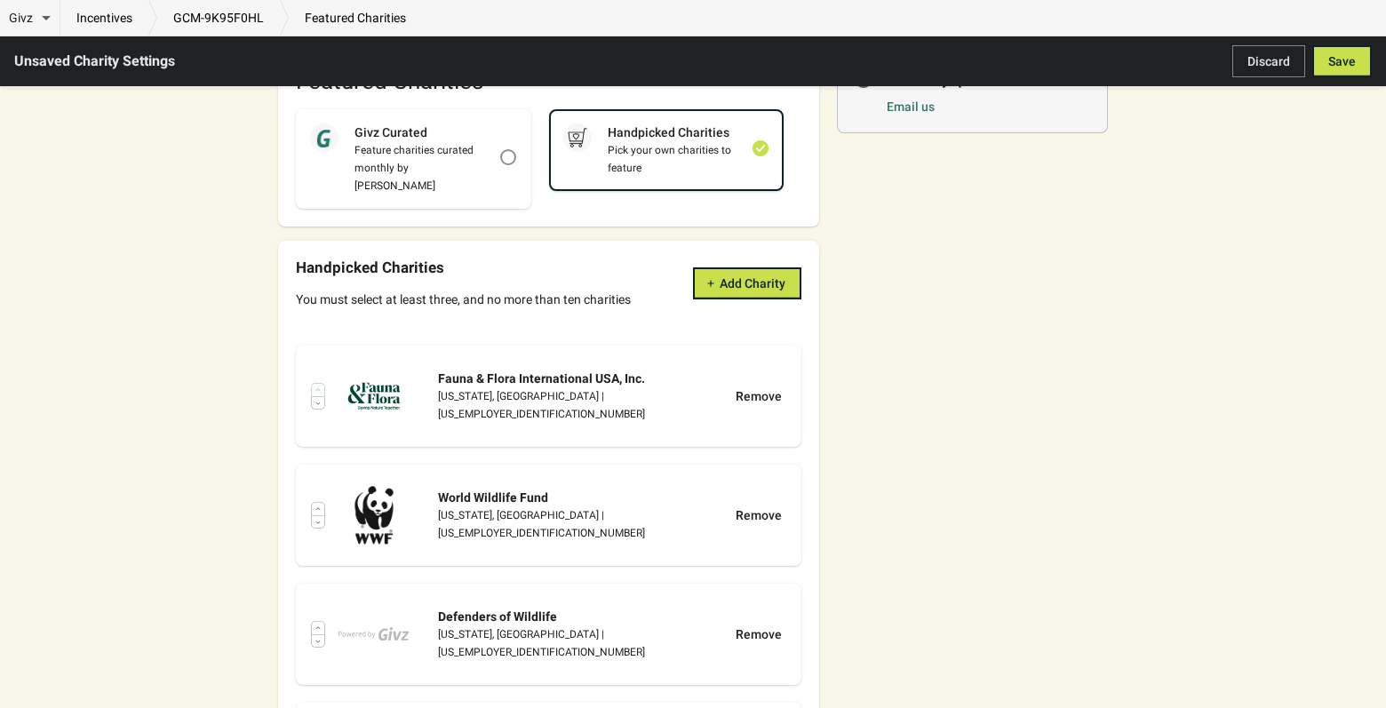
scroll to position [355, 0]
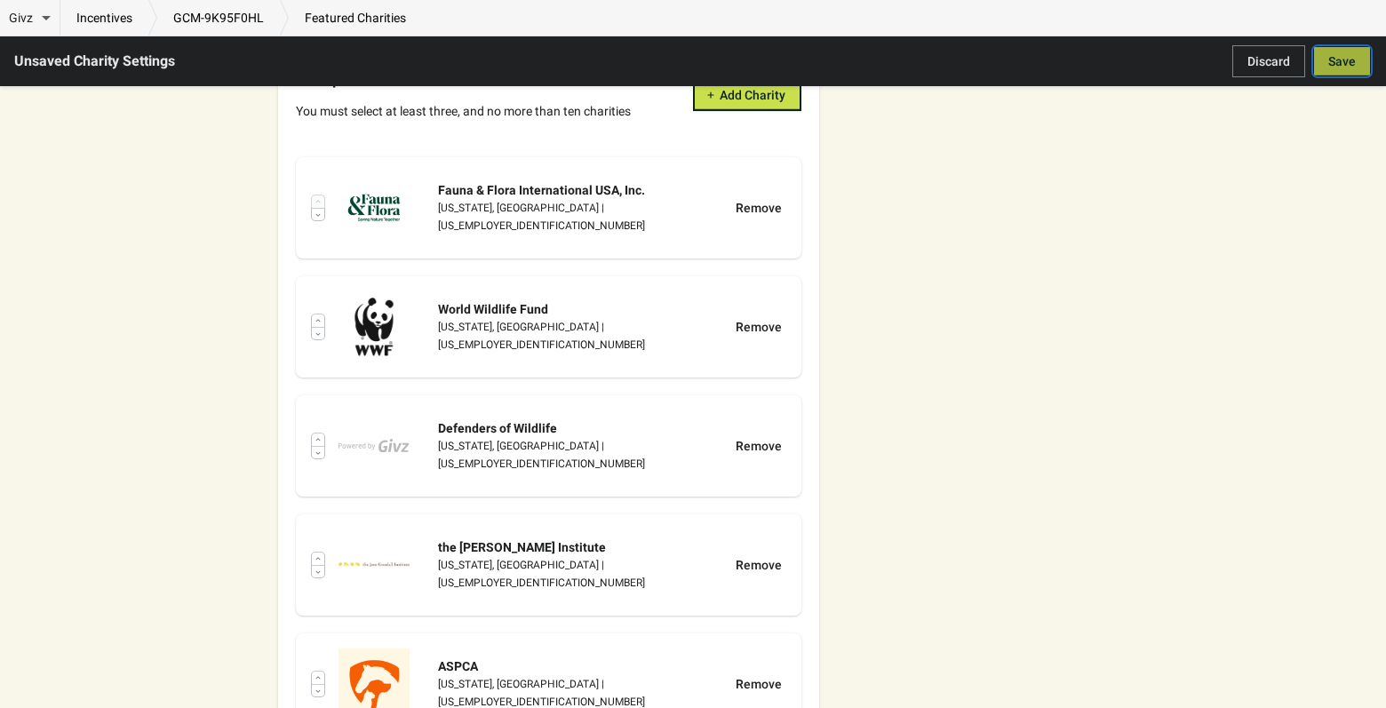
click at [1338, 60] on span "Save" at bounding box center [1342, 61] width 28 height 14
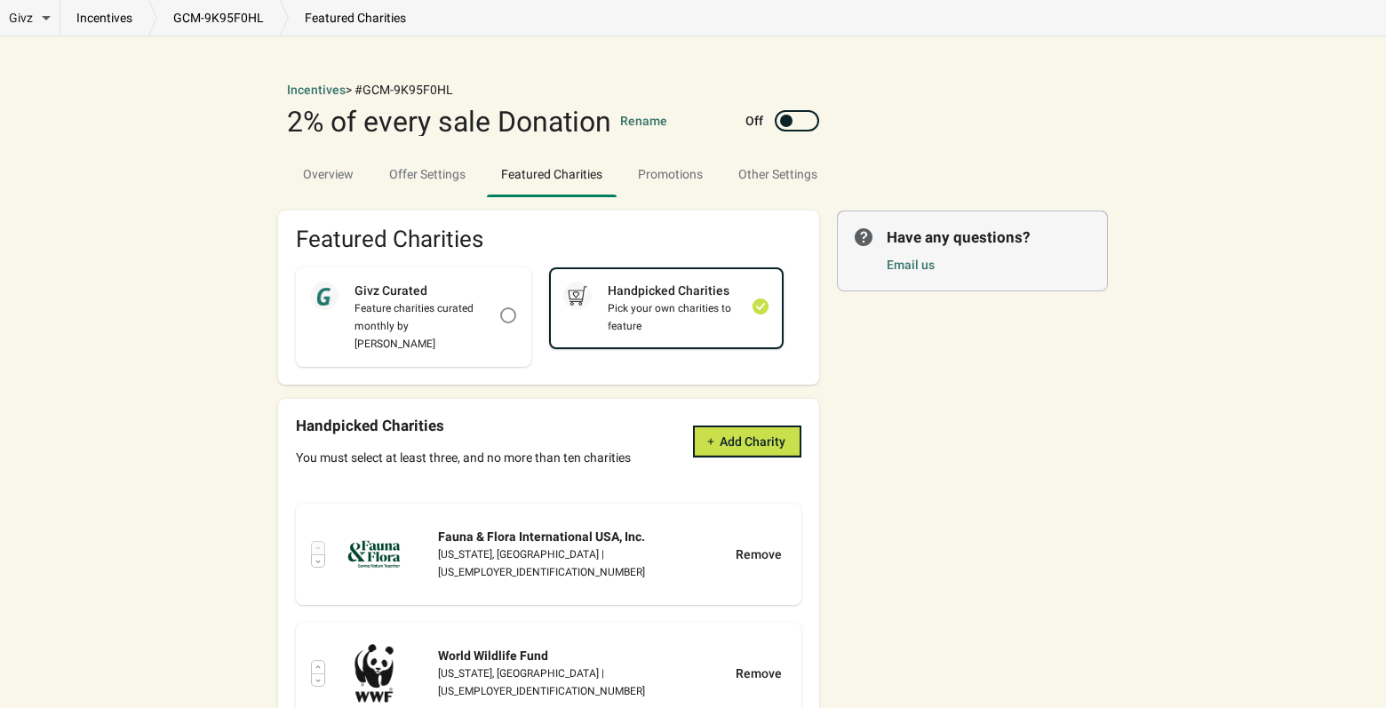
scroll to position [0, 0]
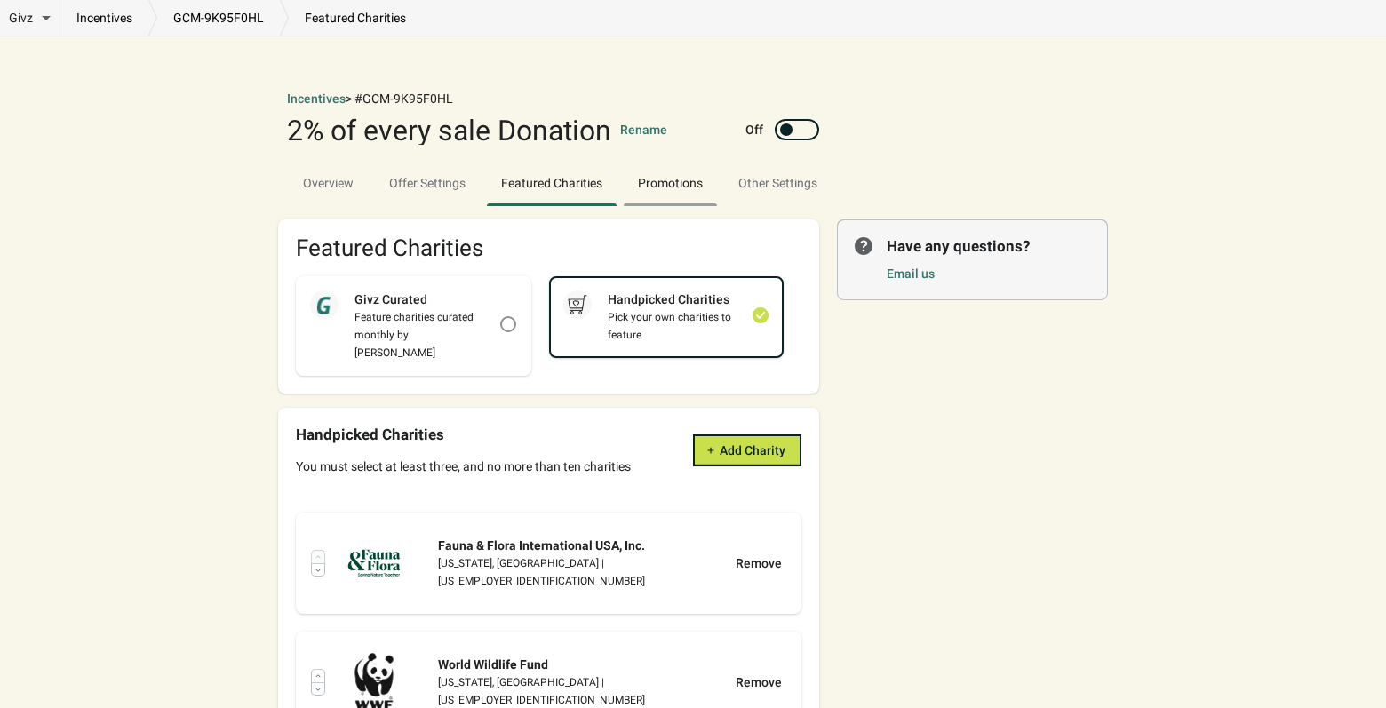
click at [672, 186] on span "Promotions" at bounding box center [670, 183] width 65 height 14
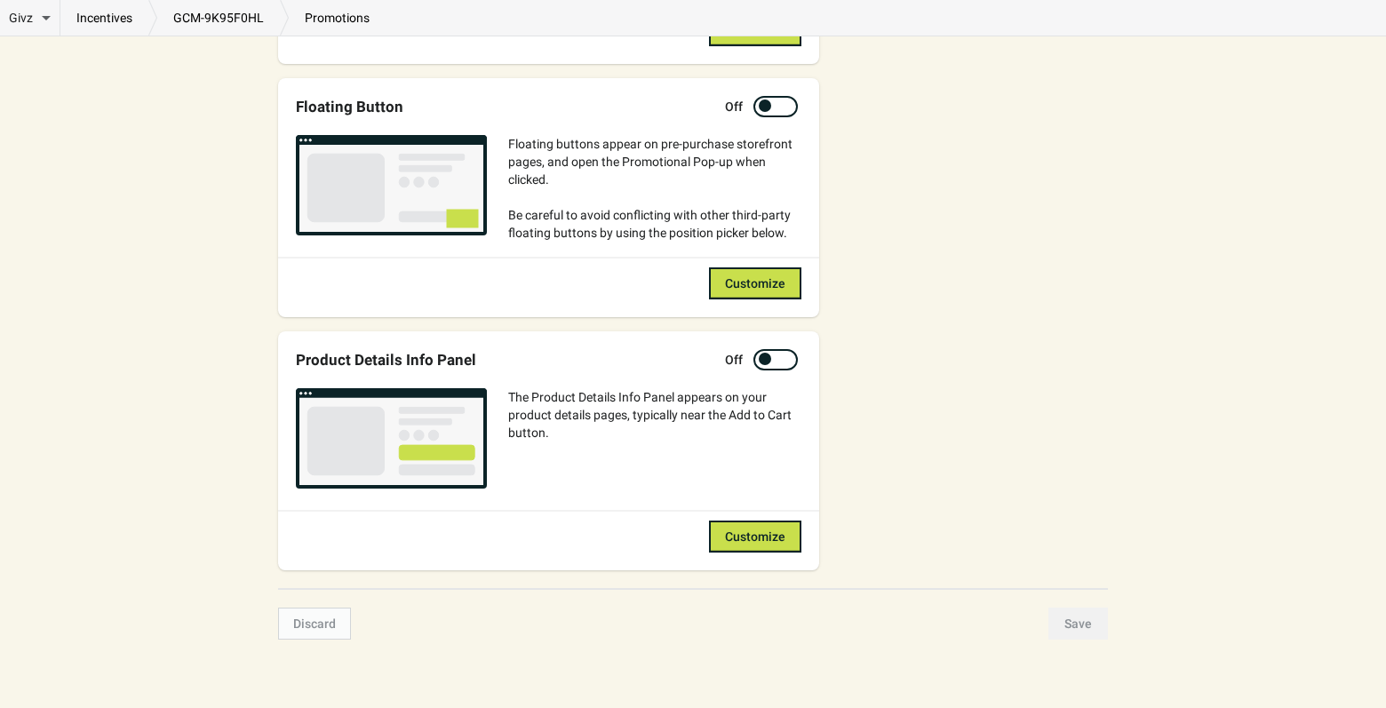
scroll to position [904, 0]
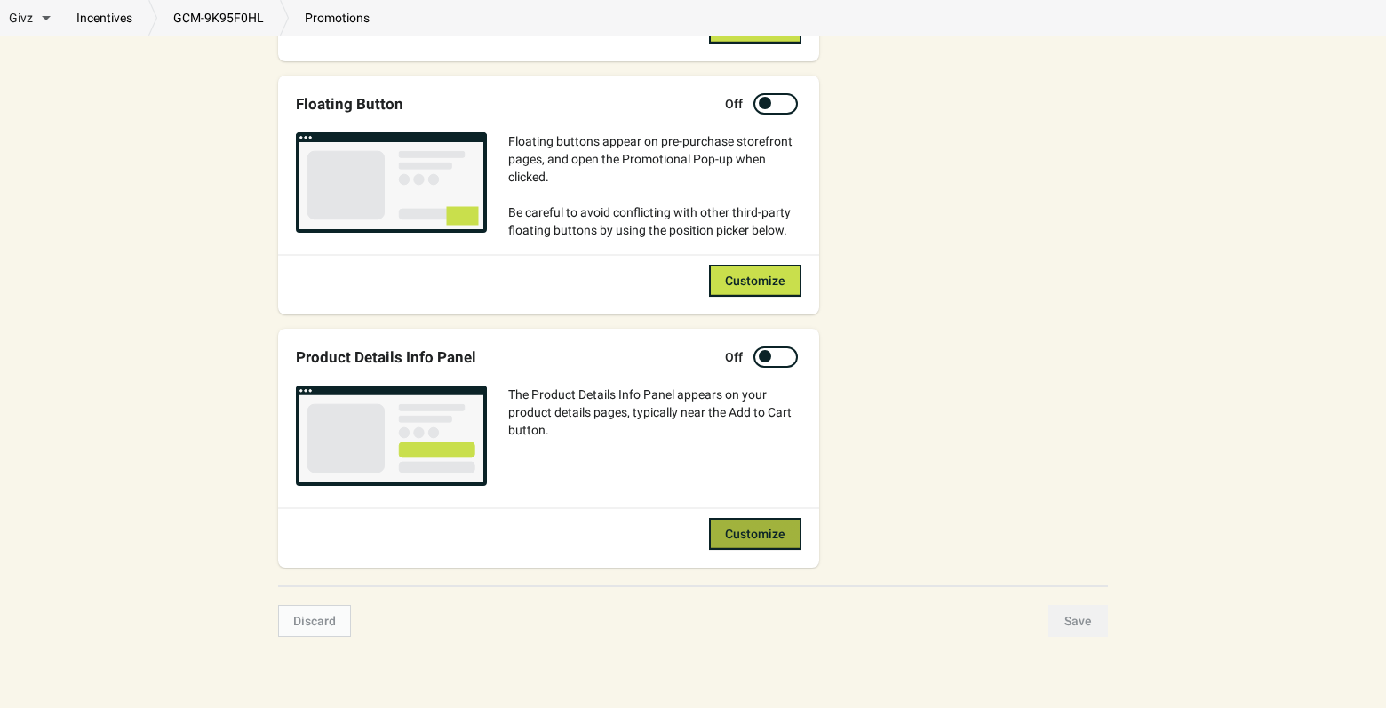
click at [747, 532] on span "Customize" at bounding box center [755, 534] width 60 height 14
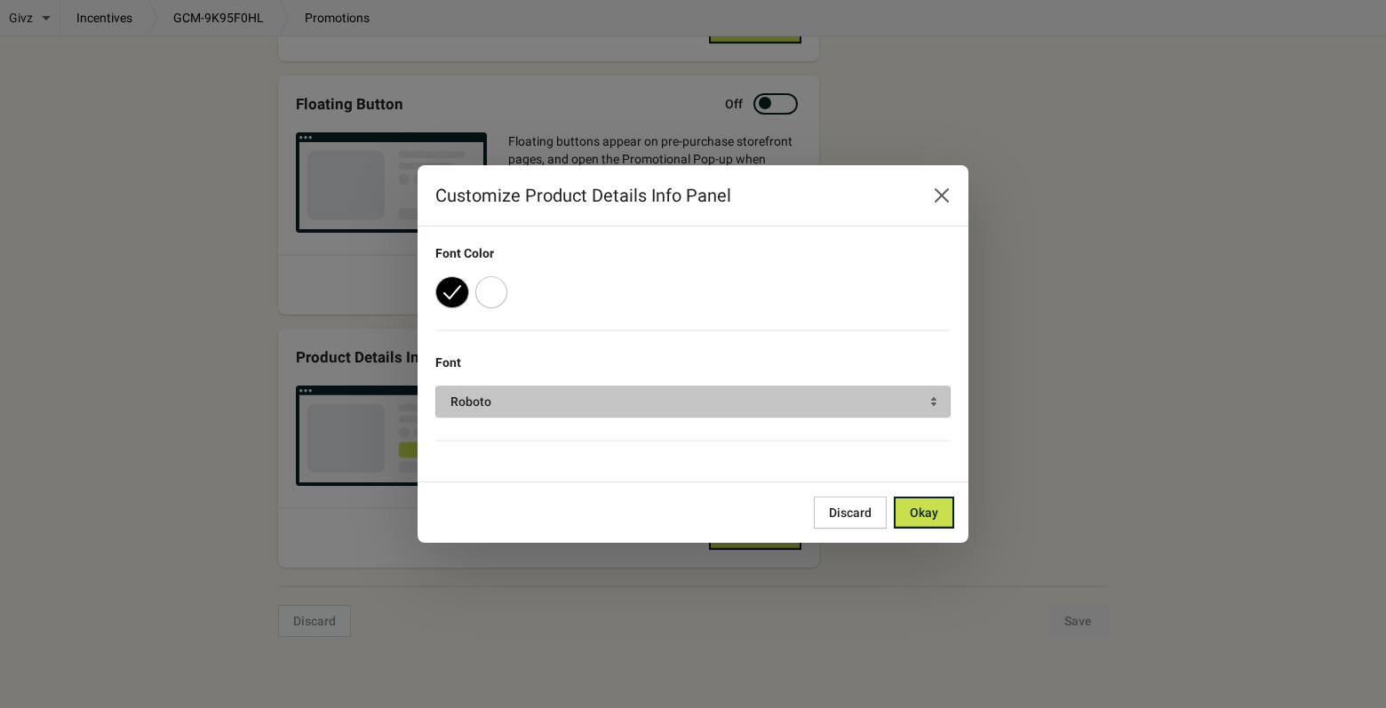
click at [569, 399] on span "Roboto" at bounding box center [693, 402] width 485 height 18
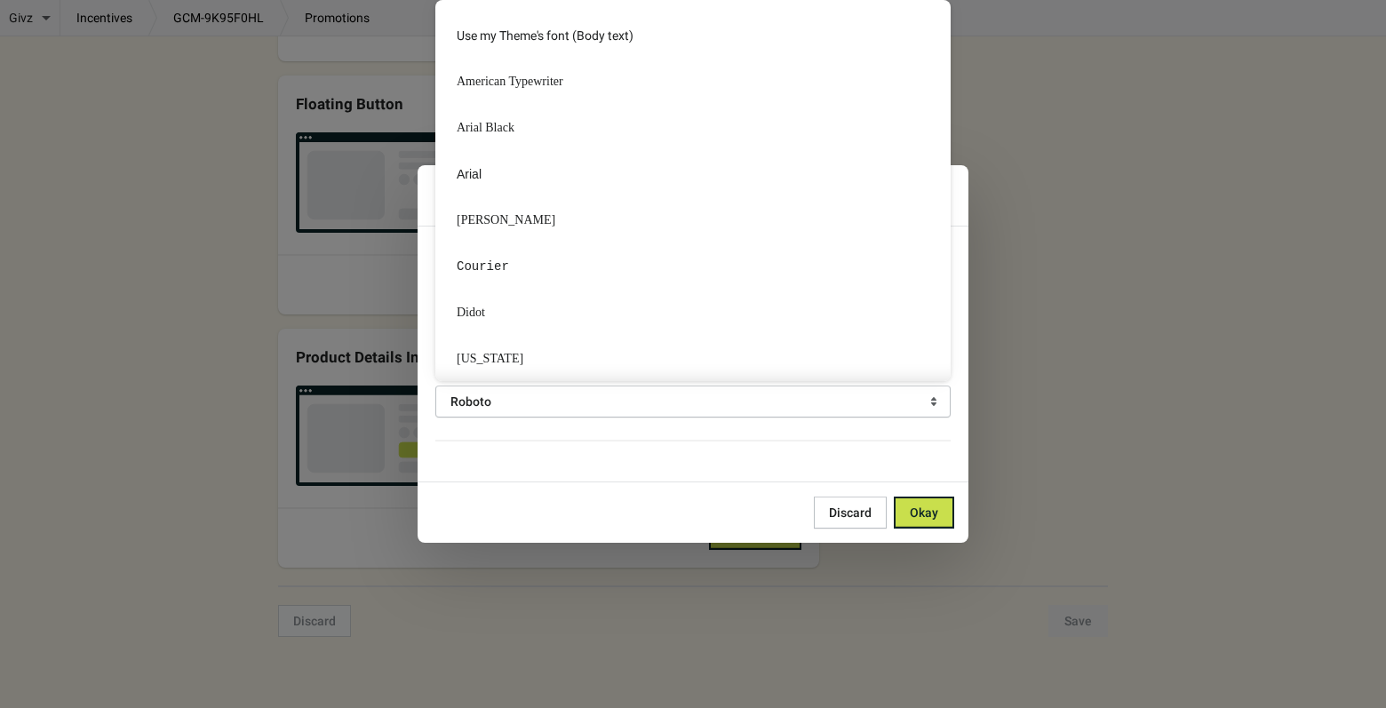
click at [1101, 330] on div "Customize Product Details Info Panel Font Color Font Roboto Discard Okay" at bounding box center [693, 354] width 1386 height 378
click at [1070, 499] on div "Customize Product Details Info Panel Font Color Font Roboto Discard Okay" at bounding box center [693, 354] width 1386 height 378
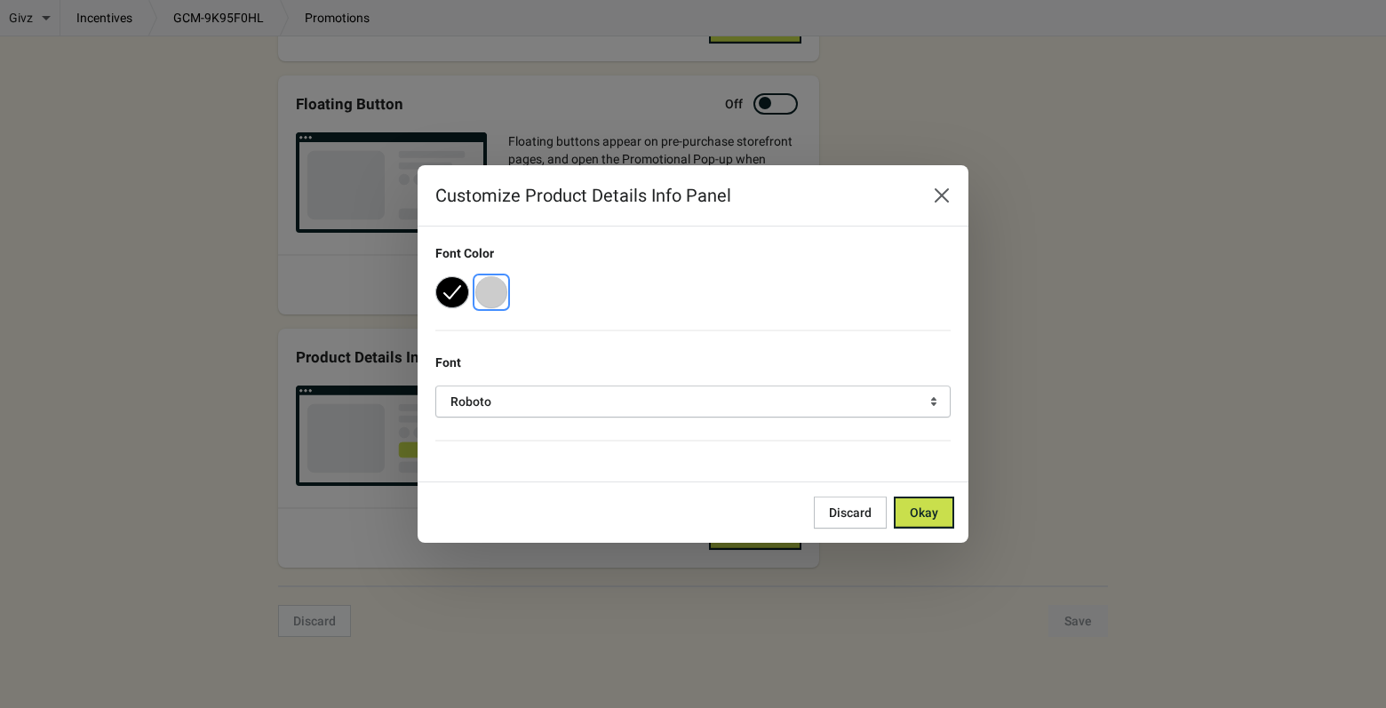
click at [491, 292] on span "button" at bounding box center [492, 292] width 2 height 1
click at [444, 296] on button "button" at bounding box center [451, 292] width 32 height 32
click at [926, 508] on span "Okay" at bounding box center [924, 513] width 28 height 14
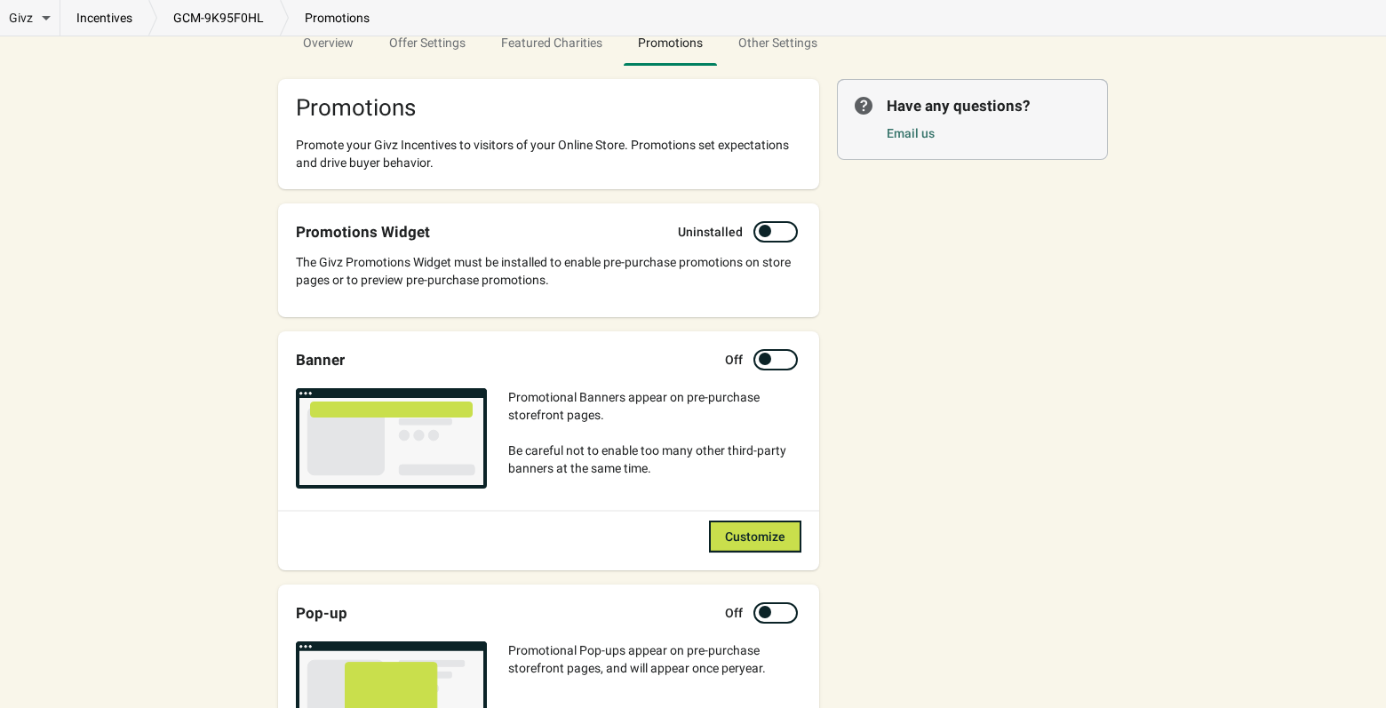
scroll to position [0, 0]
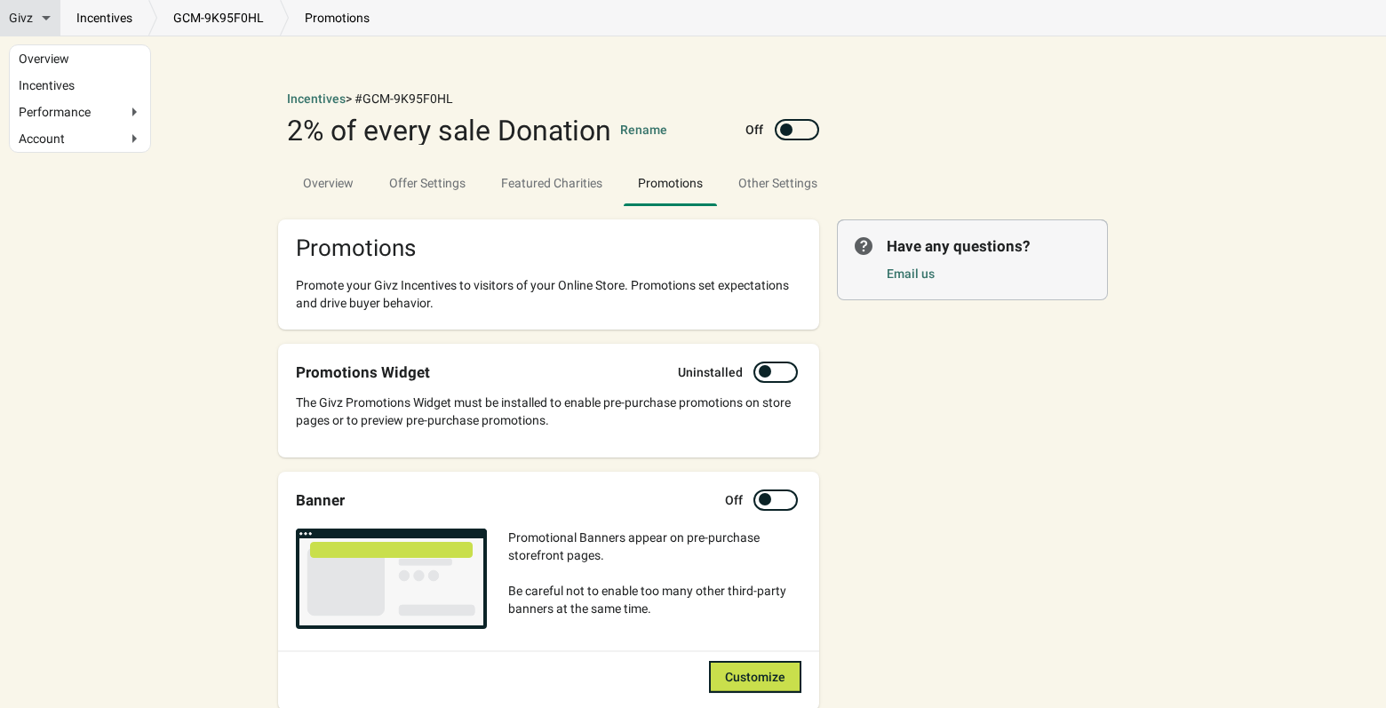
click at [14, 19] on span "Givz" at bounding box center [21, 18] width 24 height 18
click at [51, 19] on input "Givz" at bounding box center [57, 15] width 12 height 12
checkbox input "true"
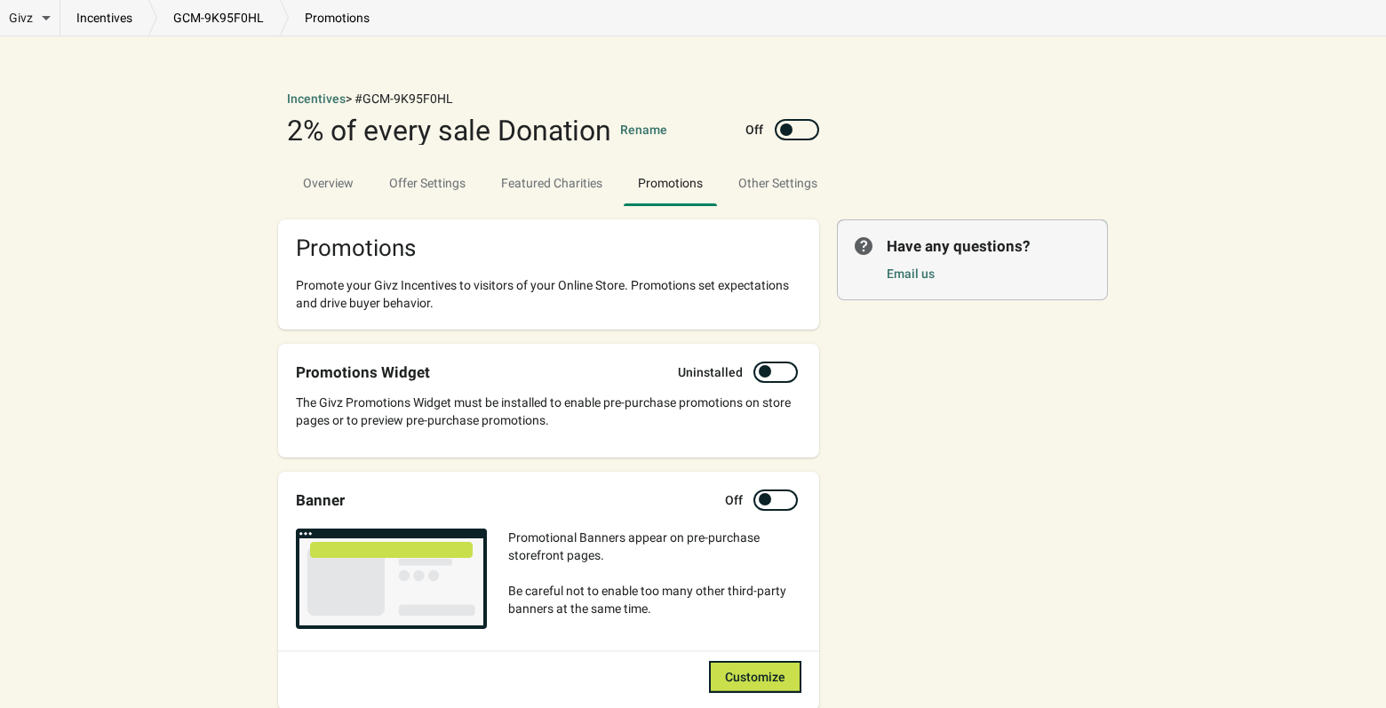
click at [106, 13] on link "incentives" at bounding box center [104, 18] width 88 height 18
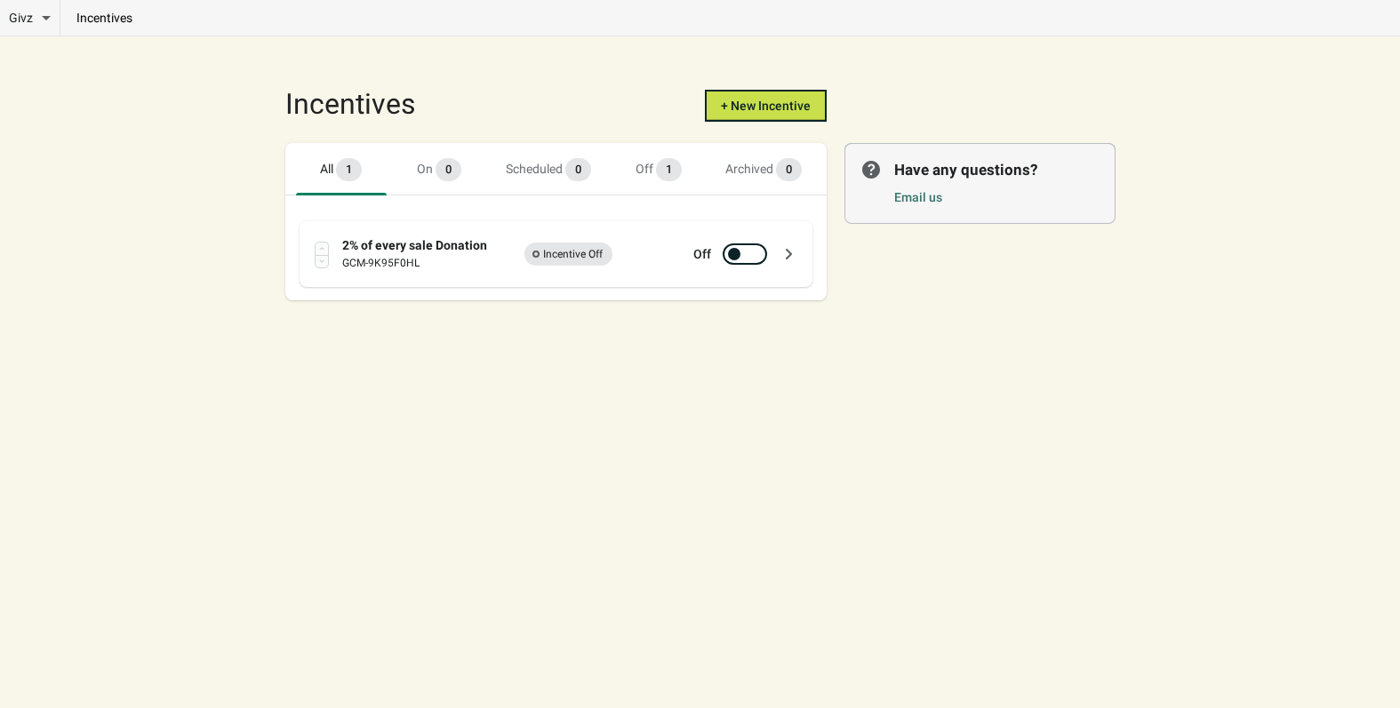
click at [738, 251] on div at bounding box center [734, 254] width 12 height 12
checkbox input "true"
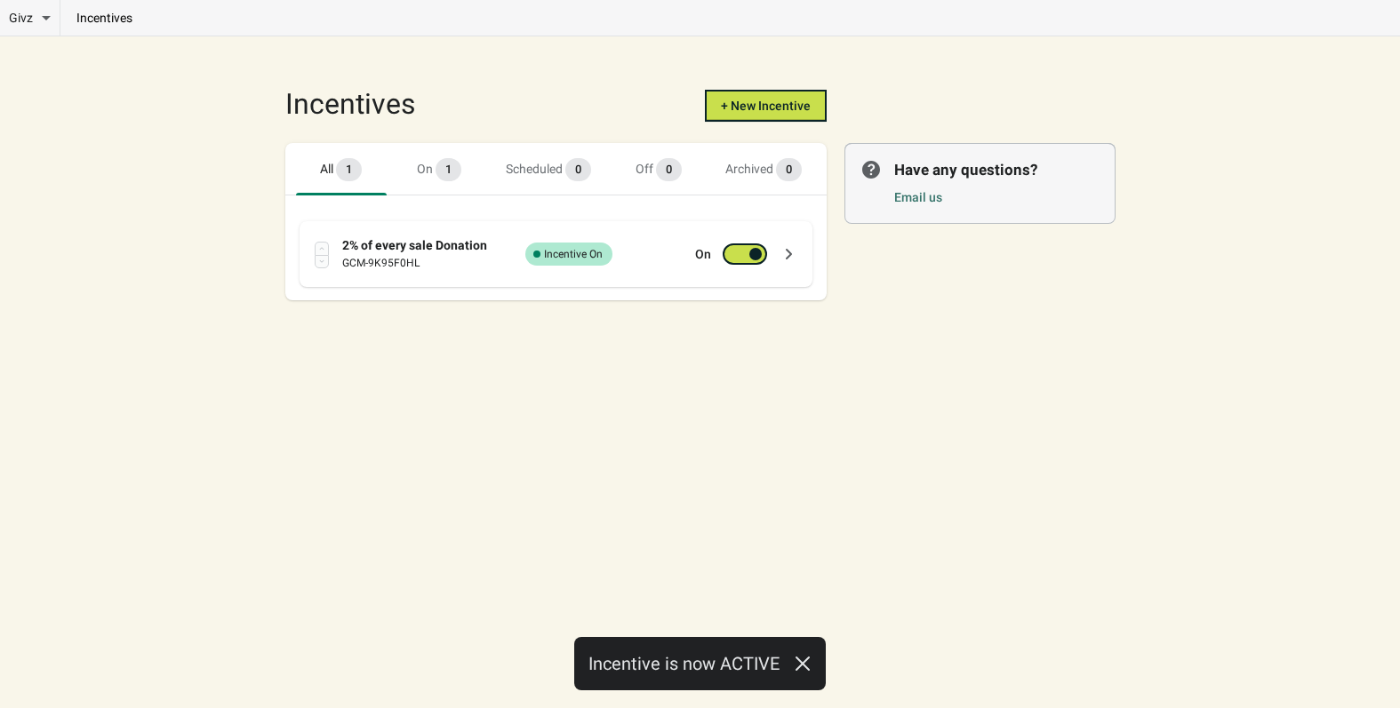
click at [84, 20] on p "incentives" at bounding box center [104, 18] width 88 height 18
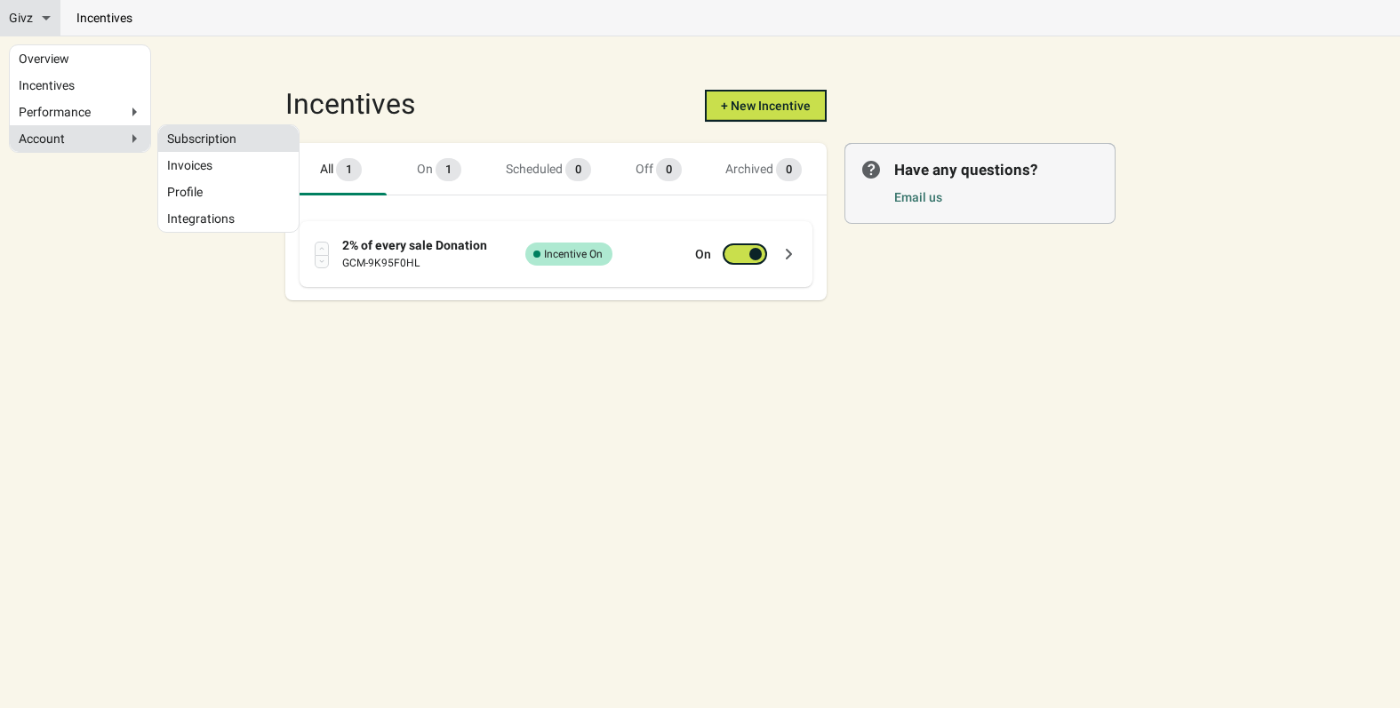
click at [205, 137] on link "Subscription" at bounding box center [228, 138] width 123 height 9
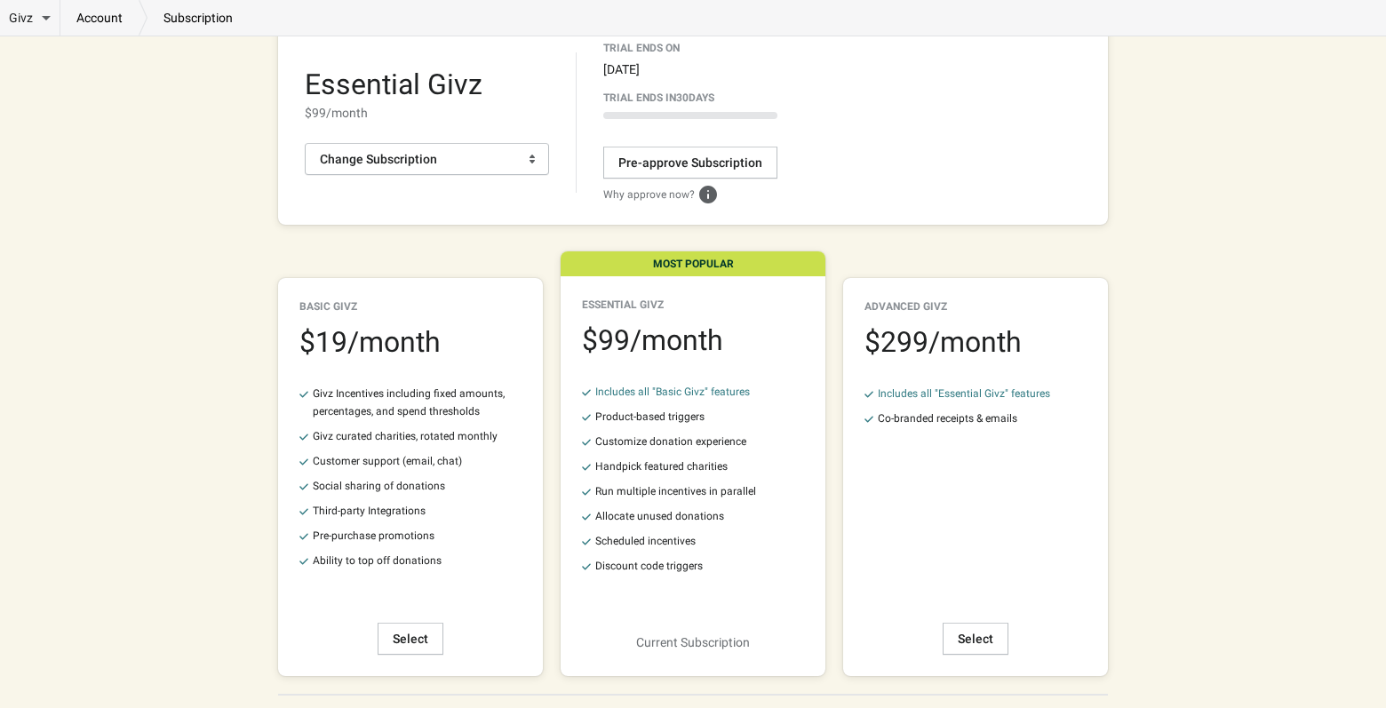
scroll to position [264, 0]
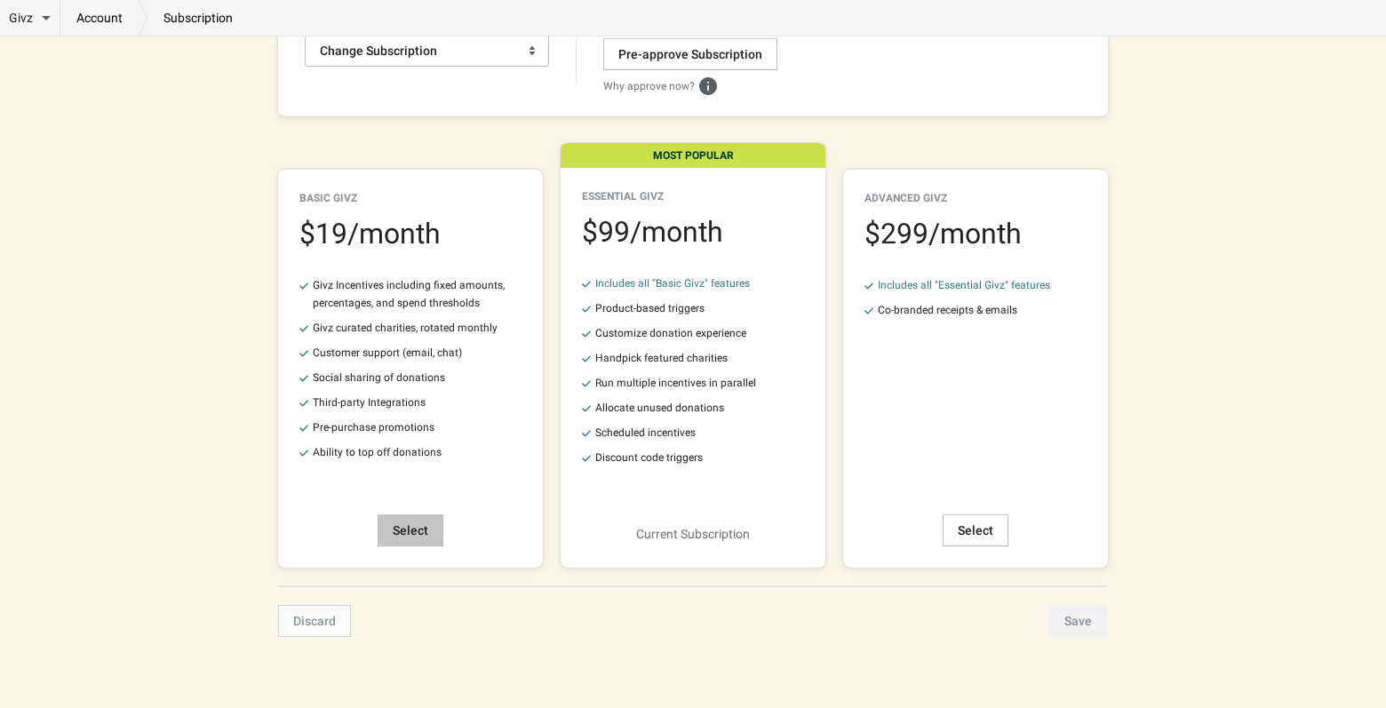
click at [412, 536] on span "Select" at bounding box center [411, 530] width 36 height 14
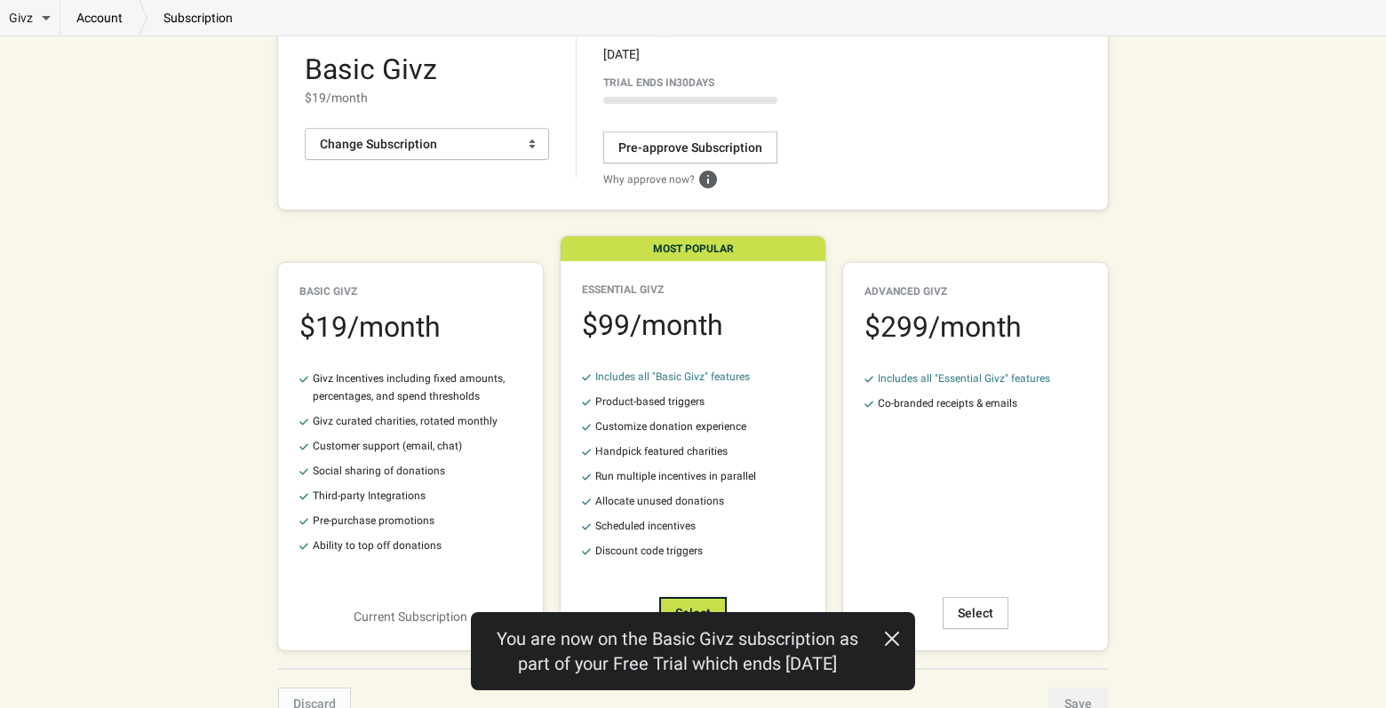
scroll to position [0, 0]
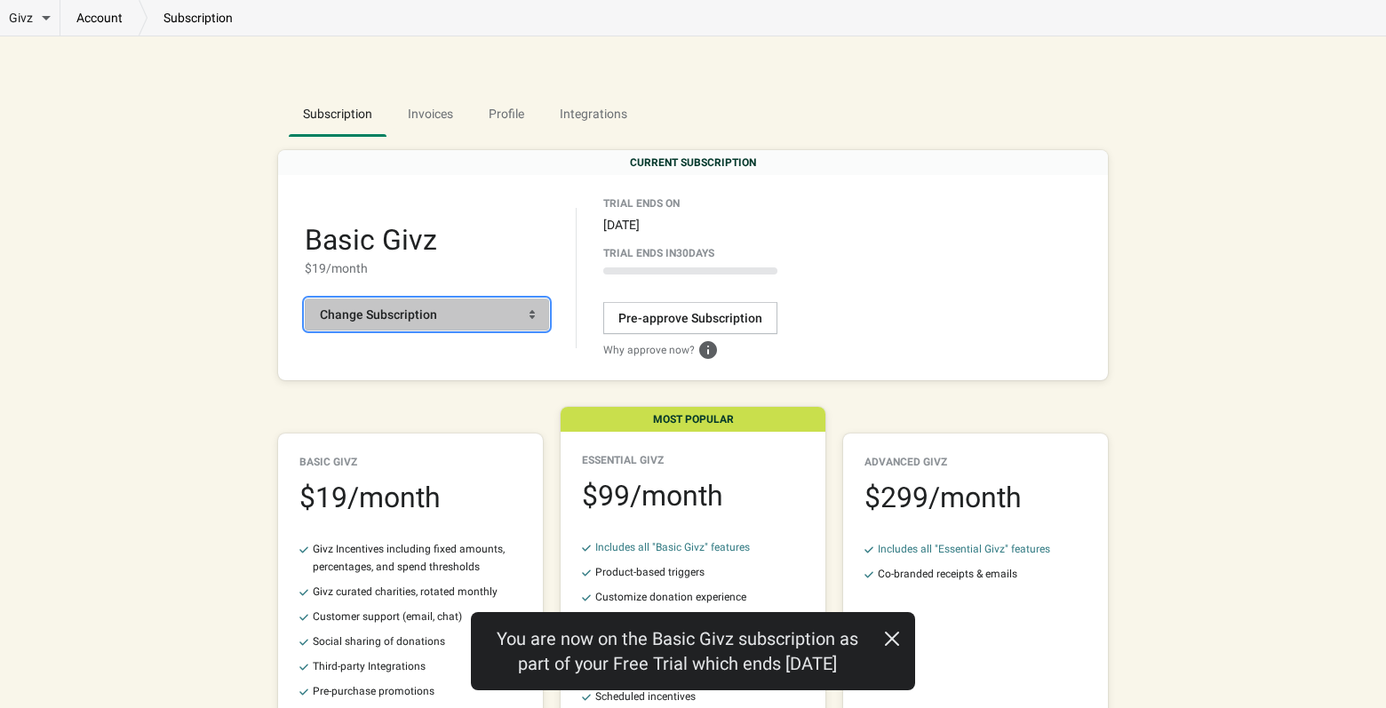
click at [474, 317] on span "Change Subscription" at bounding box center [427, 315] width 214 height 18
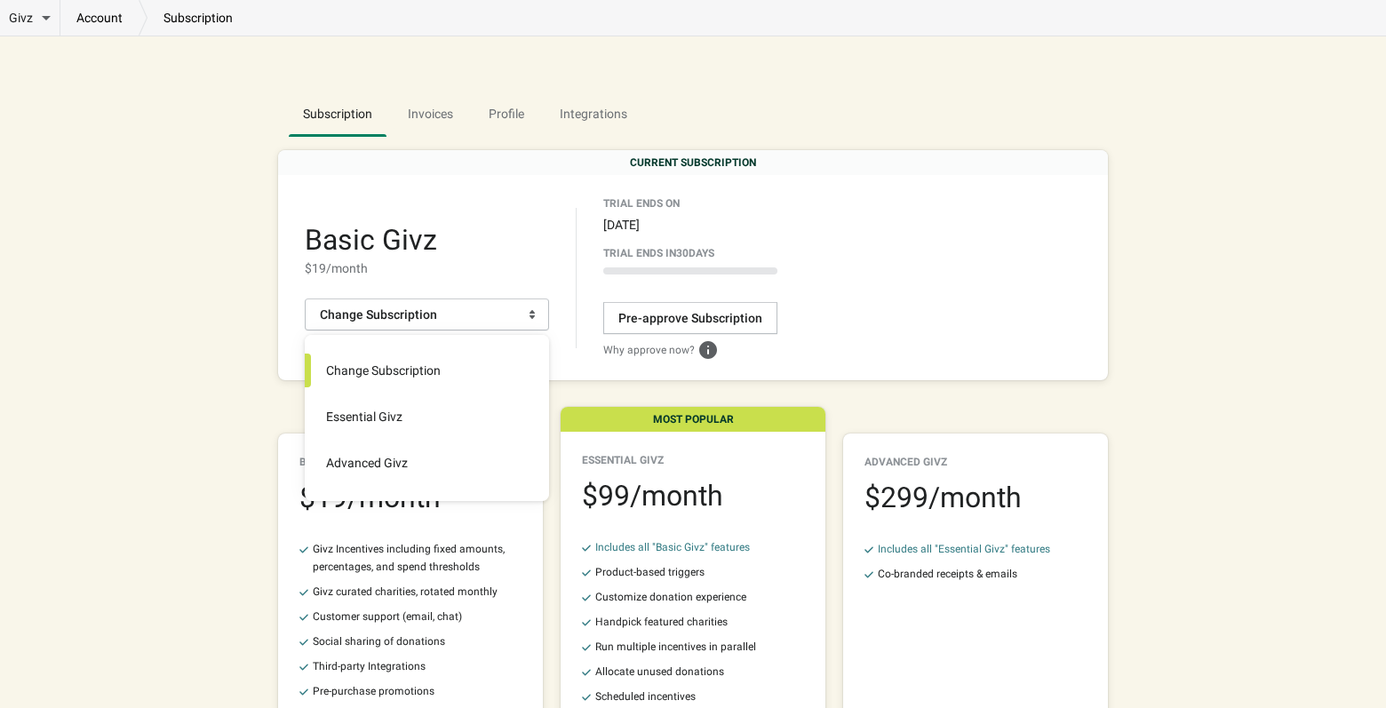
click at [1310, 208] on div "Givz Overview Incentives Performance Overview Donations Qualifying Orders Chari…" at bounding box center [693, 480] width 1386 height 961
click at [1273, 204] on div "Givz Overview Incentives Performance Overview Donations Qualifying Orders Chari…" at bounding box center [693, 480] width 1386 height 961
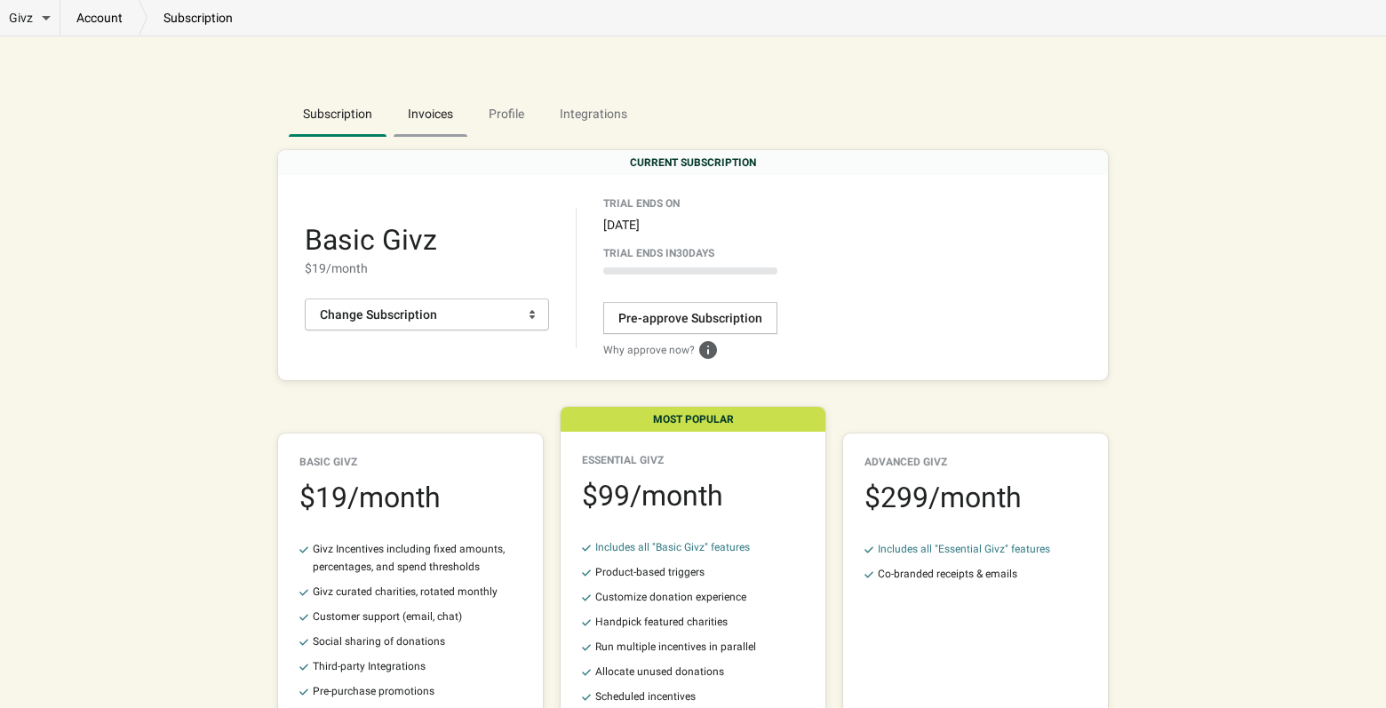
click at [435, 116] on span "Invoices" at bounding box center [431, 114] width 74 height 32
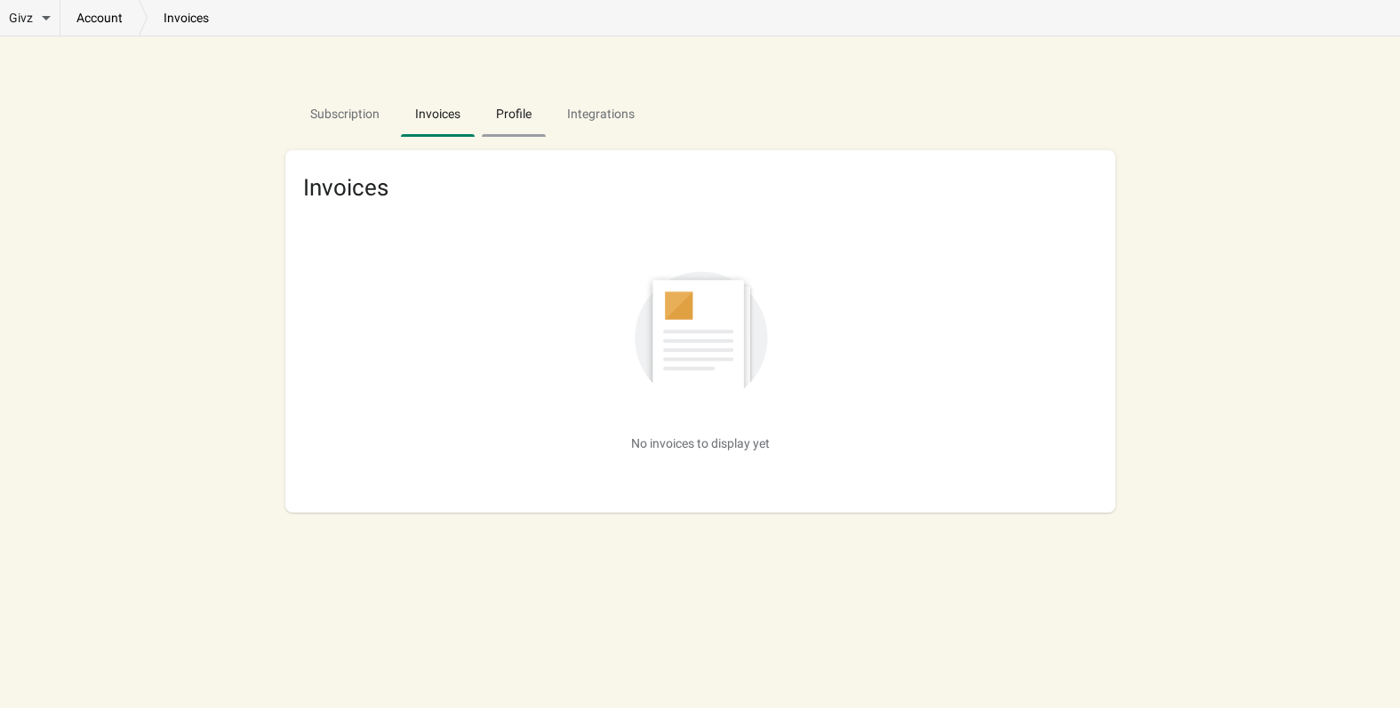
click at [513, 110] on span "Profile" at bounding box center [514, 114] width 64 height 32
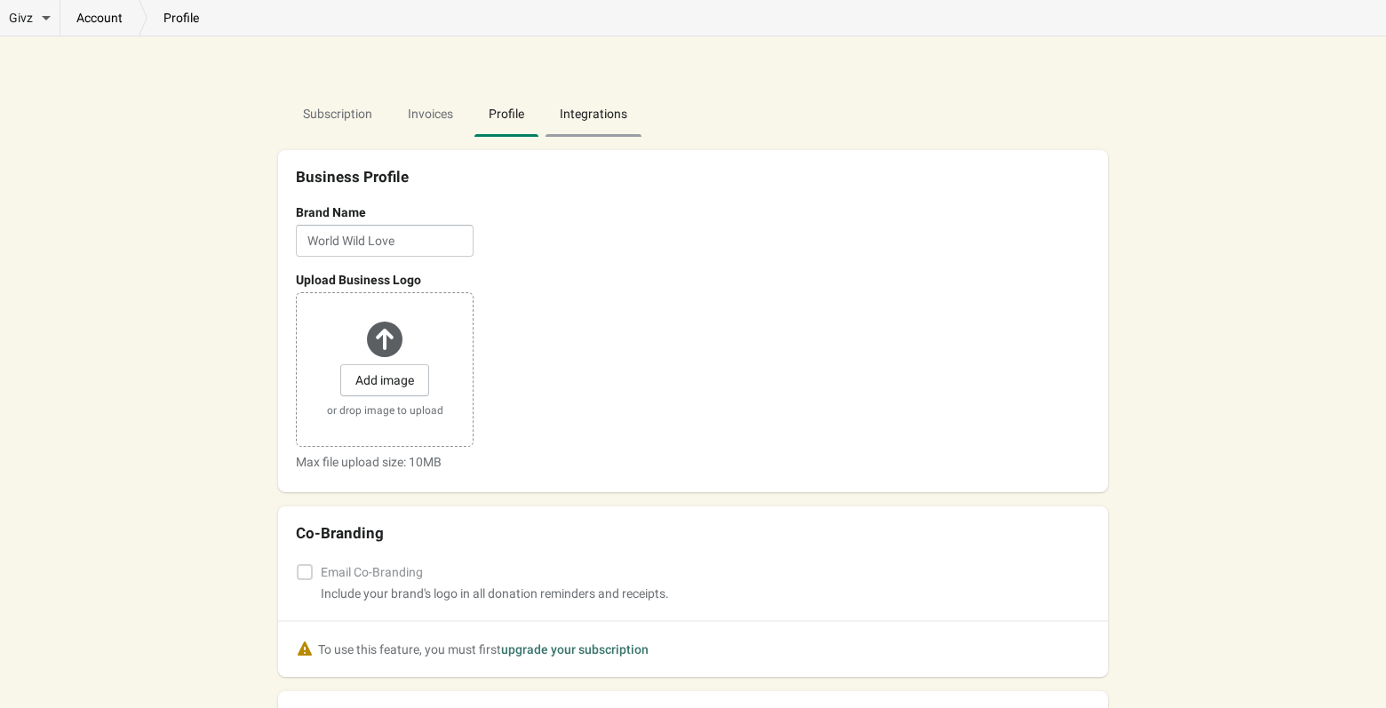
click at [588, 116] on span "Integrations" at bounding box center [594, 114] width 96 height 32
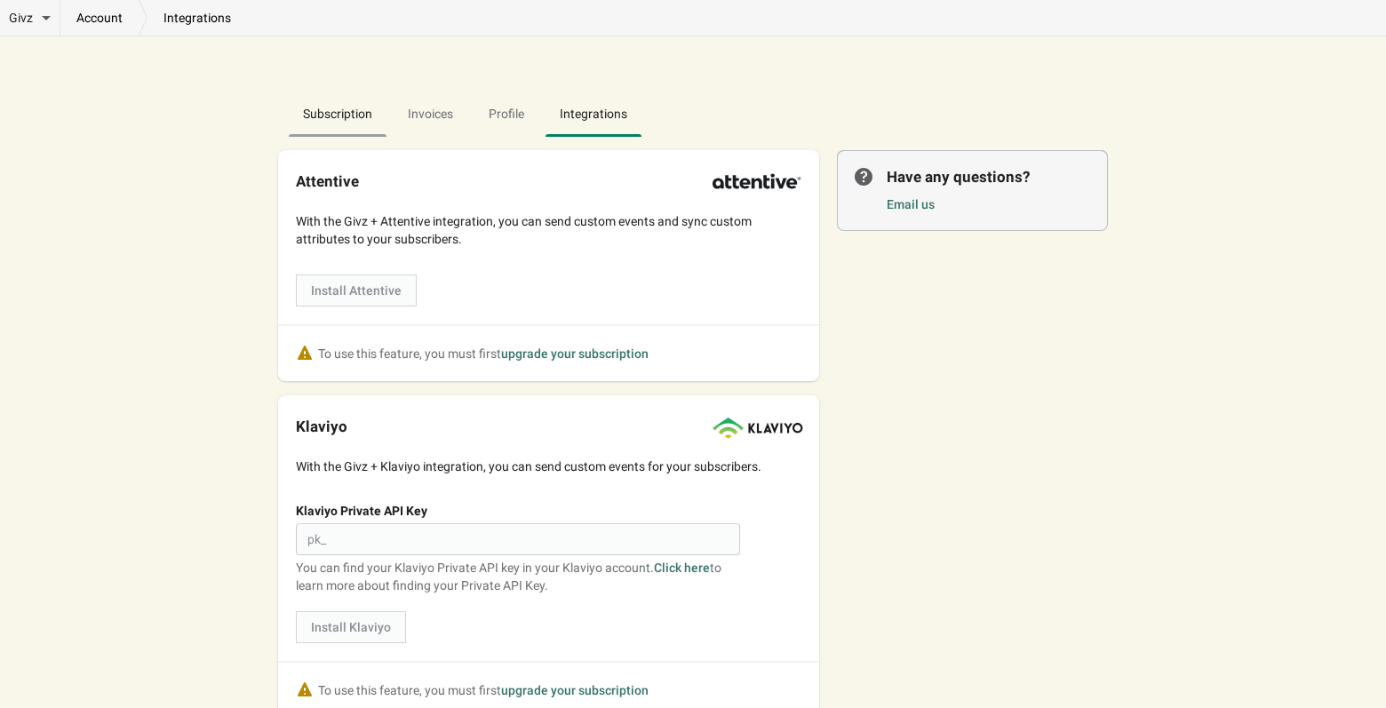
click at [345, 115] on span "Subscription" at bounding box center [338, 114] width 98 height 32
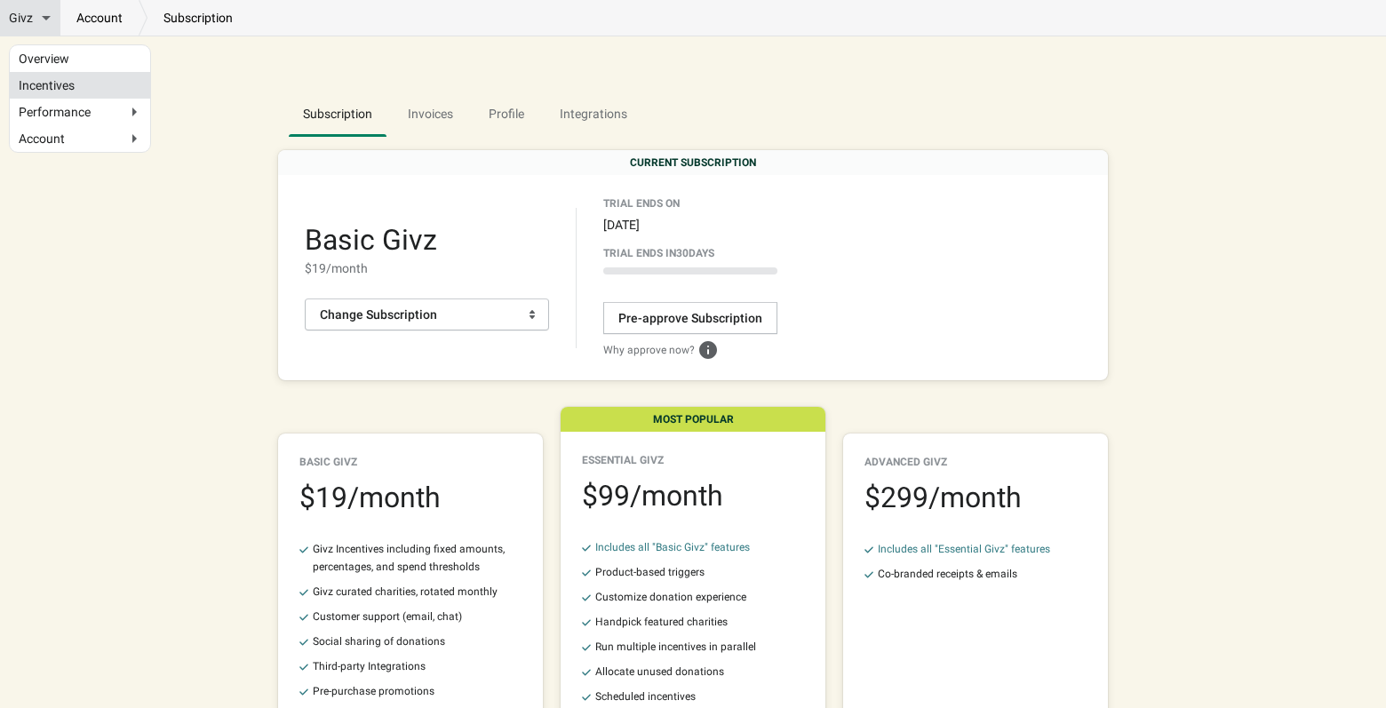
click at [49, 90] on link "Incentives" at bounding box center [80, 85] width 123 height 9
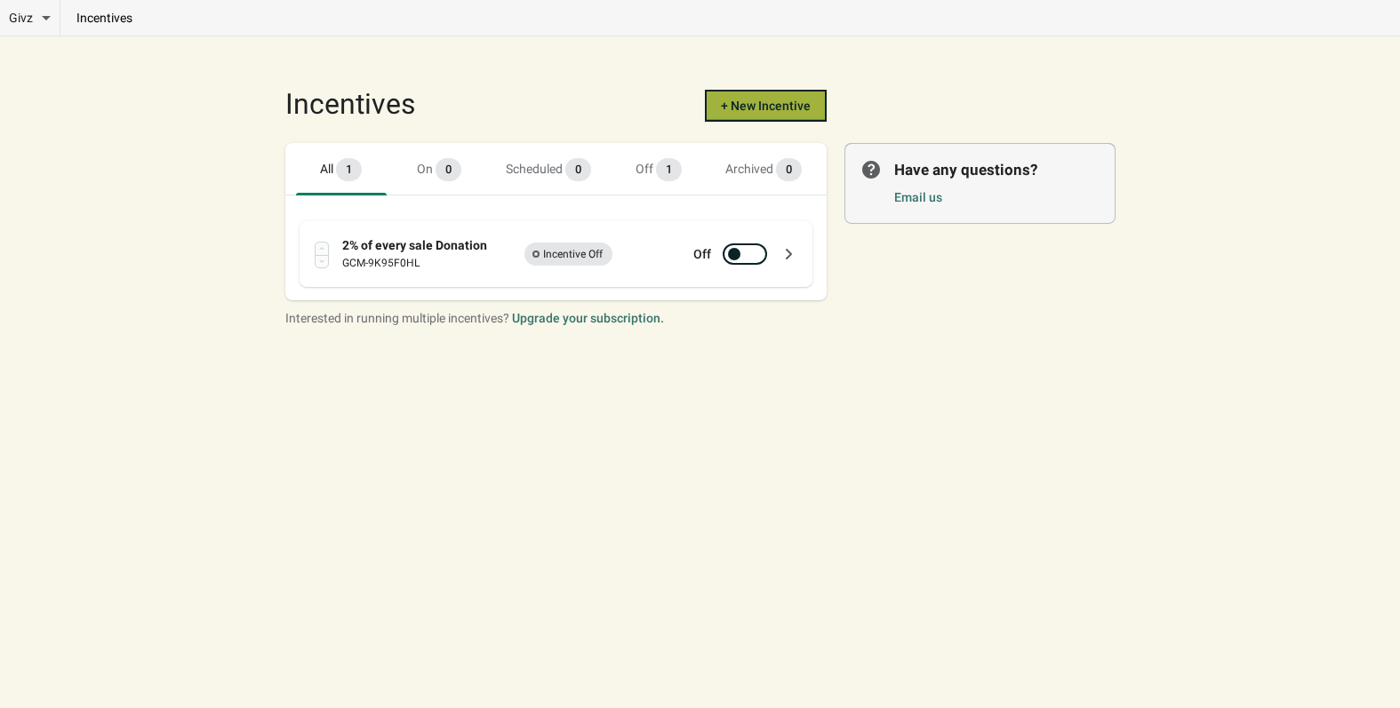
click at [773, 108] on span "+ New Incentive" at bounding box center [766, 106] width 90 height 14
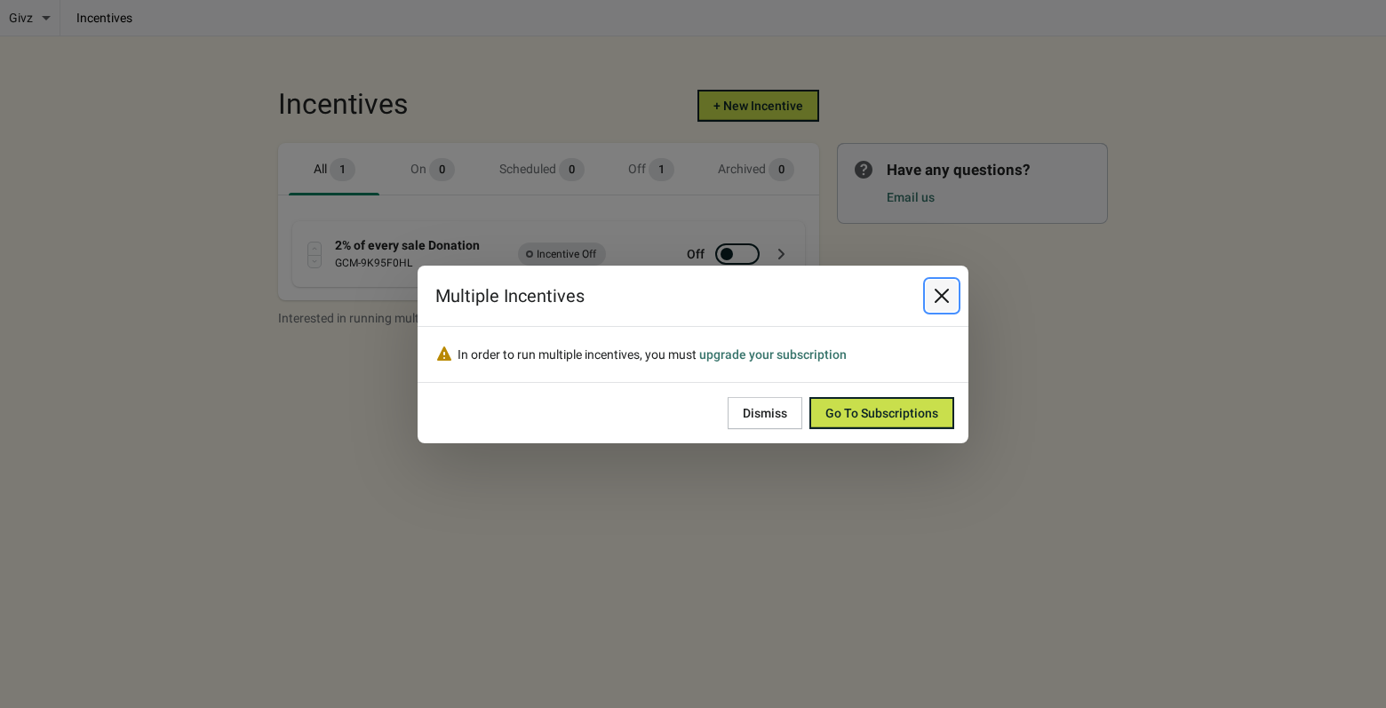
click at [943, 296] on icon "Close" at bounding box center [942, 295] width 14 height 14
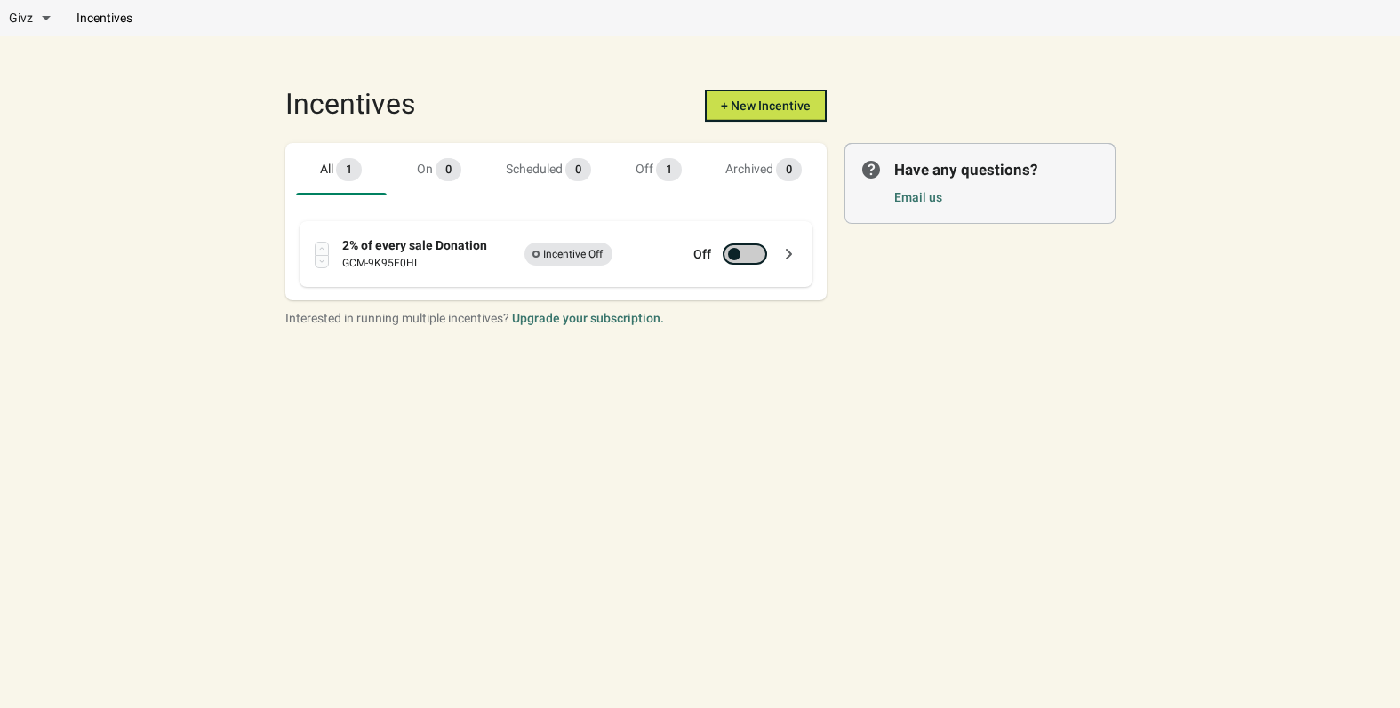
click at [741, 254] on div at bounding box center [736, 254] width 12 height 9
checkbox input "true"
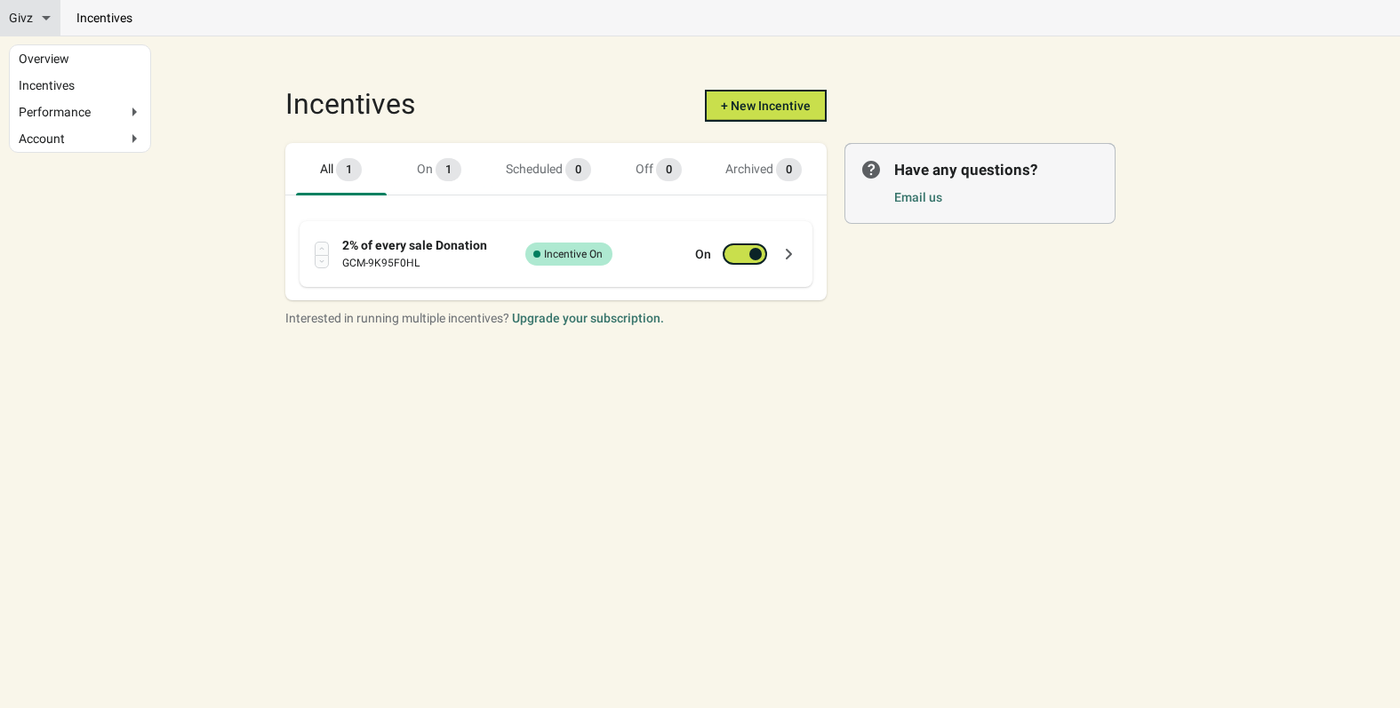
click at [36, 20] on div "Givz" at bounding box center [30, 18] width 42 height 18
click at [51, 20] on input "Givz" at bounding box center [57, 15] width 12 height 12
checkbox input "true"
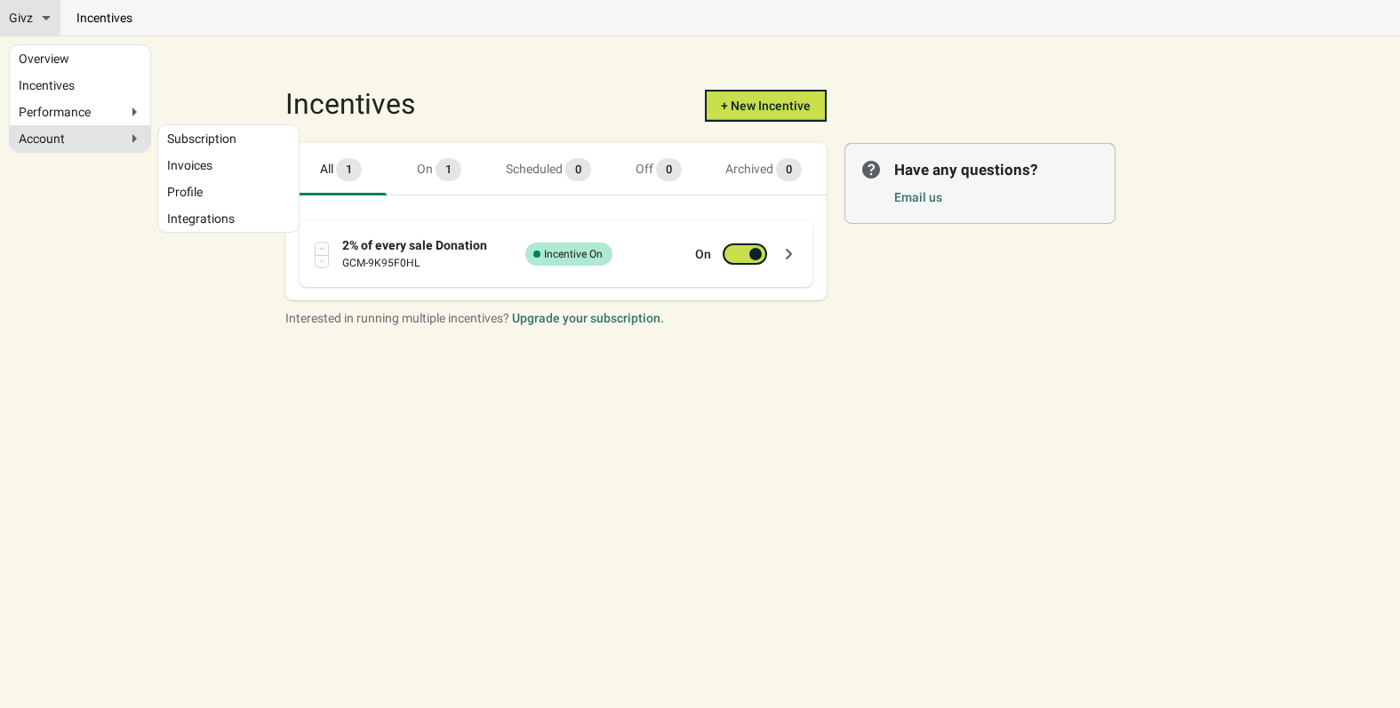
click at [53, 144] on span "Account" at bounding box center [42, 139] width 46 height 18
click at [30, 144] on input "Account" at bounding box center [25, 139] width 12 height 12
radio input "true"
click at [86, 138] on div "Account" at bounding box center [80, 139] width 123 height 18
click at [30, 138] on input "Account" at bounding box center [25, 139] width 12 height 12
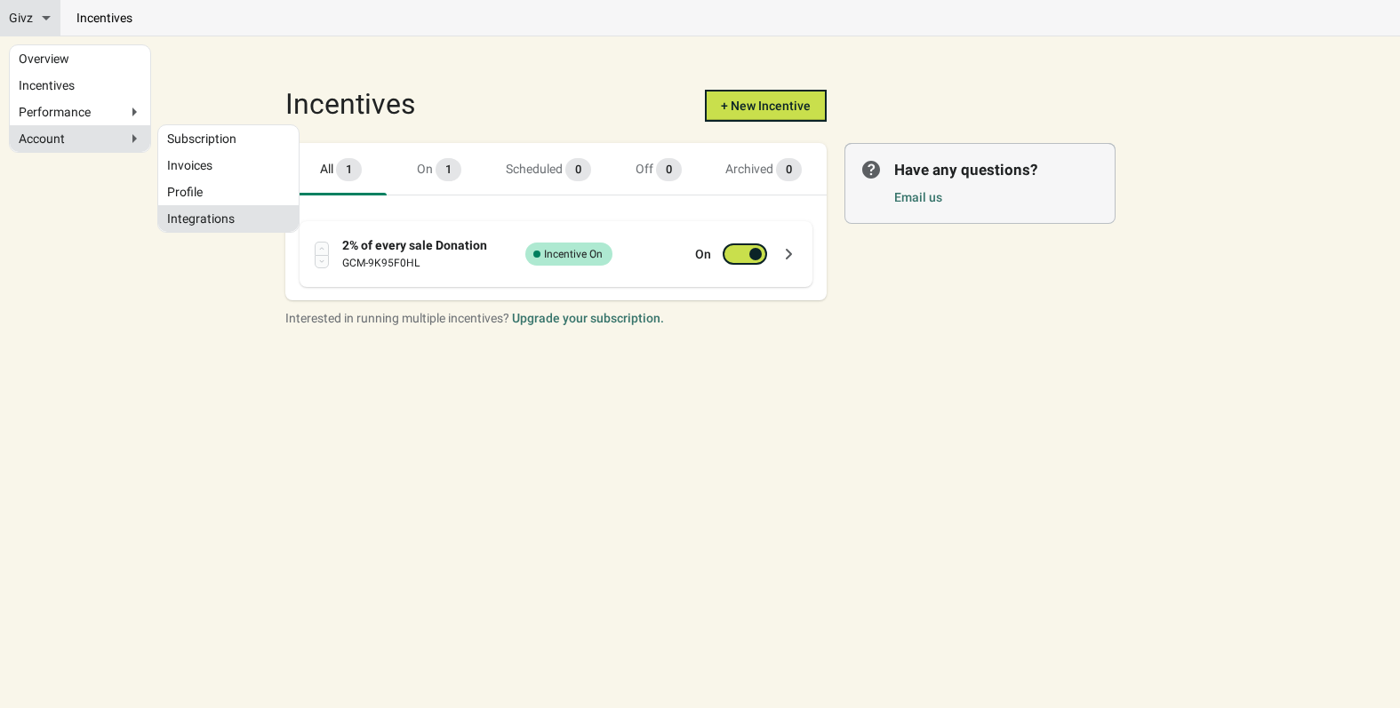
click at [199, 214] on link "Integrations" at bounding box center [228, 218] width 123 height 9
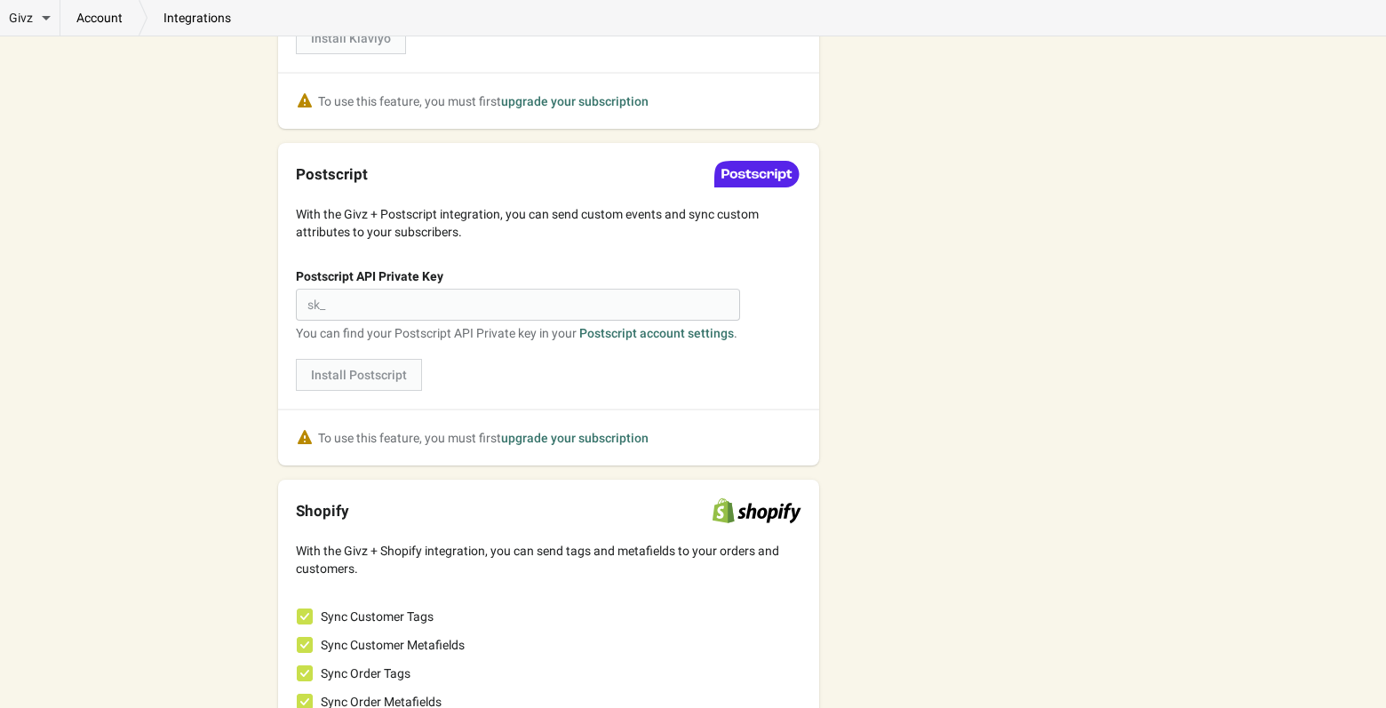
scroll to position [804, 0]
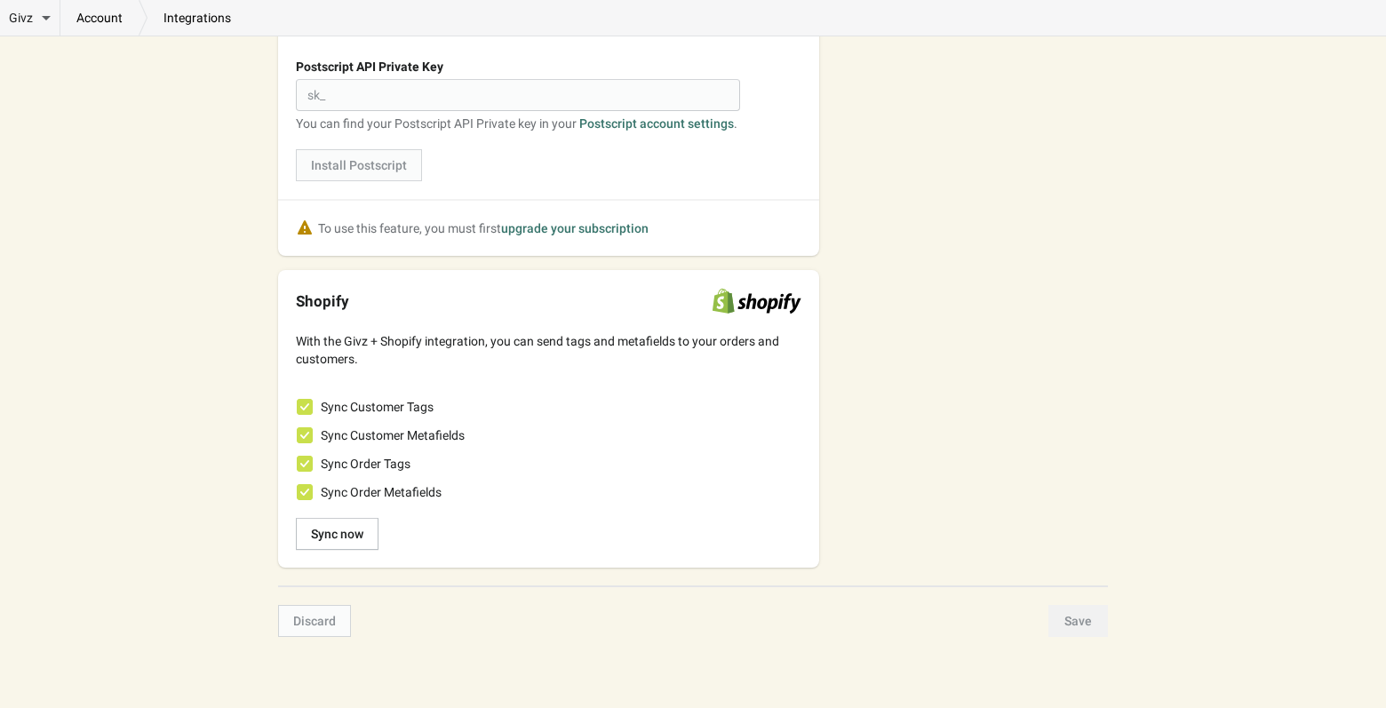
click at [108, 23] on link "account" at bounding box center [99, 18] width 78 height 18
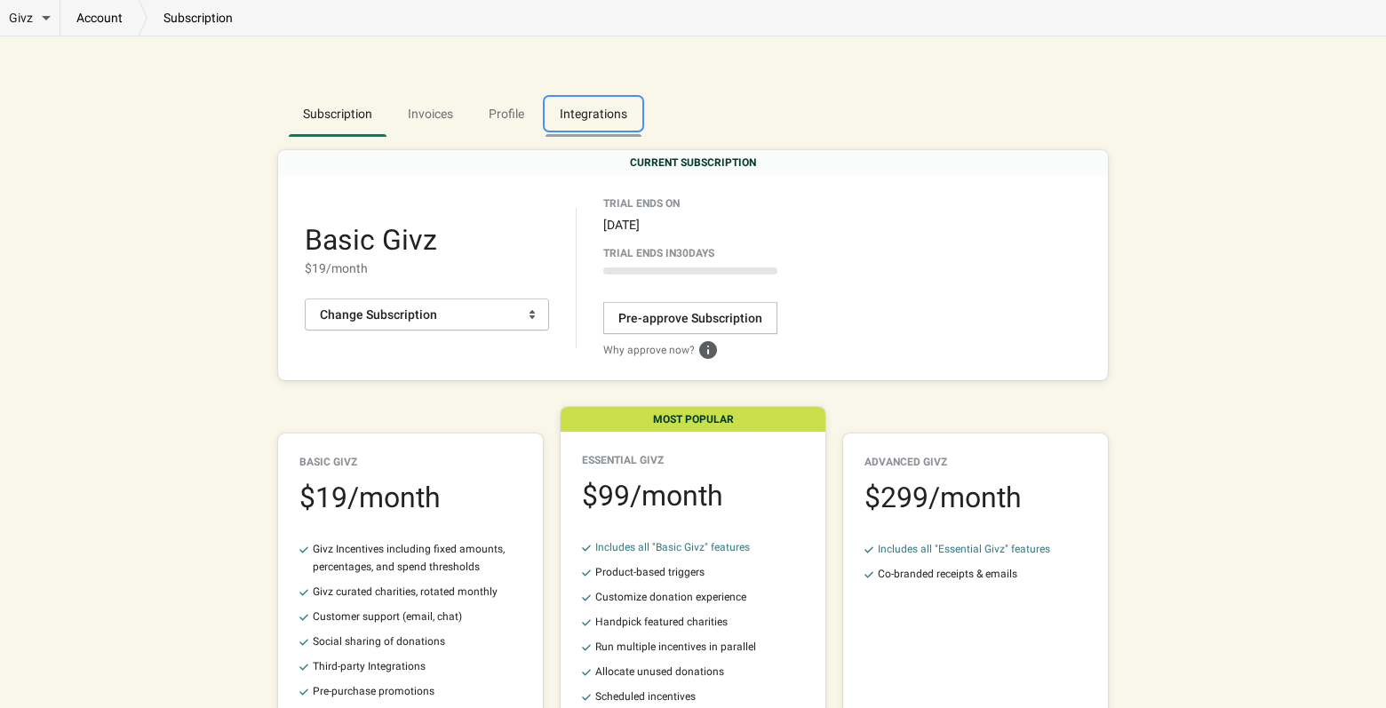
click at [580, 112] on span "Integrations" at bounding box center [594, 114] width 96 height 32
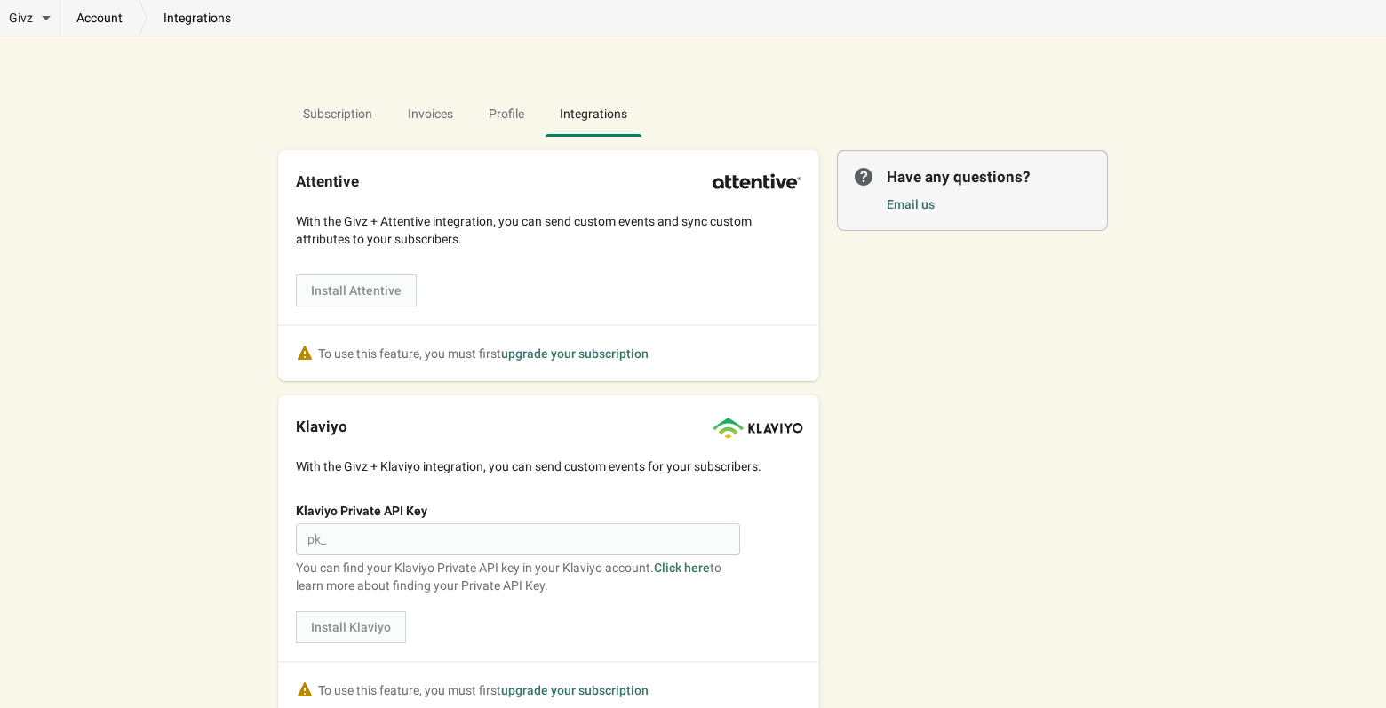
click at [191, 19] on p "integrations" at bounding box center [198, 18] width 100 height 18
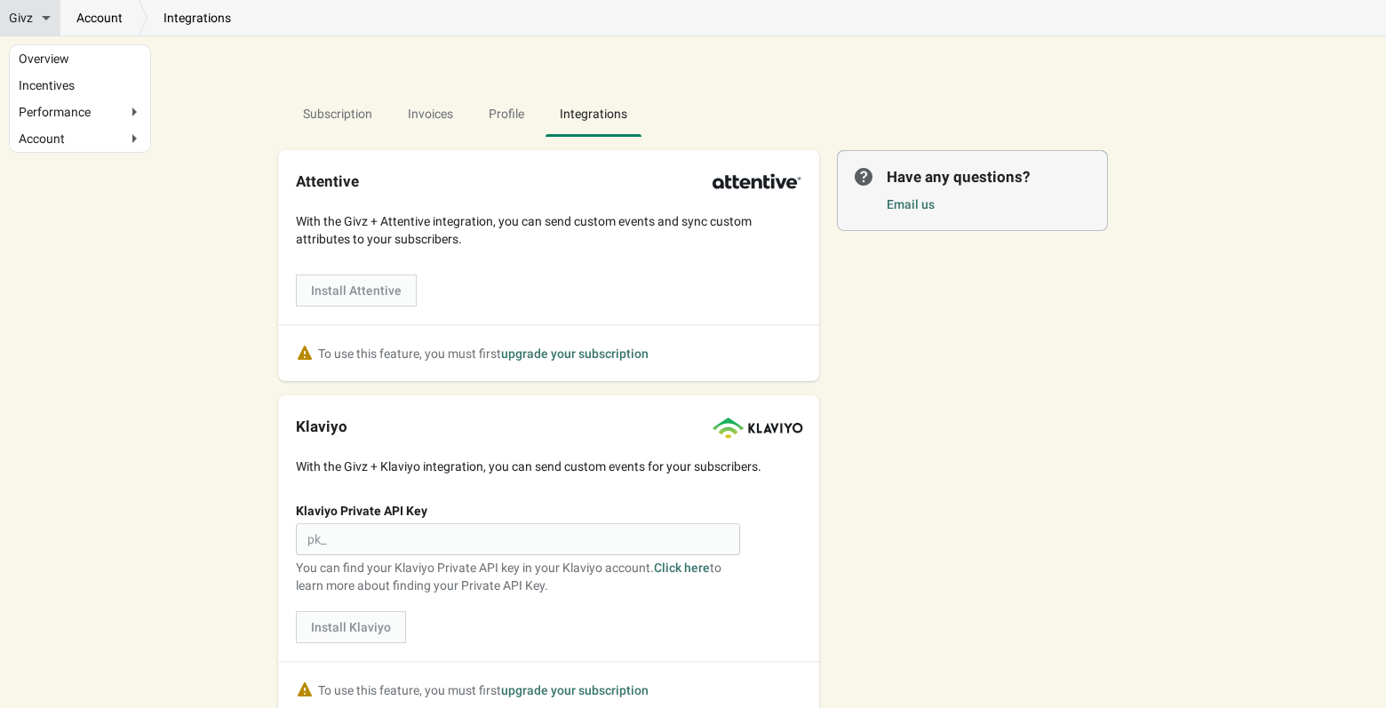
click at [27, 17] on span "Givz" at bounding box center [21, 18] width 24 height 18
click at [51, 17] on input "Givz" at bounding box center [57, 15] width 12 height 12
checkbox input "true"
click at [34, 60] on link "Overview" at bounding box center [80, 58] width 123 height 9
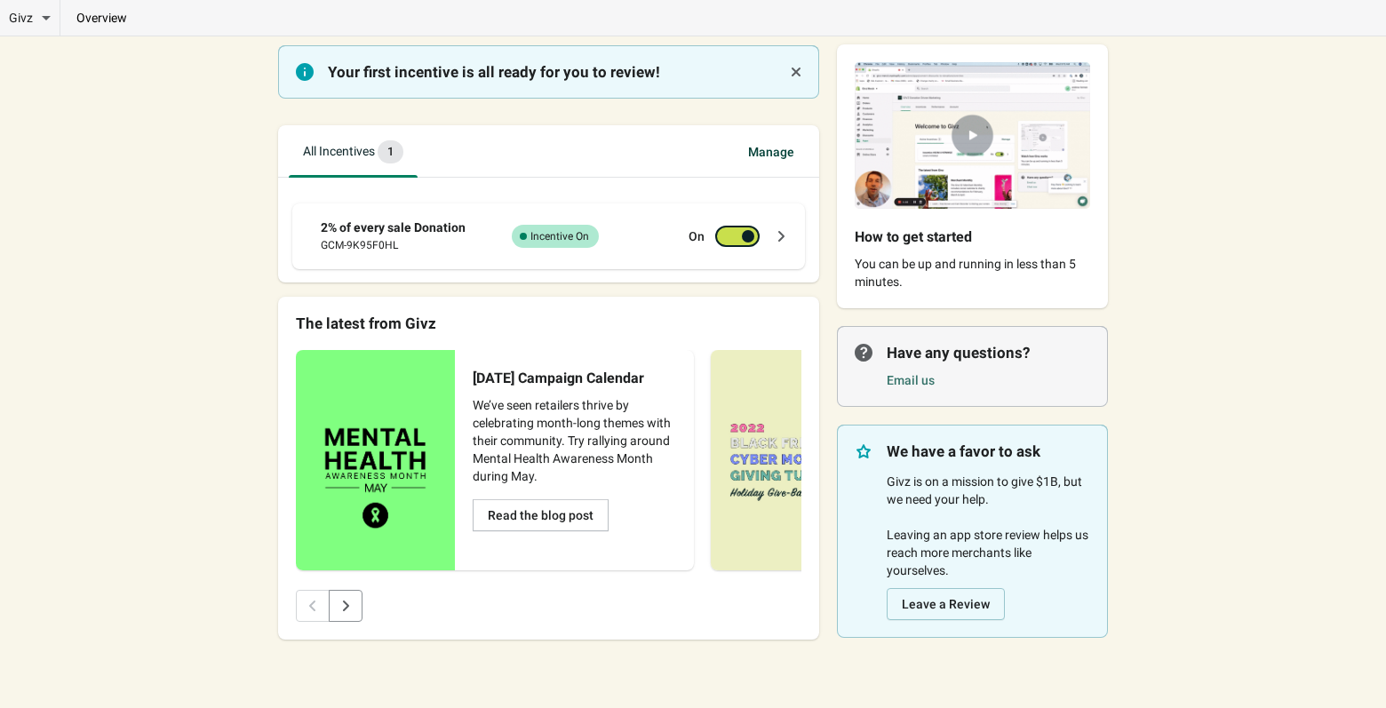
scroll to position [95, 0]
click at [772, 146] on span "Manage" at bounding box center [771, 151] width 75 height 32
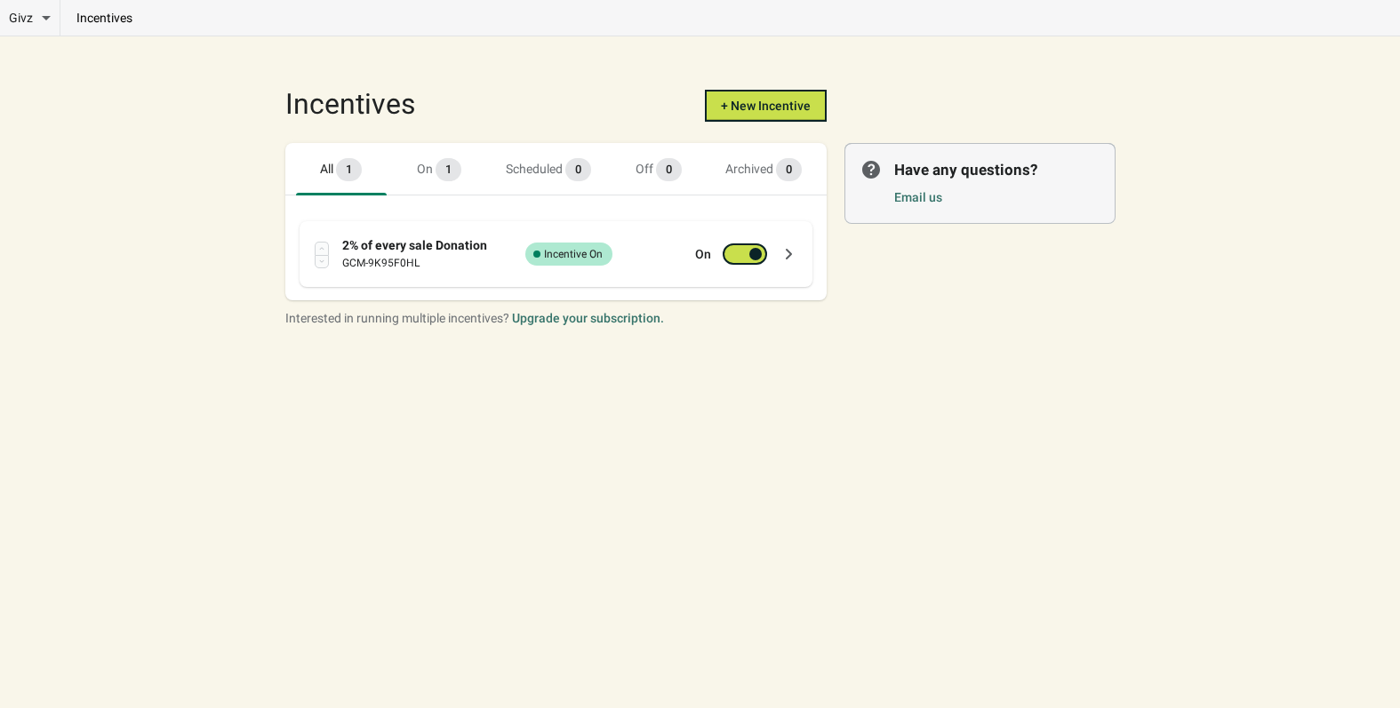
click at [381, 250] on div "2% of every sale Donation" at bounding box center [421, 245] width 159 height 18
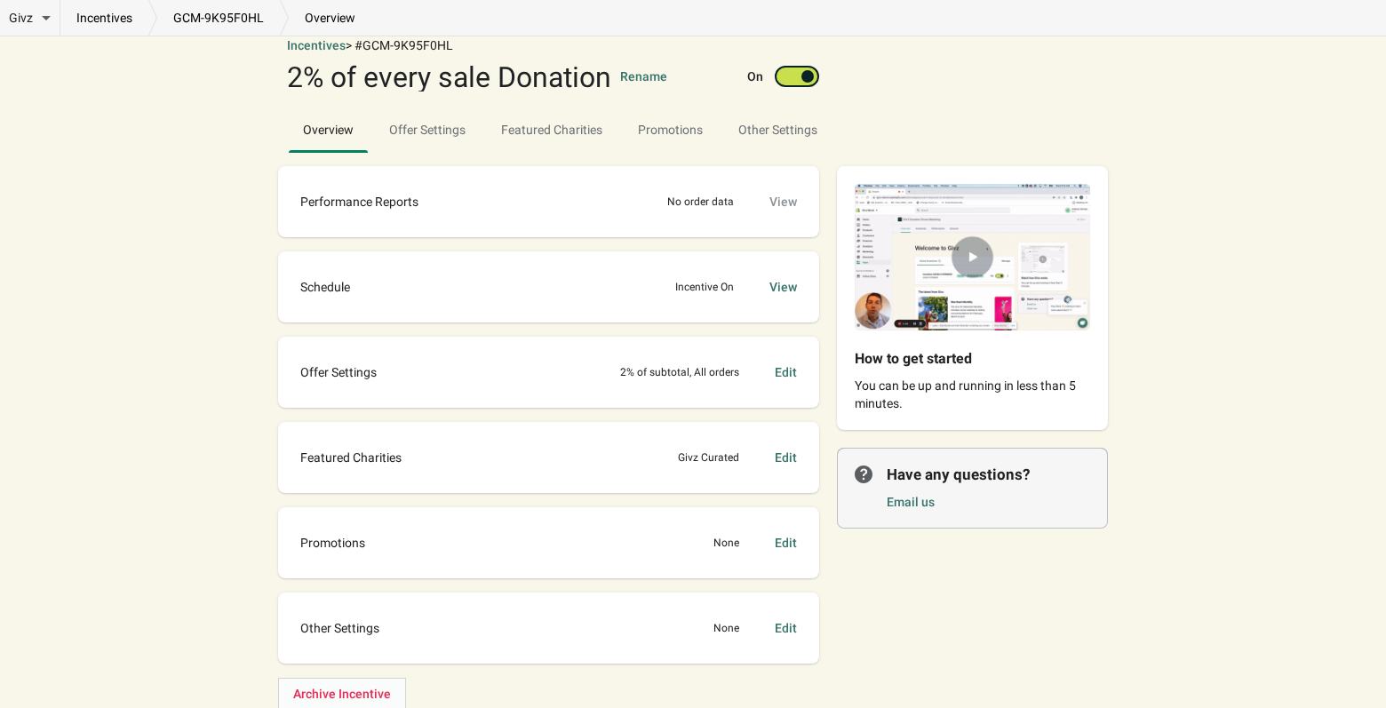
scroll to position [109, 0]
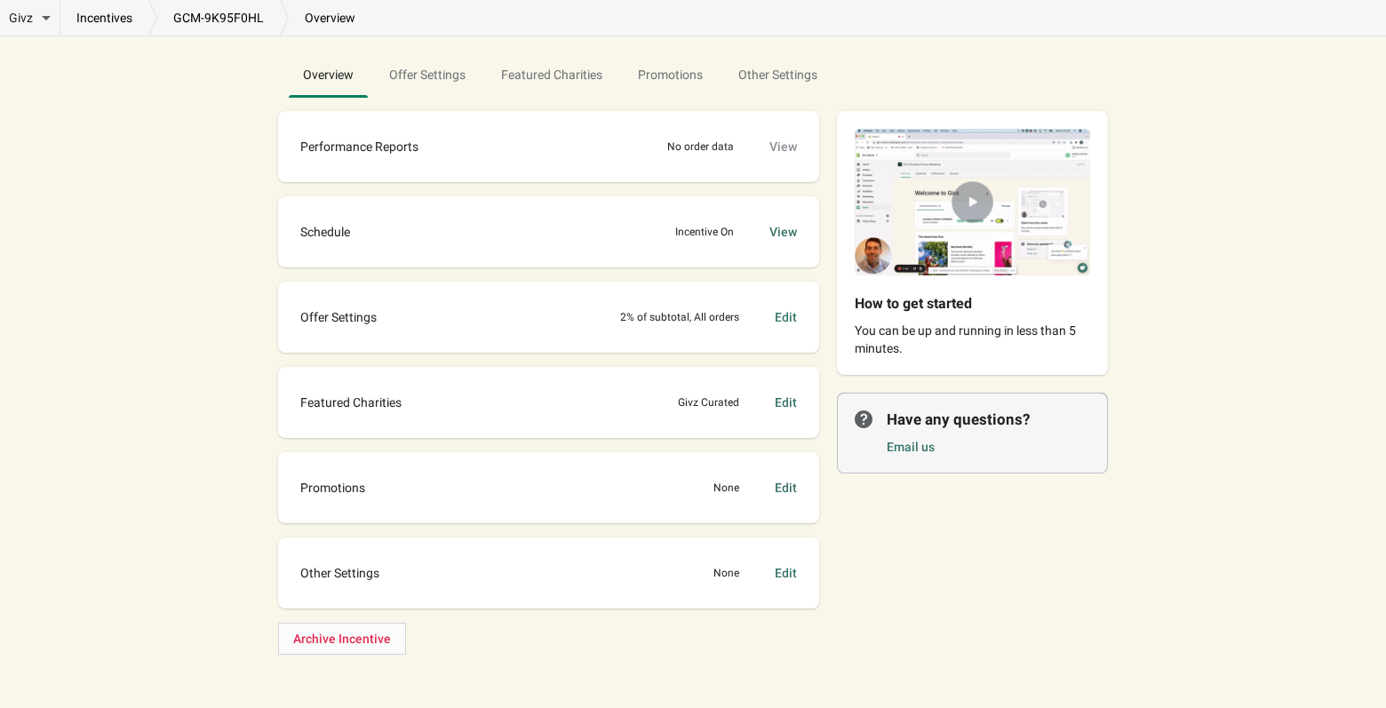
click at [642, 400] on div "Featured Charities Givz Curated Edit" at bounding box center [549, 403] width 506 height 36
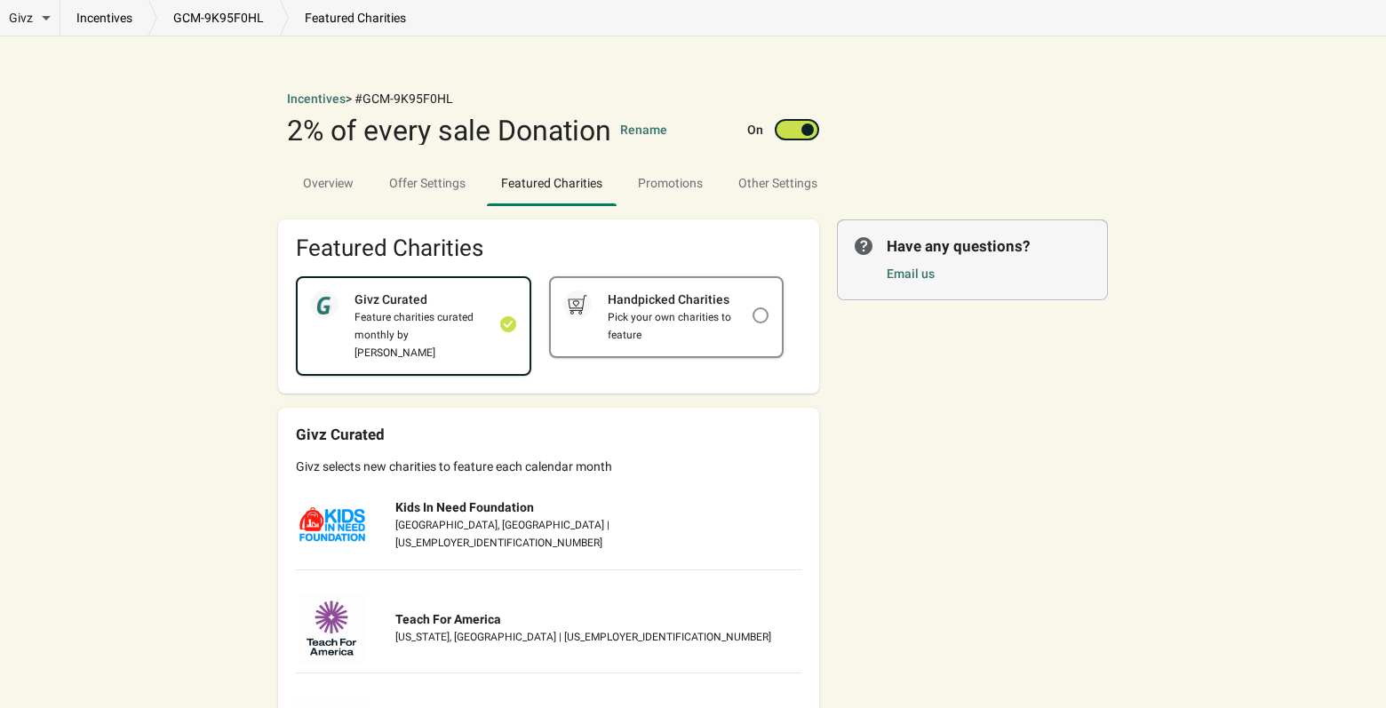
click at [735, 304] on div "Handpicked Charities" at bounding box center [672, 300] width 161 height 18
checkbox input "false"
checkbox input "true"
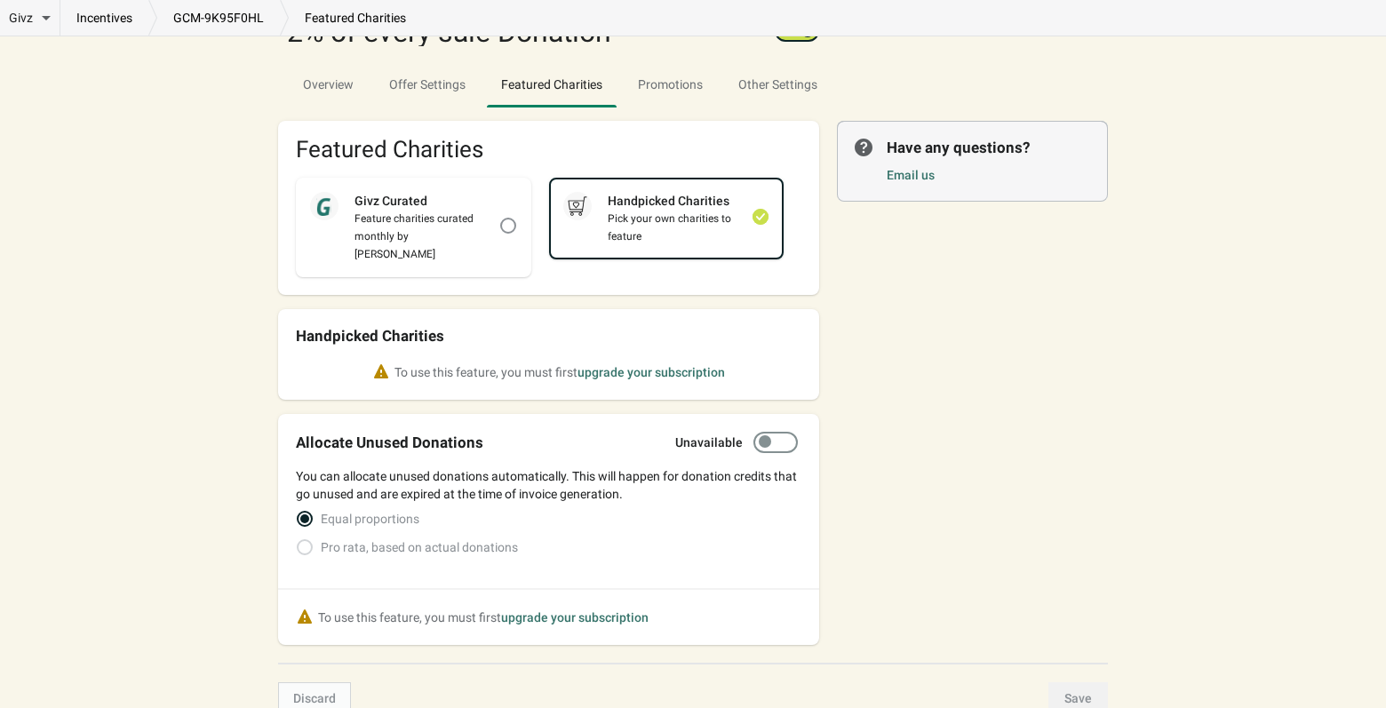
scroll to position [161, 0]
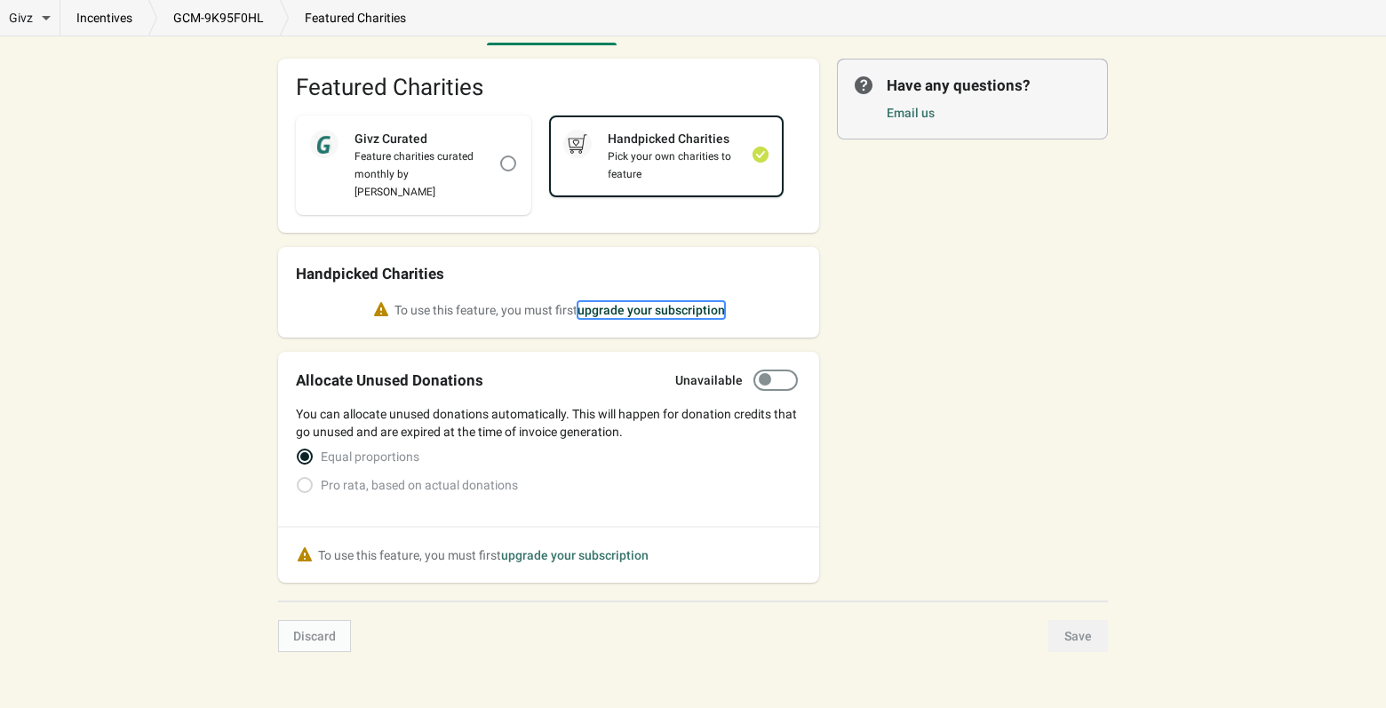
click at [650, 301] on button "upgrade your subscription" at bounding box center [652, 310] width 148 height 18
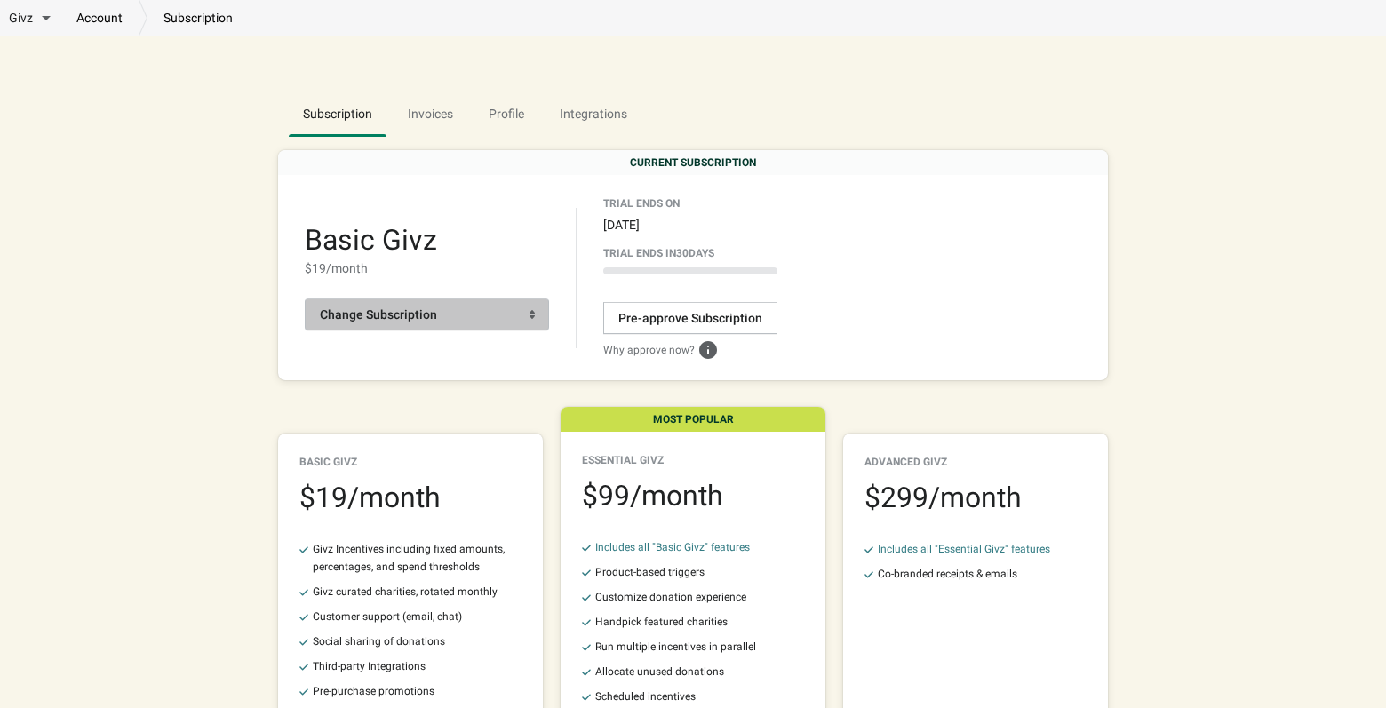
click at [385, 311] on span "Change Subscription" at bounding box center [378, 314] width 117 height 14
